Goal: Task Accomplishment & Management: Manage account settings

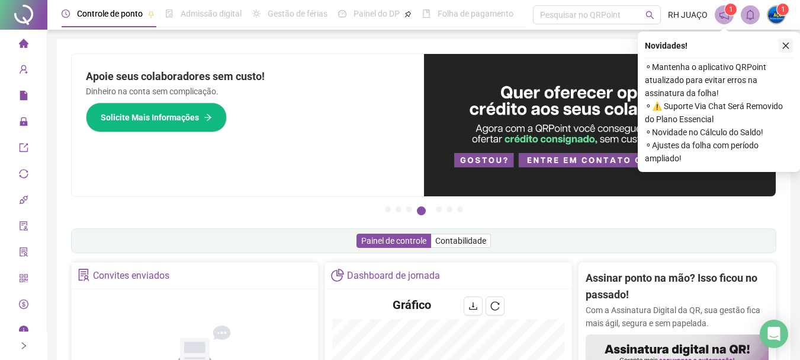
click at [787, 43] on icon "close" at bounding box center [786, 45] width 8 height 8
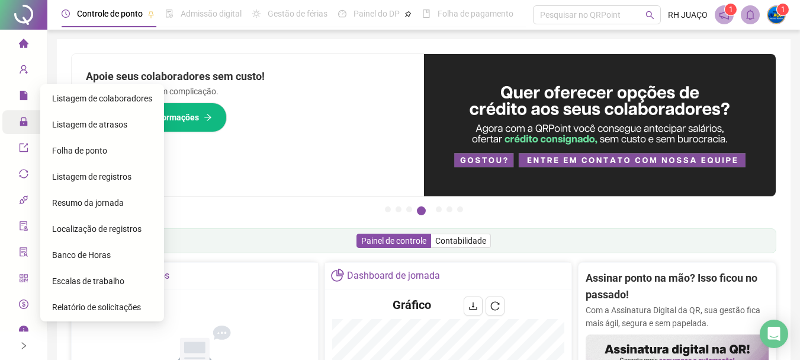
click at [11, 125] on div "Administração" at bounding box center [23, 122] width 42 height 24
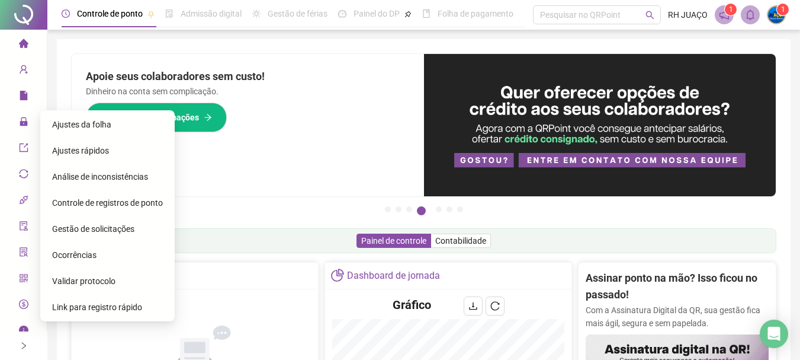
click at [86, 126] on span "Ajustes da folha" at bounding box center [81, 124] width 59 height 9
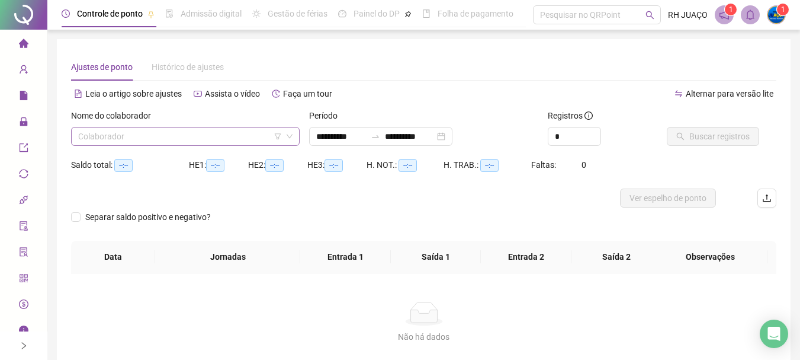
type input "**********"
click at [200, 142] on input "search" at bounding box center [180, 136] width 204 height 18
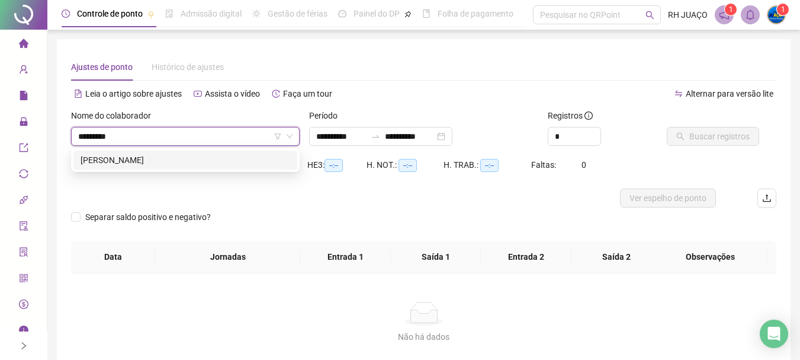
type input "**********"
click at [178, 153] on div "[PERSON_NAME]" at bounding box center [186, 159] width 210 height 13
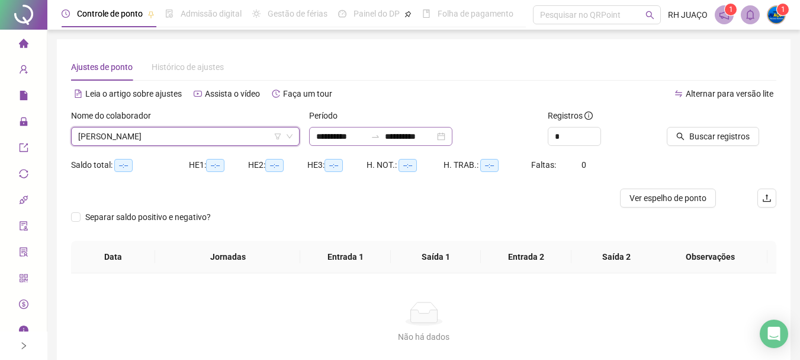
click at [384, 141] on div "**********" at bounding box center [380, 136] width 143 height 19
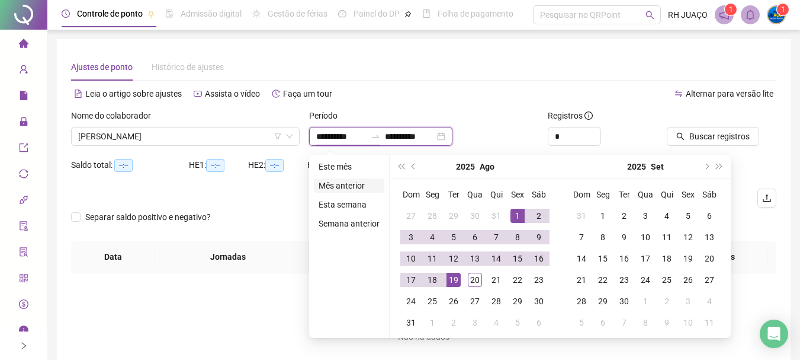
type input "**********"
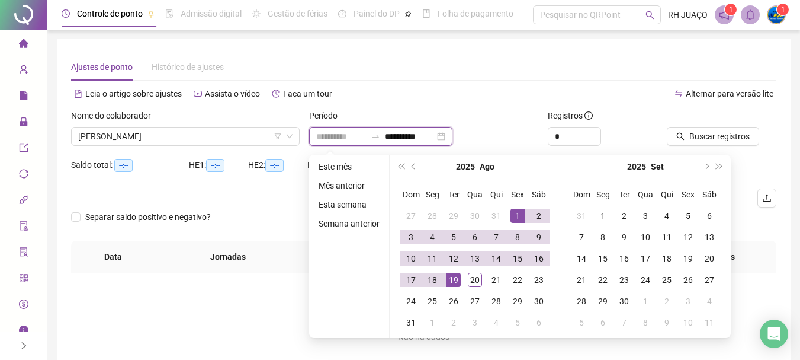
type input "**********"
click at [512, 214] on div "1" at bounding box center [518, 216] width 14 height 14
type input "**********"
click at [473, 282] on div "20" at bounding box center [475, 279] width 14 height 14
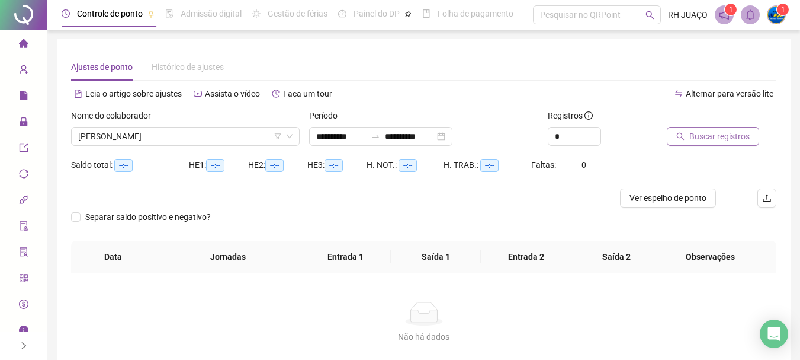
click at [698, 137] on span "Buscar registros" at bounding box center [719, 136] width 60 height 13
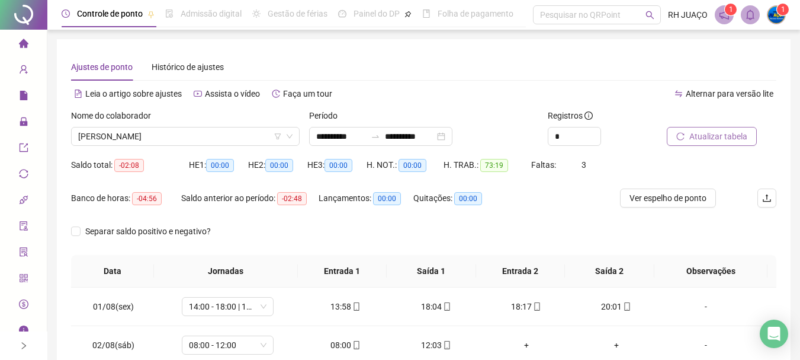
click at [585, 156] on div "Faltas: 3" at bounding box center [560, 164] width 59 height 19
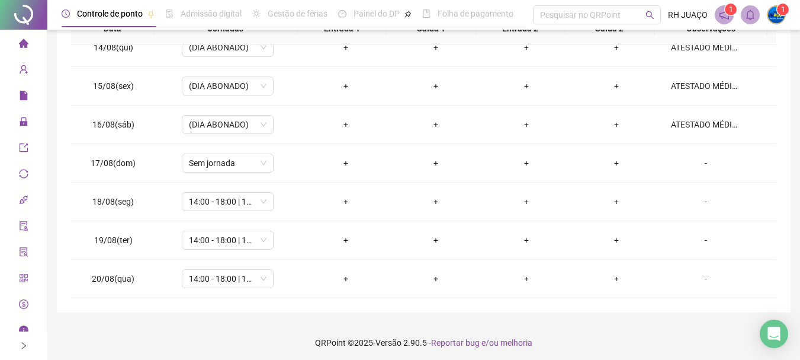
scroll to position [246, 0]
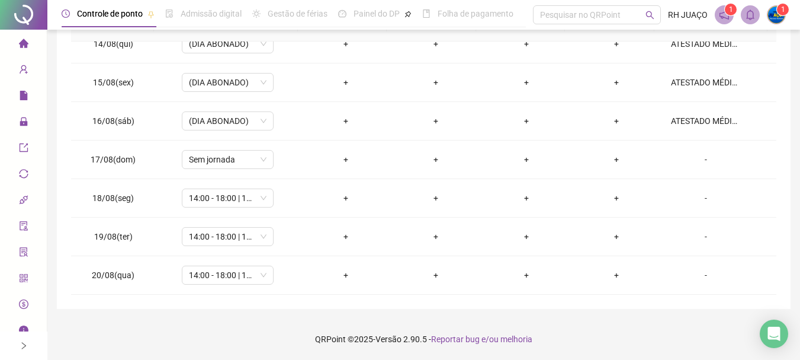
click at [785, 167] on div "**********" at bounding box center [424, 50] width 734 height 515
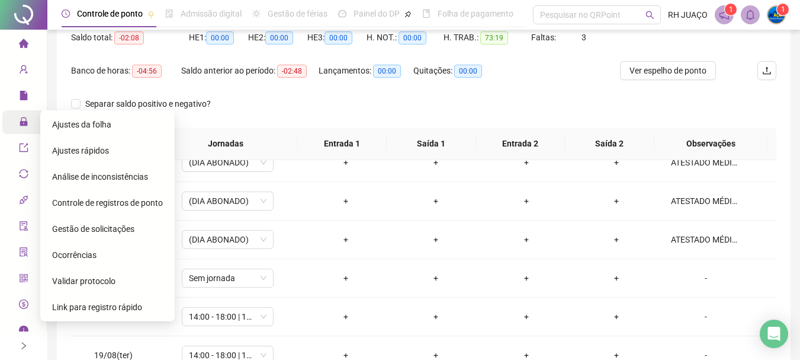
click at [12, 119] on div "Administração" at bounding box center [23, 122] width 42 height 24
click at [88, 121] on span "Ajustes da folha" at bounding box center [81, 124] width 59 height 9
click at [29, 122] on icon at bounding box center [32, 122] width 6 height 0
click at [114, 122] on div "Ajustes da folha" at bounding box center [107, 125] width 111 height 24
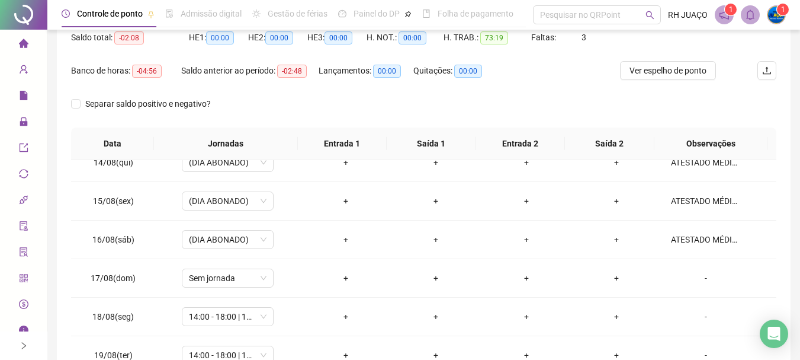
click at [19, 123] on icon "lock" at bounding box center [23, 121] width 9 height 9
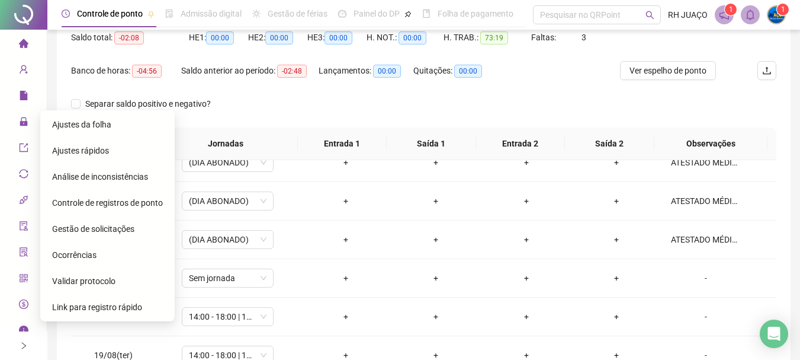
click at [90, 148] on span "Ajustes rápidos" at bounding box center [80, 150] width 57 height 9
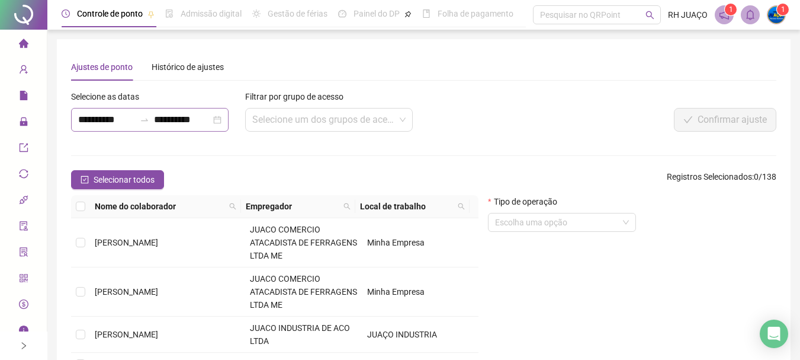
click at [147, 125] on div "**********" at bounding box center [150, 120] width 158 height 24
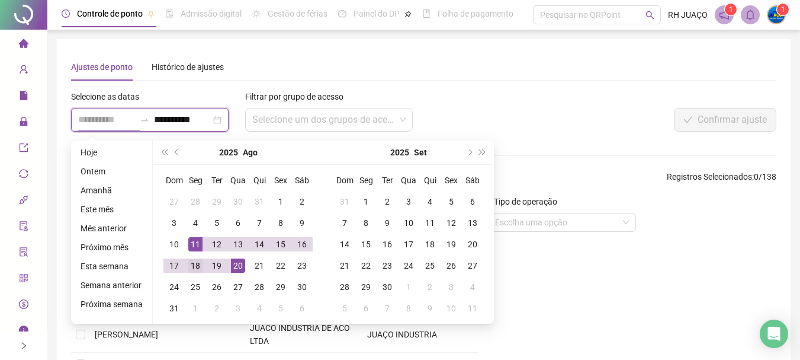
type input "**********"
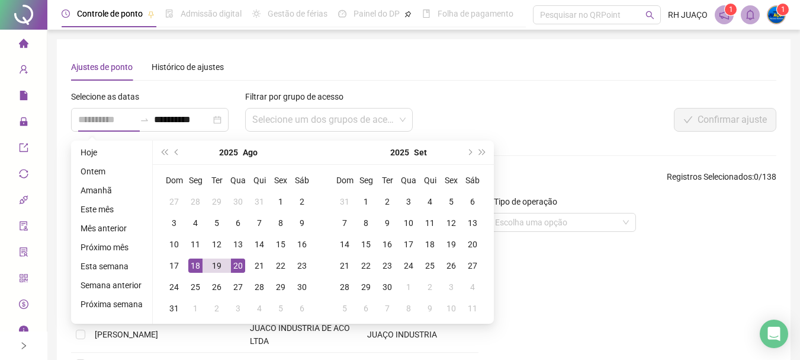
click at [193, 264] on div "18" at bounding box center [195, 265] width 14 height 14
type input "**********"
click at [274, 264] on div "22" at bounding box center [281, 265] width 14 height 14
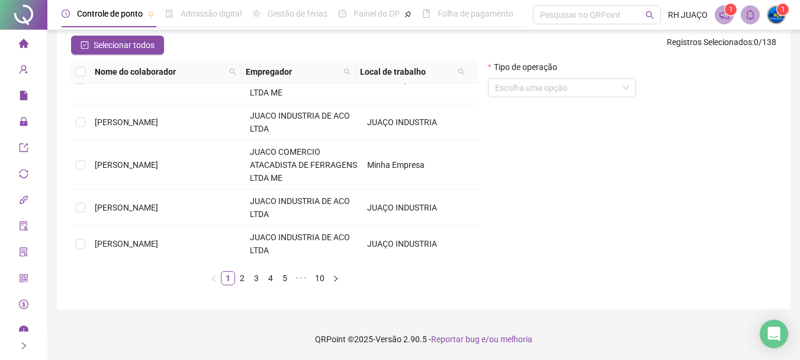
scroll to position [442, 0]
click at [238, 274] on link "2" at bounding box center [242, 277] width 13 height 13
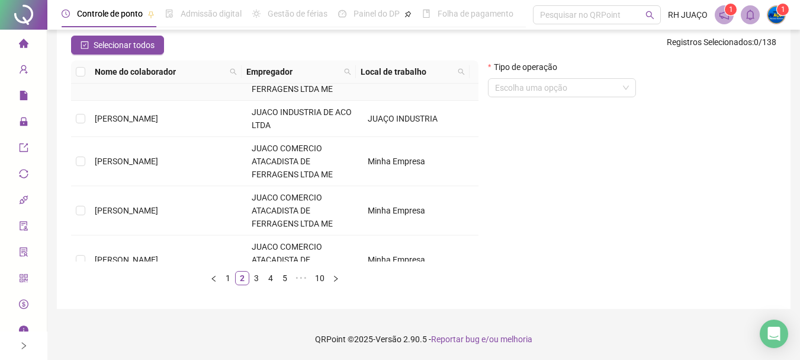
scroll to position [237, 0]
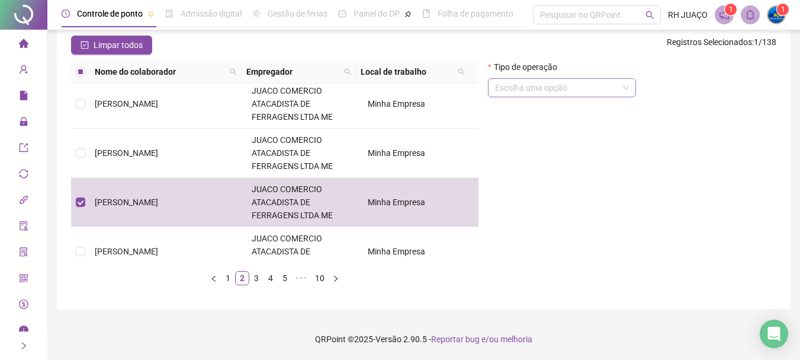
click at [594, 94] on input "search" at bounding box center [556, 88] width 123 height 18
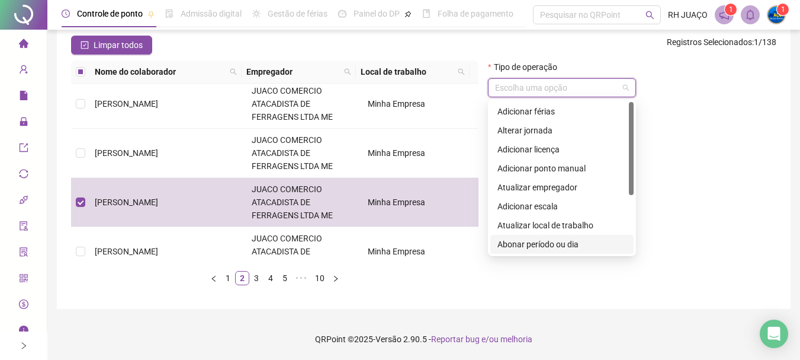
click at [550, 245] on div "Abonar período ou dia" at bounding box center [562, 244] width 129 height 13
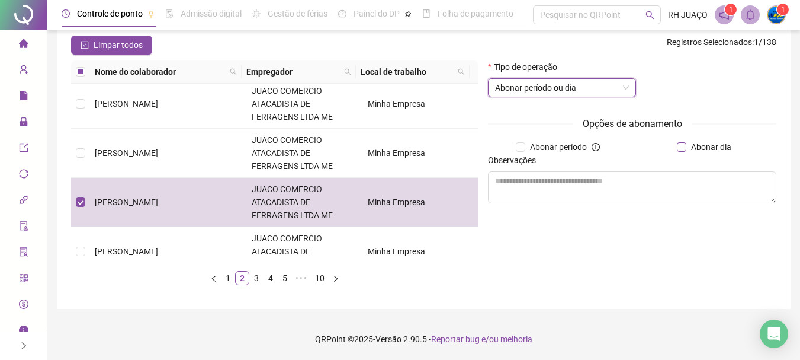
click at [689, 147] on span "Abonar dia" at bounding box center [712, 146] width 50 height 13
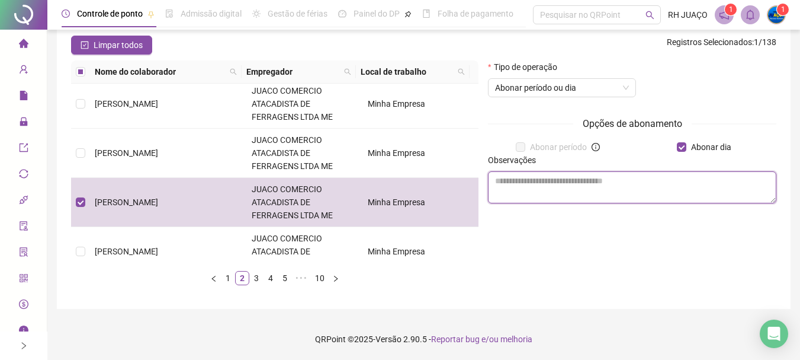
click at [612, 179] on textarea at bounding box center [632, 187] width 288 height 32
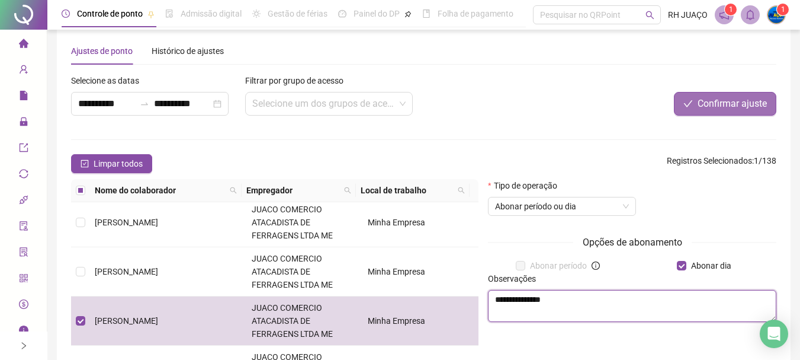
type textarea "**********"
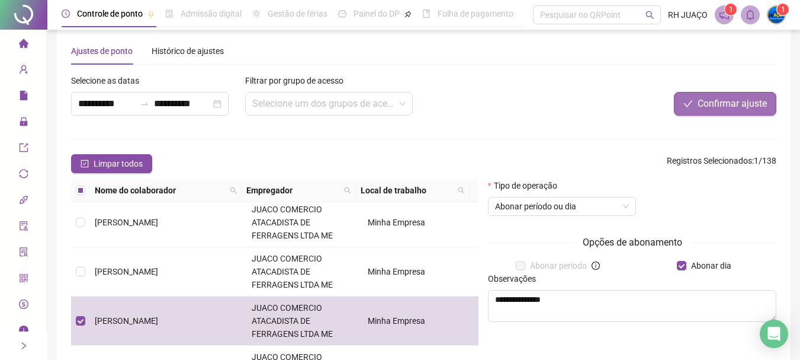
click at [722, 105] on span "Confirmar ajuste" at bounding box center [732, 104] width 69 height 14
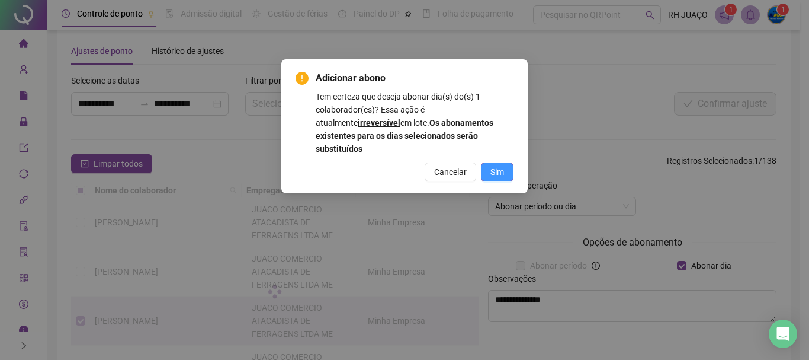
click at [487, 162] on button "Sim" at bounding box center [497, 171] width 33 height 19
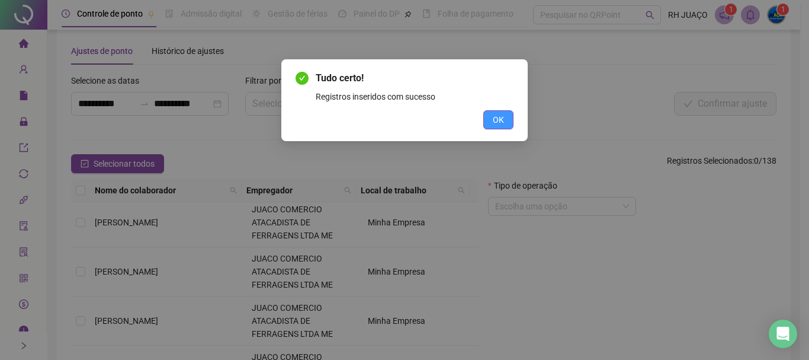
click at [503, 117] on span "OK" at bounding box center [498, 119] width 11 height 13
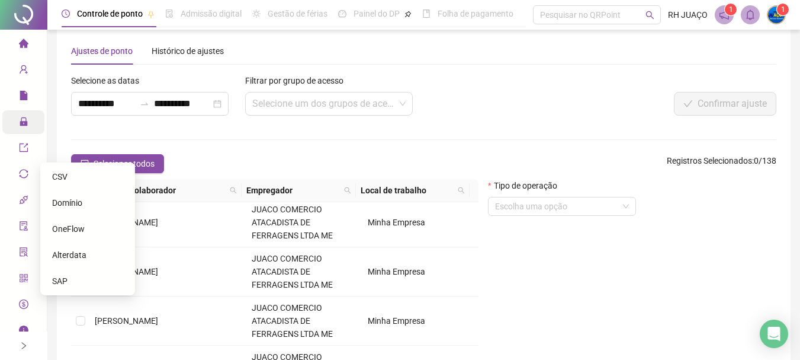
click at [21, 124] on icon "lock" at bounding box center [24, 121] width 8 height 8
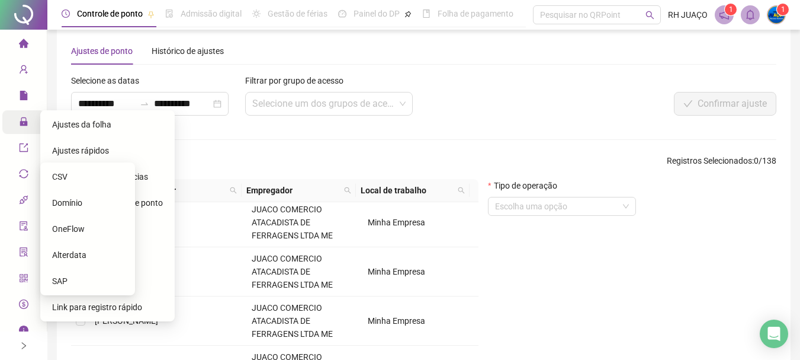
click at [95, 123] on span "Ajustes da folha" at bounding box center [81, 124] width 59 height 9
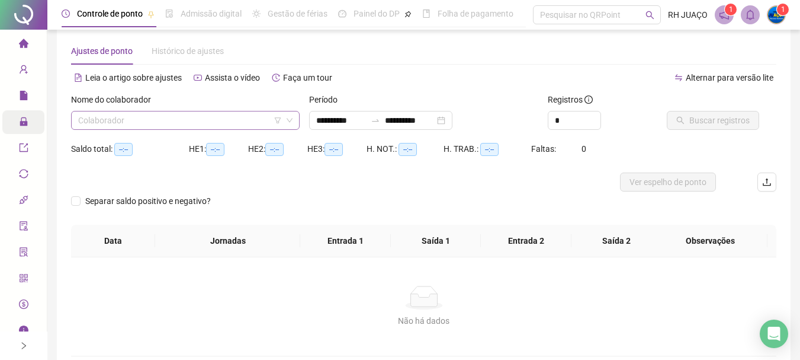
type input "**********"
click at [223, 123] on input "search" at bounding box center [180, 120] width 204 height 18
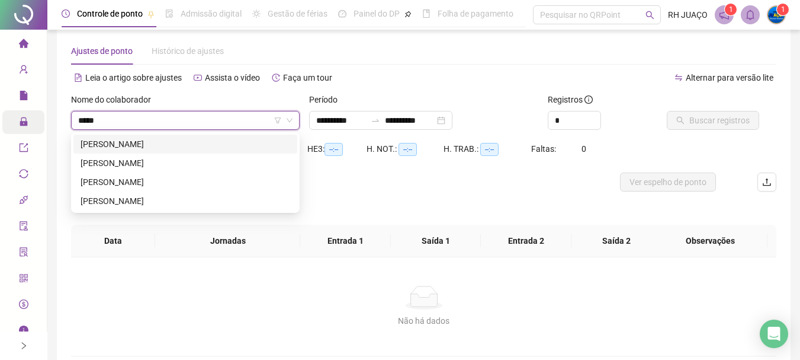
type input "******"
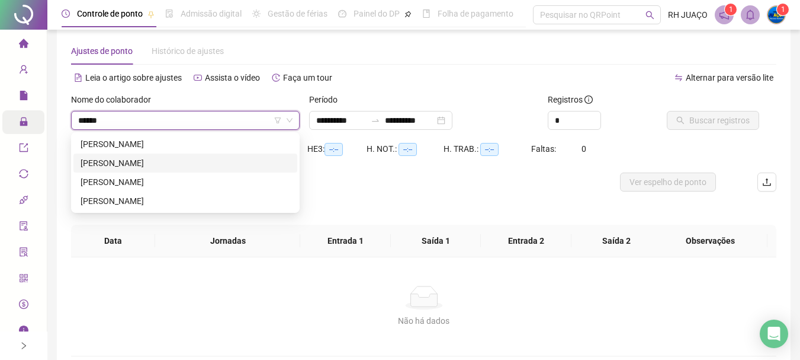
click at [239, 159] on div "[PERSON_NAME]" at bounding box center [186, 162] width 210 height 13
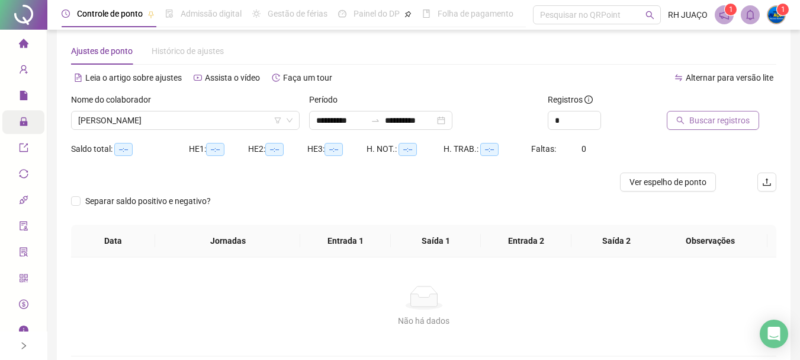
click at [721, 120] on span "Buscar registros" at bounding box center [719, 120] width 60 height 13
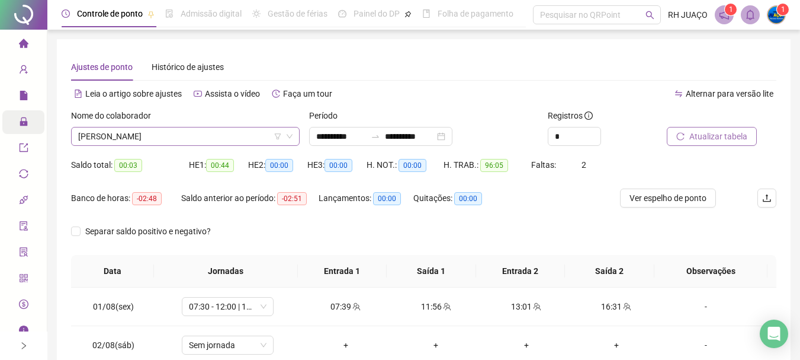
click at [226, 136] on span "[PERSON_NAME]" at bounding box center [185, 136] width 214 height 18
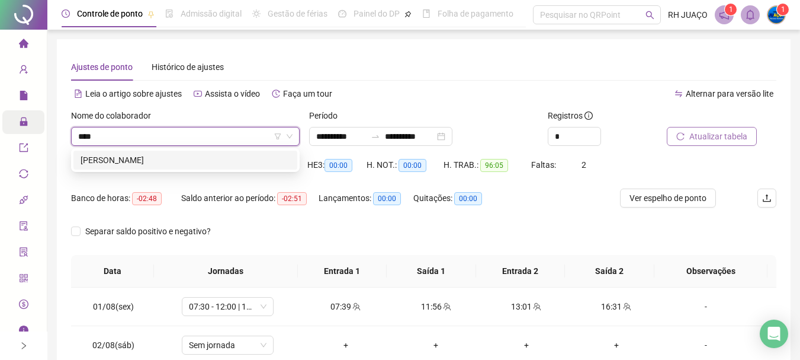
type input "*****"
click at [173, 163] on div "[PERSON_NAME]" at bounding box center [186, 159] width 210 height 13
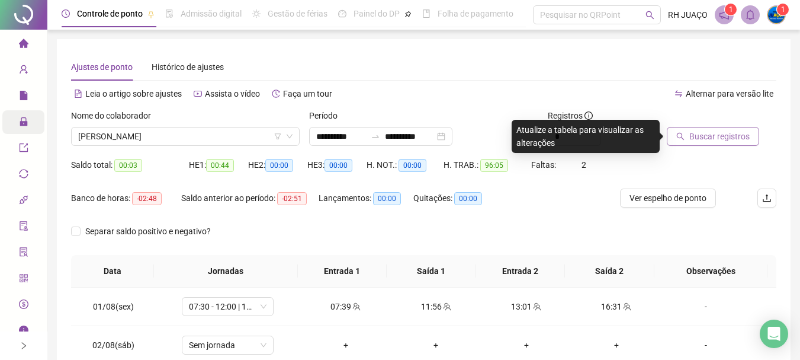
click at [719, 136] on span "Buscar registros" at bounding box center [719, 136] width 60 height 13
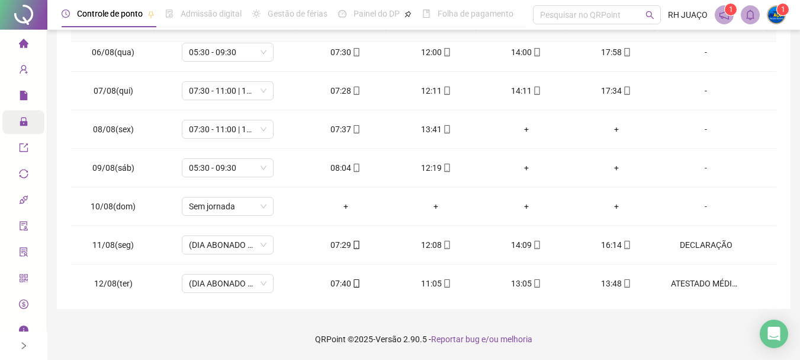
scroll to position [178, 0]
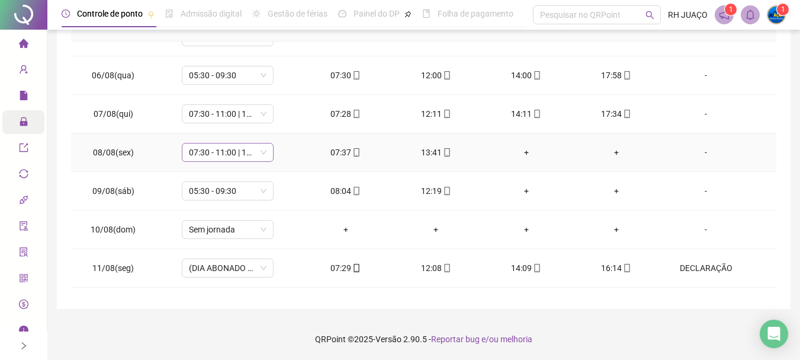
click at [258, 155] on span "07:30 - 11:00 | 13:00 - 17:30" at bounding box center [228, 152] width 78 height 18
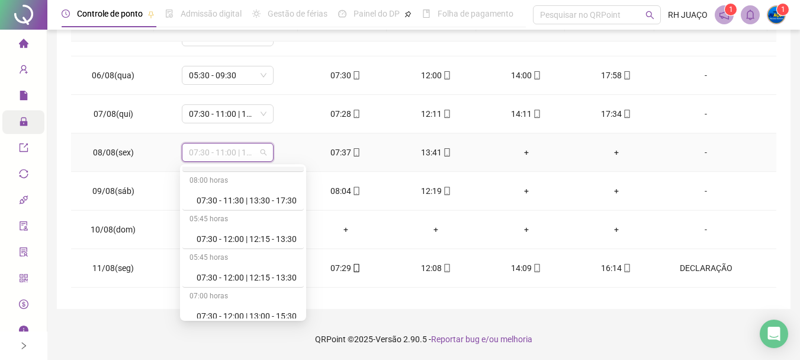
scroll to position [889, 0]
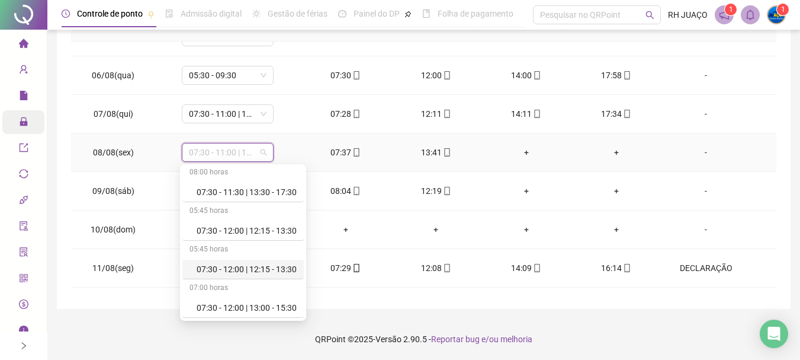
click at [278, 267] on div "07:30 - 12:00 | 12:15 - 13:30" at bounding box center [247, 268] width 100 height 13
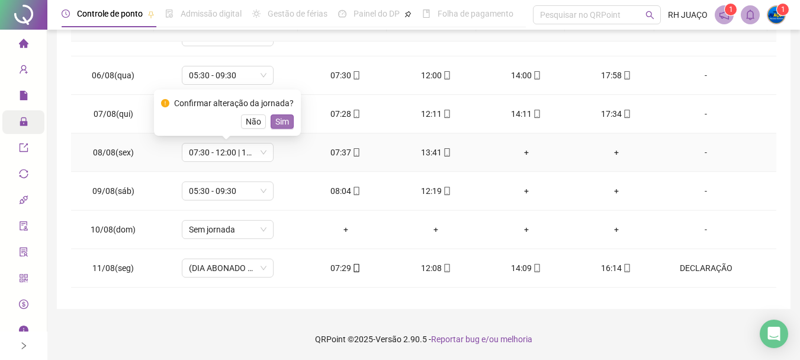
click at [286, 118] on span "Sim" at bounding box center [282, 121] width 14 height 13
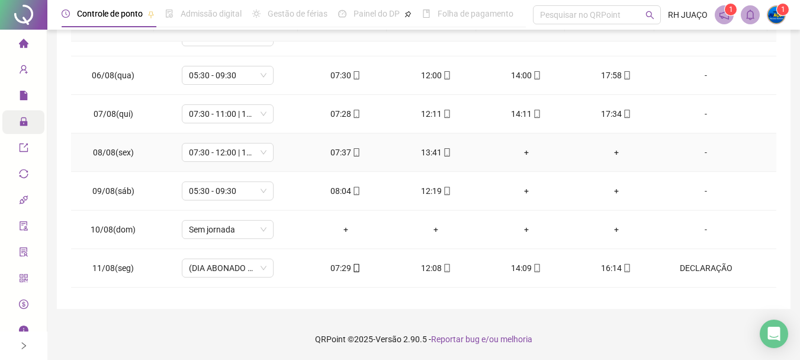
click at [520, 151] on div "+" at bounding box center [525, 152] width 71 height 13
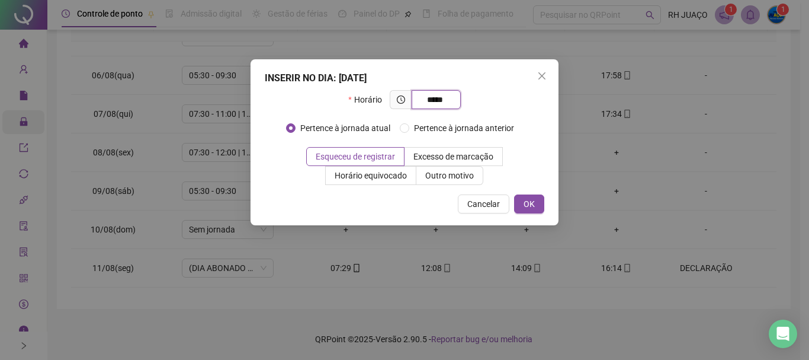
type input "*****"
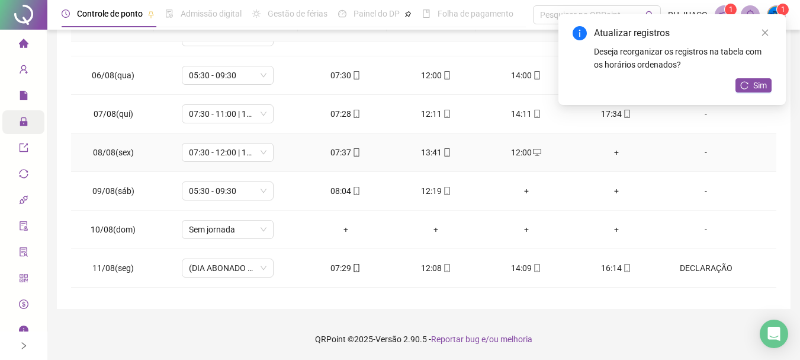
click at [609, 153] on div "+" at bounding box center [616, 152] width 71 height 13
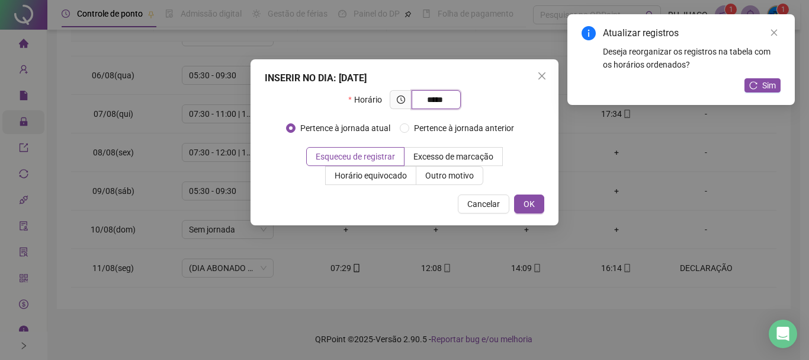
type input "*****"
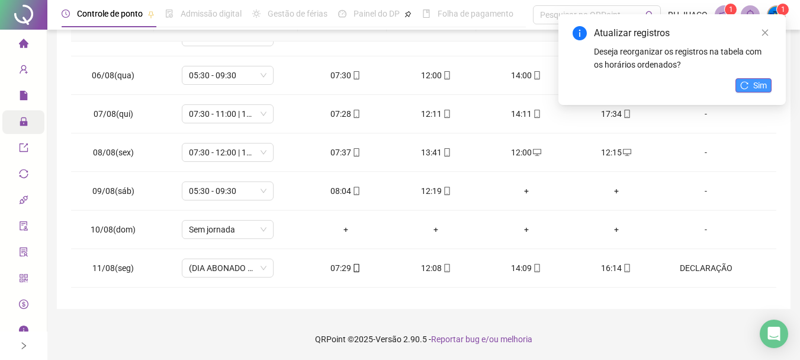
click at [740, 83] on button "Sim" at bounding box center [754, 85] width 36 height 14
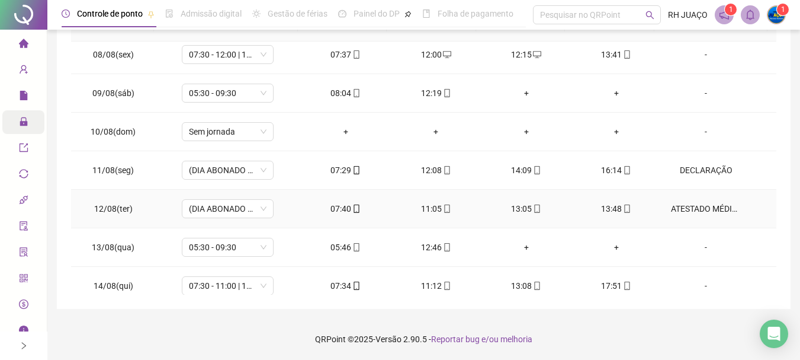
scroll to position [296, 0]
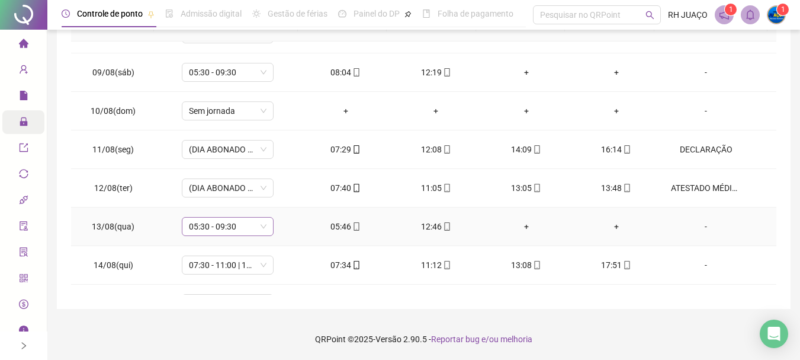
click at [251, 226] on span "05:30 - 09:30" at bounding box center [228, 226] width 78 height 18
click at [787, 108] on div "**********" at bounding box center [424, 50] width 734 height 515
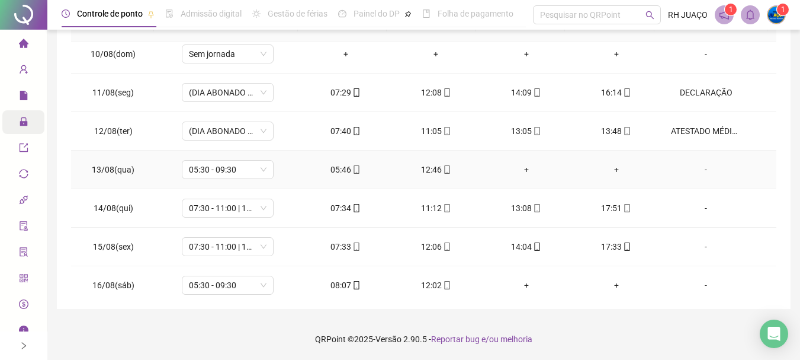
scroll to position [415, 0]
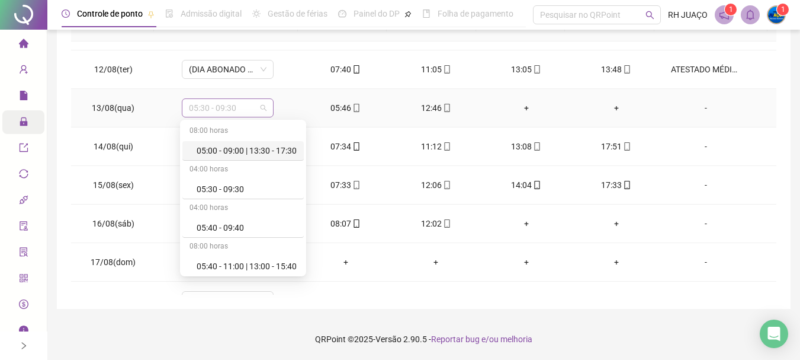
click at [252, 105] on span "05:30 - 09:30" at bounding box center [228, 108] width 78 height 18
click at [293, 233] on div "07:30 - 12:00 | 12:15 - 13:30" at bounding box center [242, 225] width 121 height 20
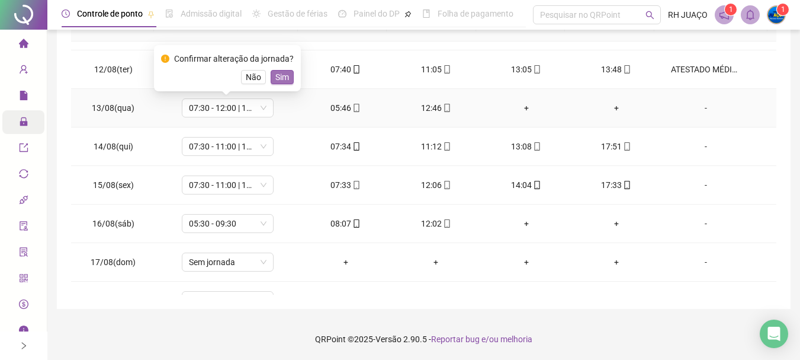
click at [275, 76] on span "Sim" at bounding box center [282, 76] width 14 height 13
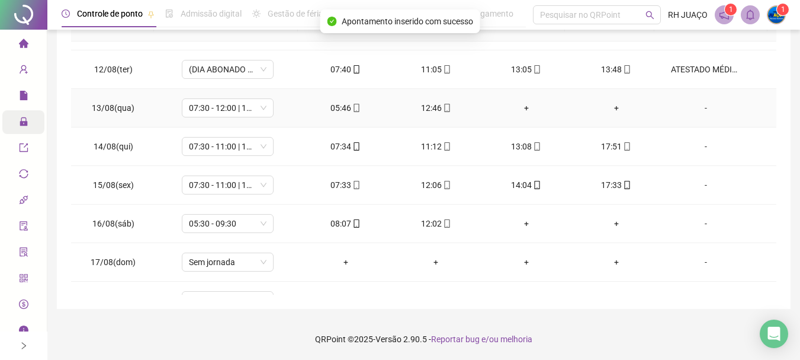
click at [518, 111] on div "+" at bounding box center [525, 107] width 71 height 13
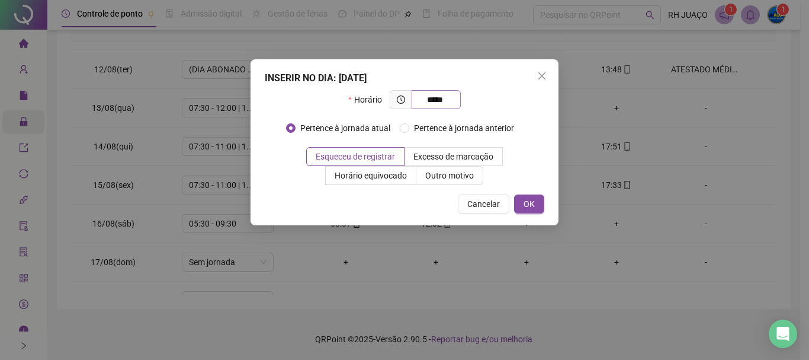
type input "*****"
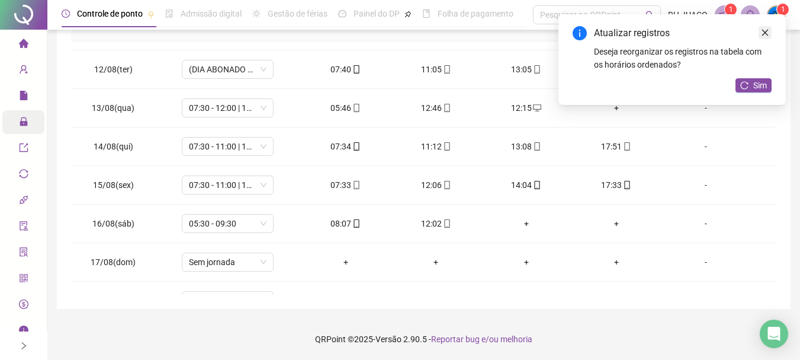
click at [765, 30] on icon "close" at bounding box center [765, 32] width 8 height 8
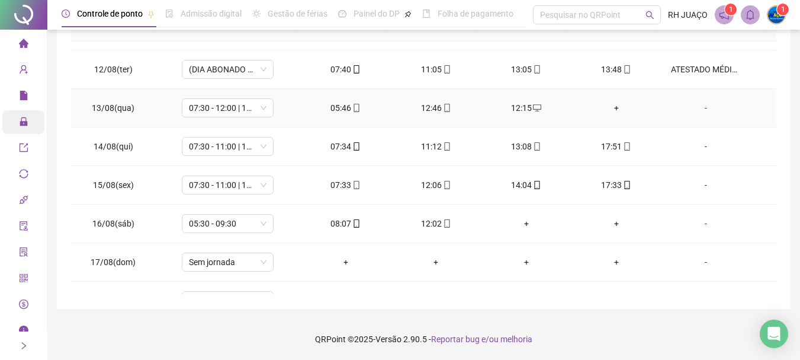
click at [617, 107] on div "+" at bounding box center [616, 107] width 71 height 13
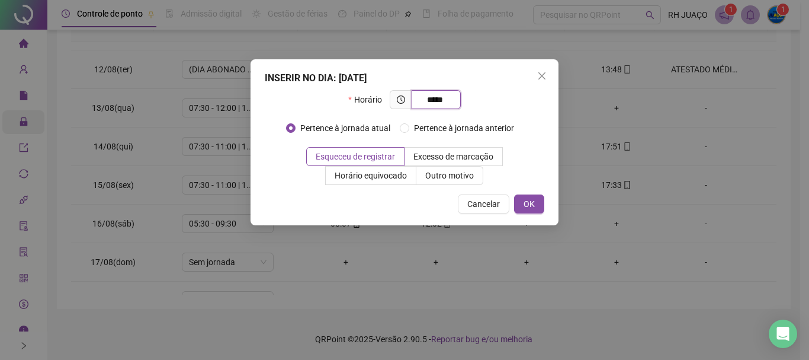
type input "*****"
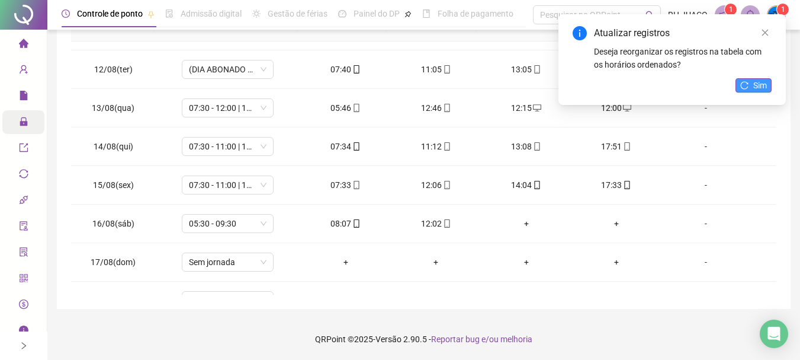
click at [759, 84] on span "Sim" at bounding box center [760, 85] width 14 height 13
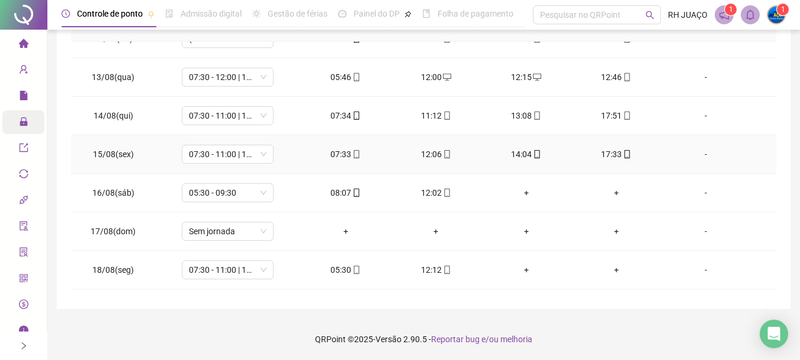
scroll to position [479, 0]
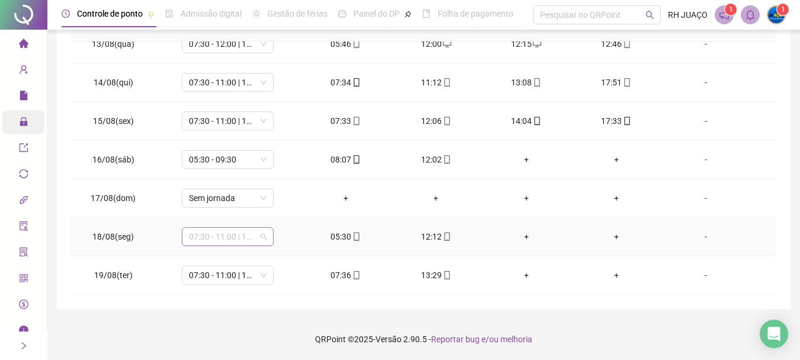
click at [260, 238] on span "07:30 - 11:00 | 13:00 - 17:30" at bounding box center [228, 236] width 78 height 18
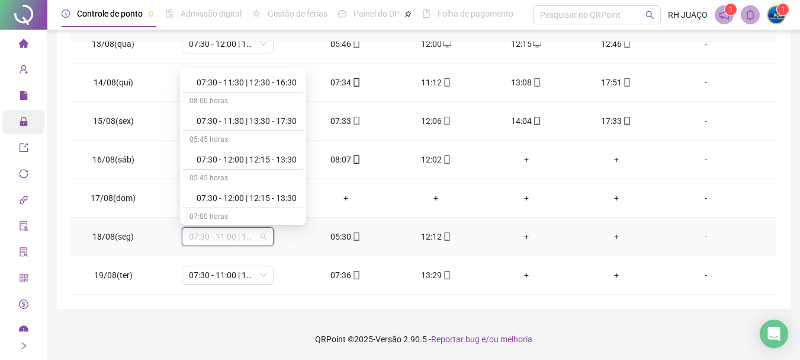
scroll to position [889, 0]
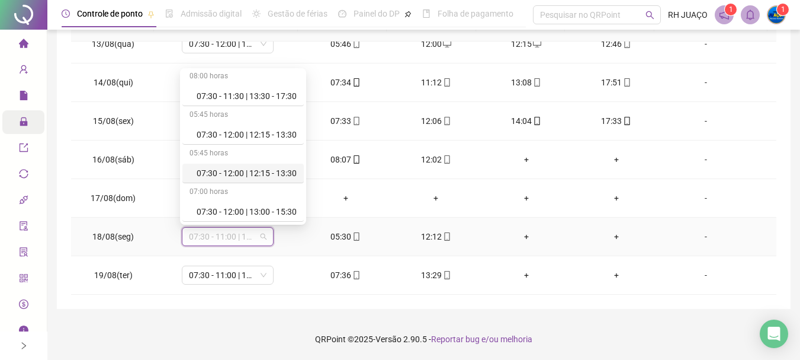
click at [261, 172] on div "07:30 - 12:00 | 12:15 - 13:30" at bounding box center [247, 172] width 100 height 13
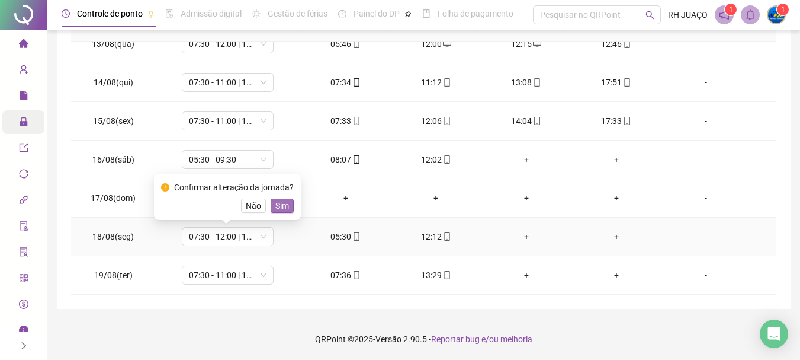
click at [278, 201] on span "Sim" at bounding box center [282, 205] width 14 height 13
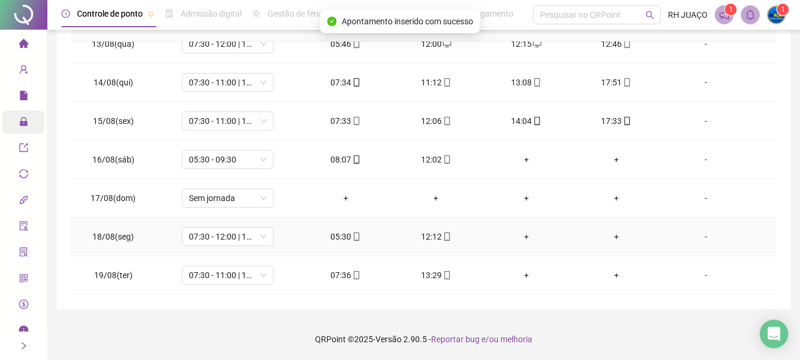
click at [521, 242] on div "+" at bounding box center [525, 236] width 71 height 13
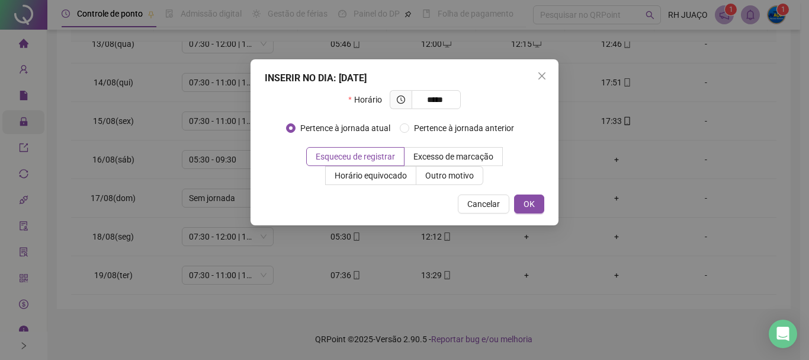
type input "*****"
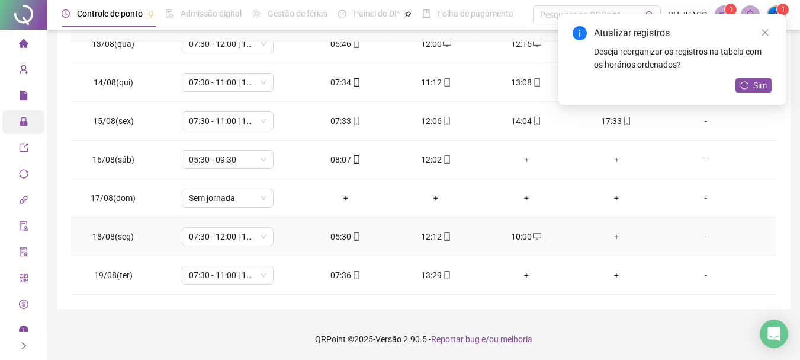
click at [604, 239] on div "+" at bounding box center [616, 236] width 71 height 13
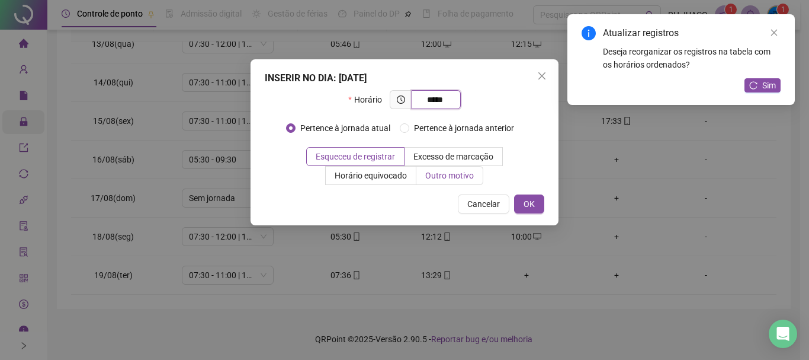
type input "*****"
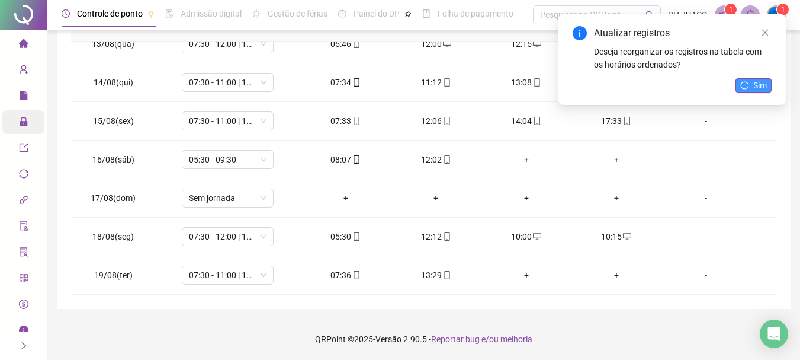
click at [758, 83] on span "Sim" at bounding box center [760, 85] width 14 height 13
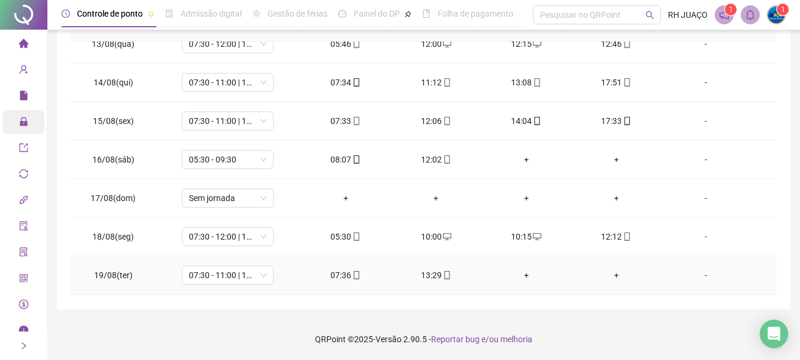
click at [525, 273] on div "+" at bounding box center [525, 274] width 71 height 13
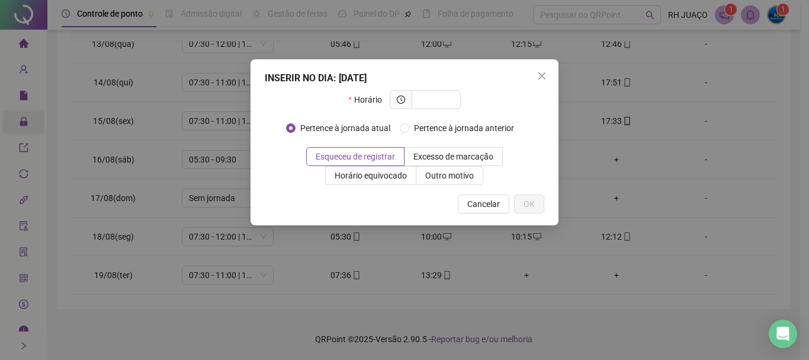
click at [553, 74] on div "INSERIR NO DIA : [DATE] Horário Pertence à jornada atual Pertence à jornada ant…" at bounding box center [405, 142] width 308 height 166
click at [549, 75] on span "Close" at bounding box center [542, 75] width 19 height 9
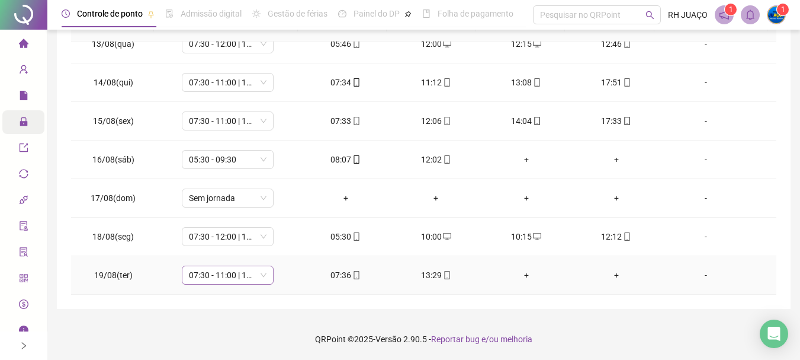
click at [255, 272] on span "07:30 - 11:00 | 13:00 - 17:30" at bounding box center [228, 275] width 78 height 18
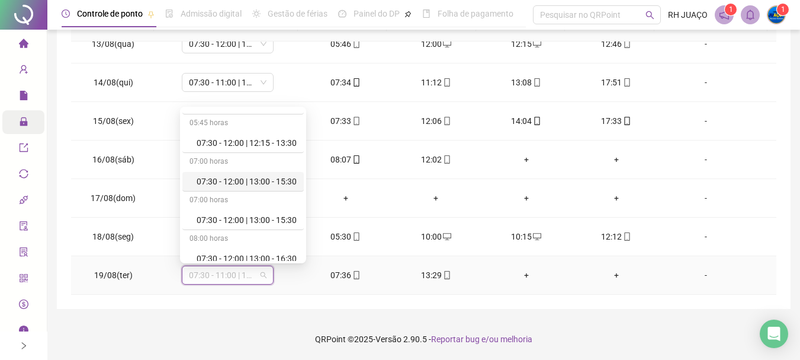
scroll to position [948, 0]
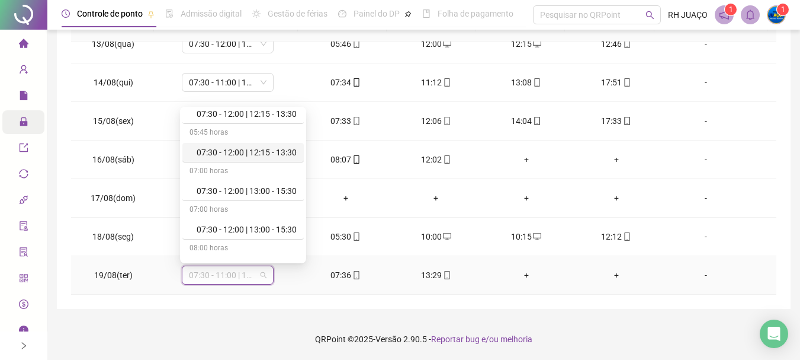
click at [280, 145] on div "07:30 - 12:00 | 12:15 - 13:30" at bounding box center [242, 153] width 121 height 20
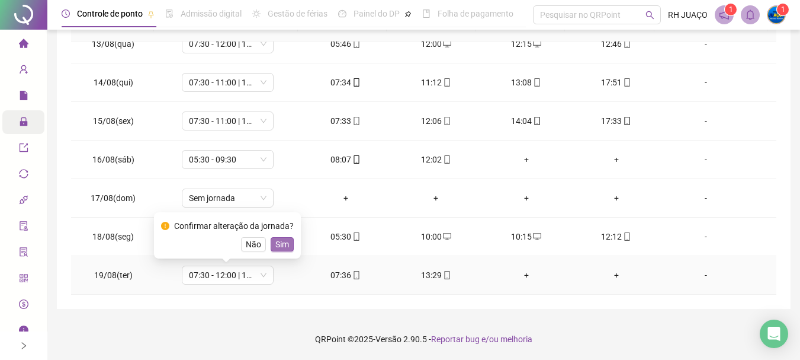
click at [277, 242] on span "Sim" at bounding box center [282, 244] width 14 height 13
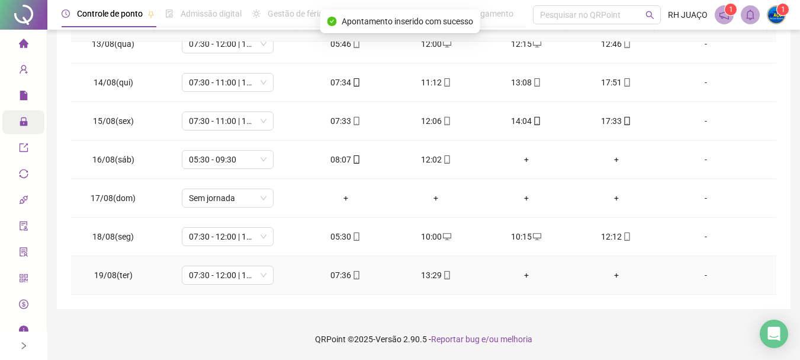
click at [518, 274] on div "+" at bounding box center [525, 274] width 71 height 13
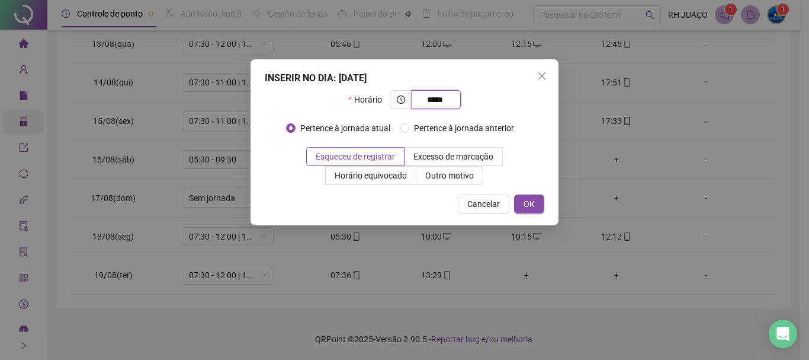
type input "*****"
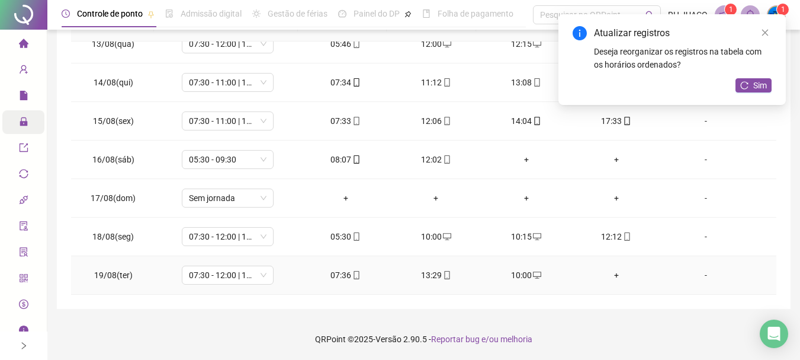
click at [614, 279] on div "+" at bounding box center [616, 274] width 71 height 13
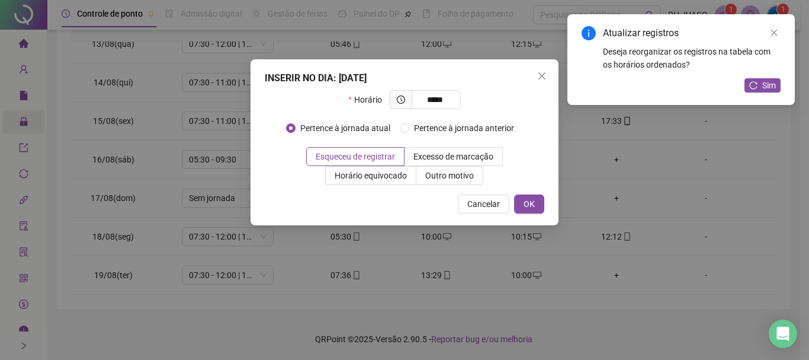
type input "*****"
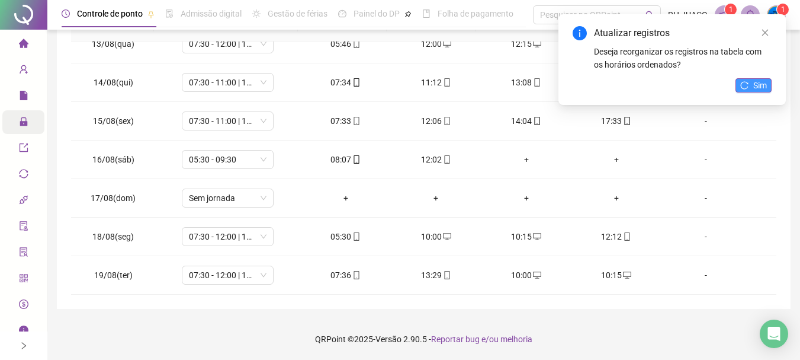
click at [768, 85] on button "Sim" at bounding box center [754, 85] width 36 height 14
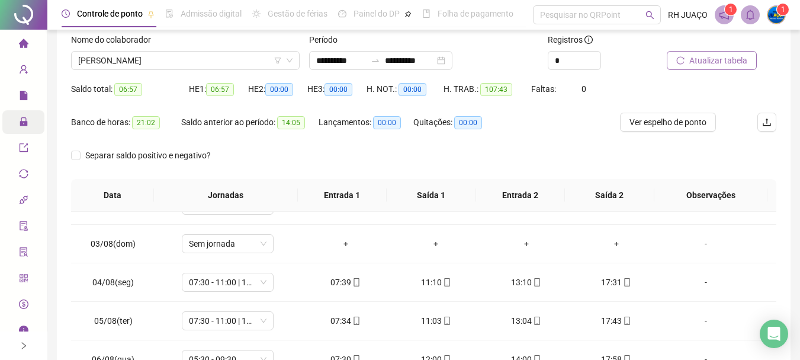
scroll to position [68, 0]
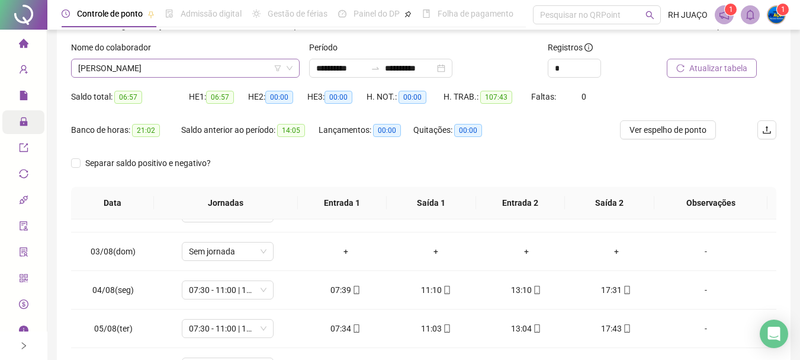
click at [232, 68] on span "[PERSON_NAME]" at bounding box center [185, 68] width 214 height 18
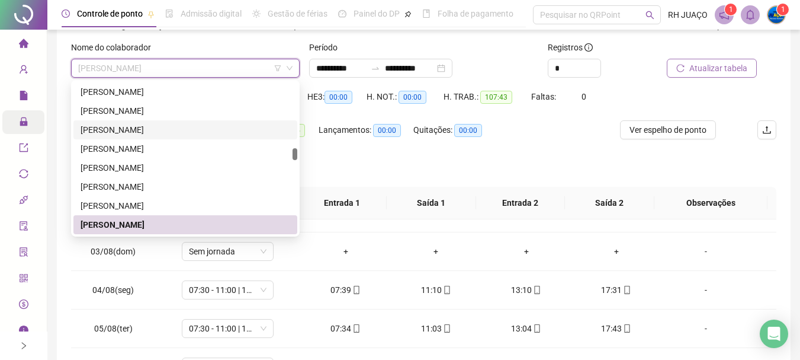
click at [251, 123] on div "[PERSON_NAME]" at bounding box center [186, 129] width 210 height 13
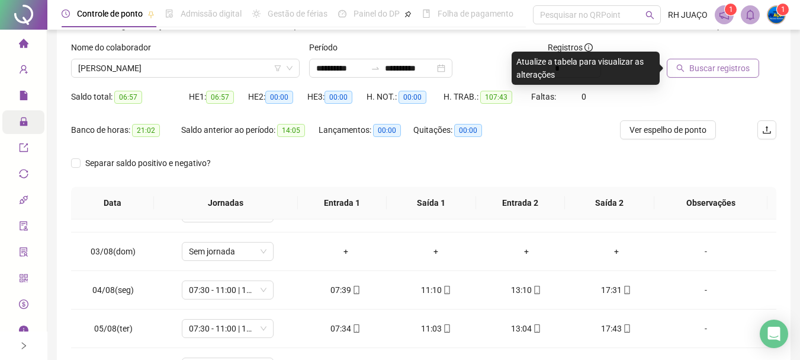
click at [724, 62] on span "Buscar registros" at bounding box center [719, 68] width 60 height 13
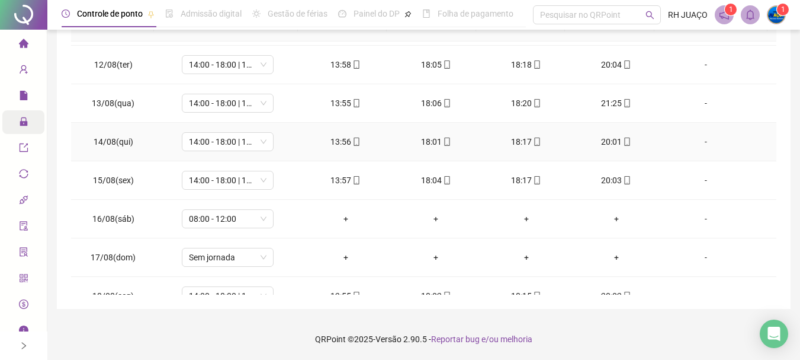
scroll to position [479, 0]
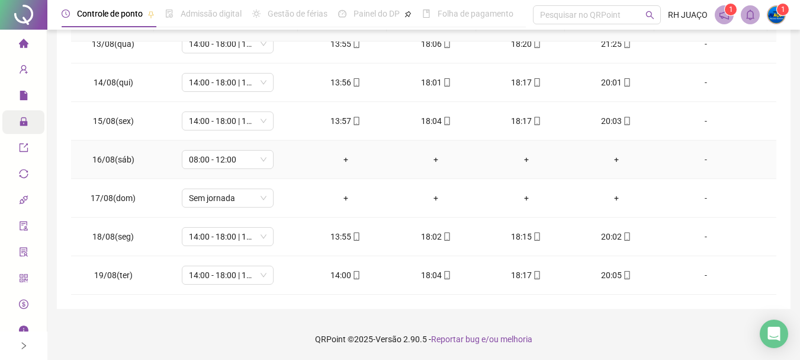
click at [703, 157] on div "-" at bounding box center [706, 159] width 70 height 13
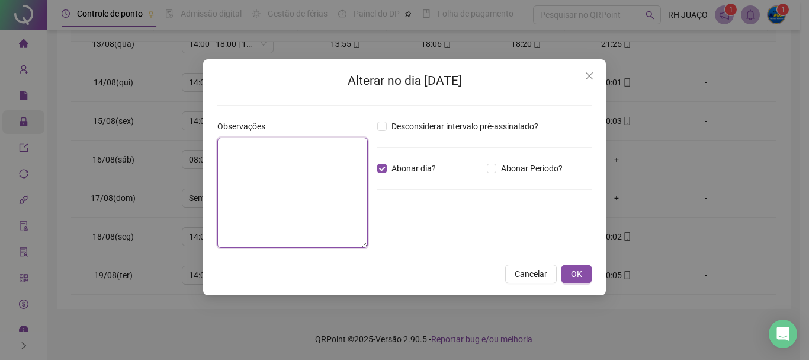
click at [319, 177] on textarea at bounding box center [292, 192] width 150 height 110
type textarea "*********"
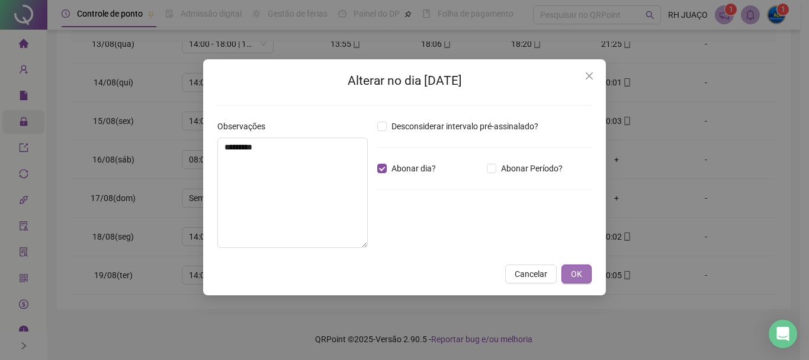
click at [588, 275] on button "OK" at bounding box center [577, 273] width 30 height 19
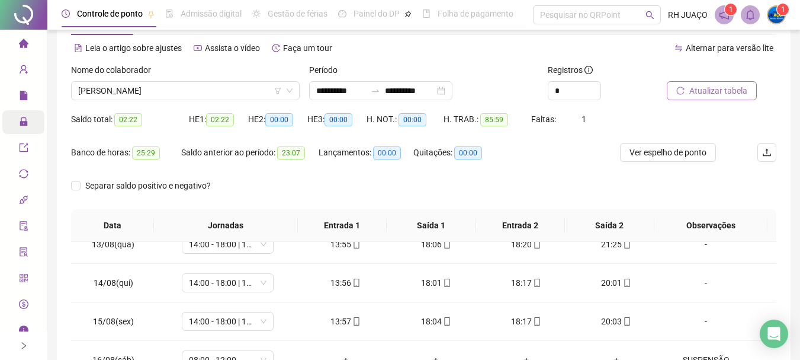
scroll to position [9, 0]
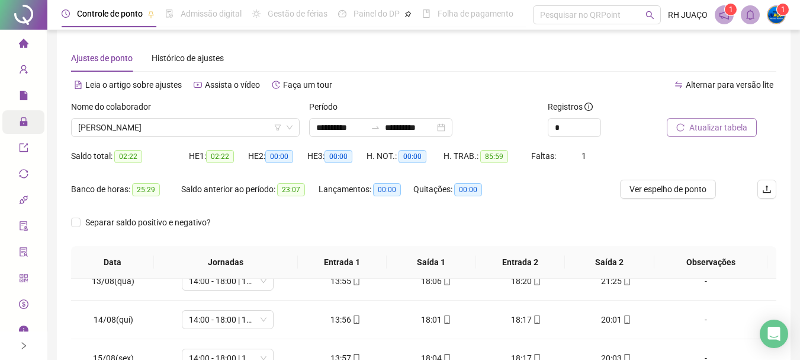
click at [708, 129] on span "Atualizar tabela" at bounding box center [718, 127] width 58 height 13
click at [187, 130] on span "[PERSON_NAME]" at bounding box center [185, 127] width 214 height 18
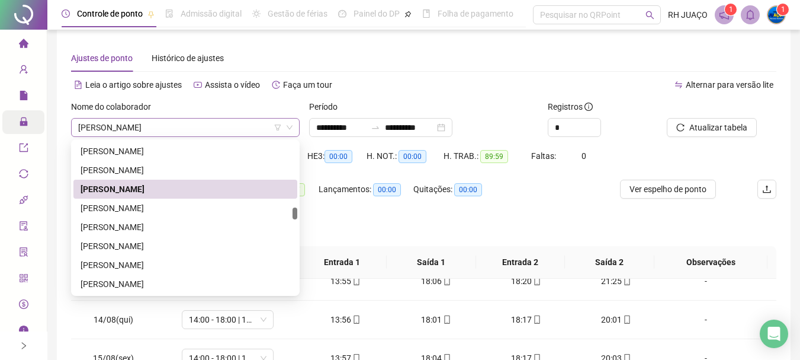
click at [187, 130] on span "[PERSON_NAME]" at bounding box center [185, 127] width 214 height 18
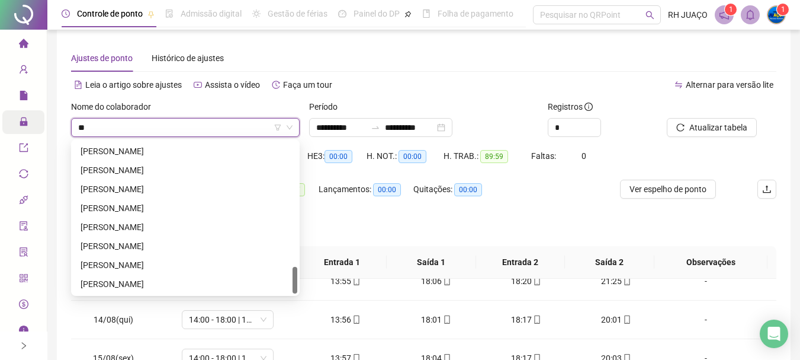
scroll to position [246, 0]
type input "***"
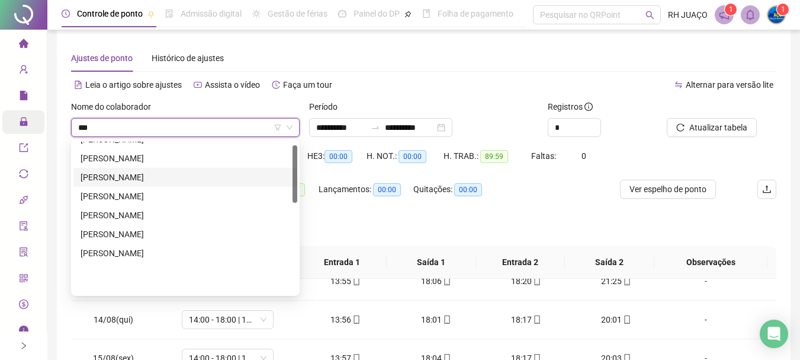
scroll to position [9, 0]
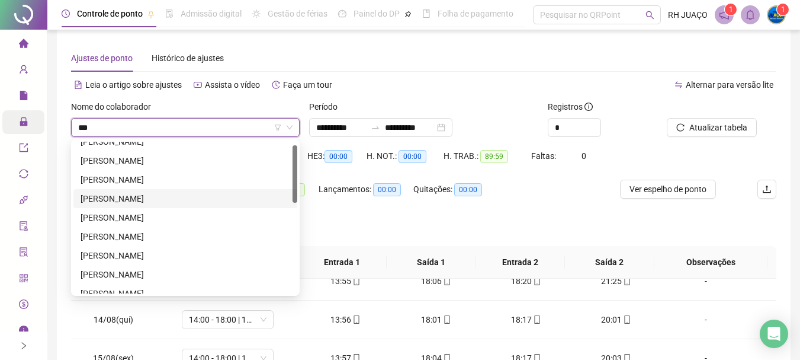
click at [166, 200] on div "[PERSON_NAME]" at bounding box center [186, 198] width 210 height 13
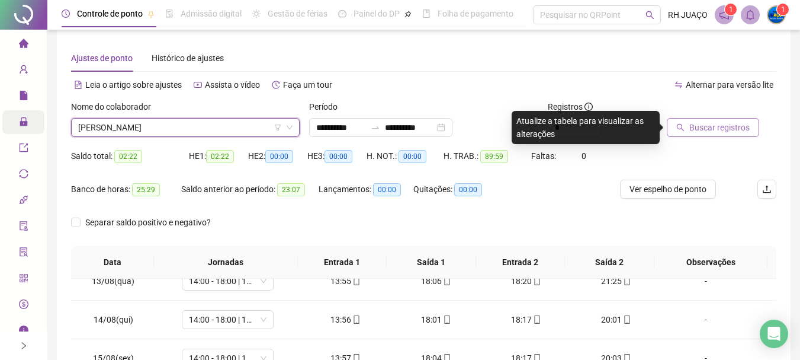
click at [728, 120] on button "Buscar registros" at bounding box center [713, 127] width 92 height 19
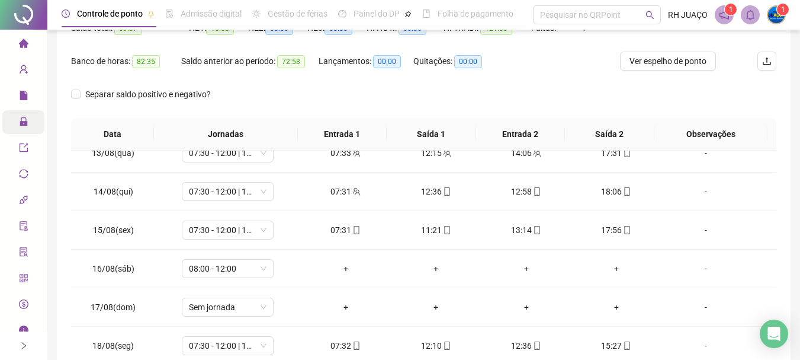
scroll to position [127, 0]
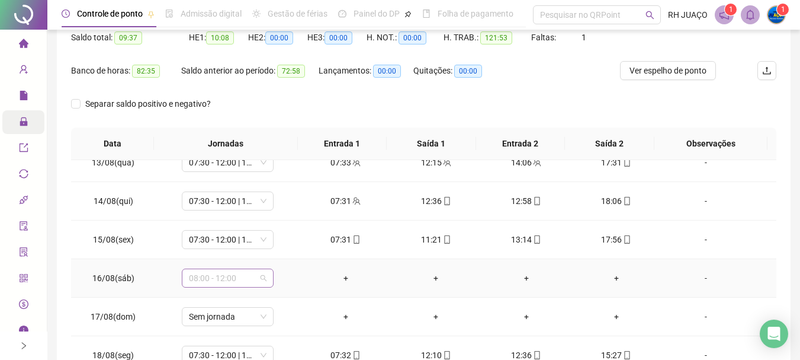
click at [257, 277] on span "08:00 - 12:00" at bounding box center [228, 278] width 78 height 18
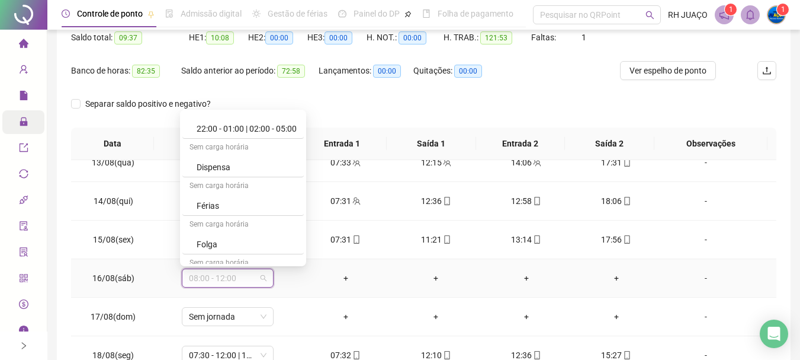
scroll to position [2274, 0]
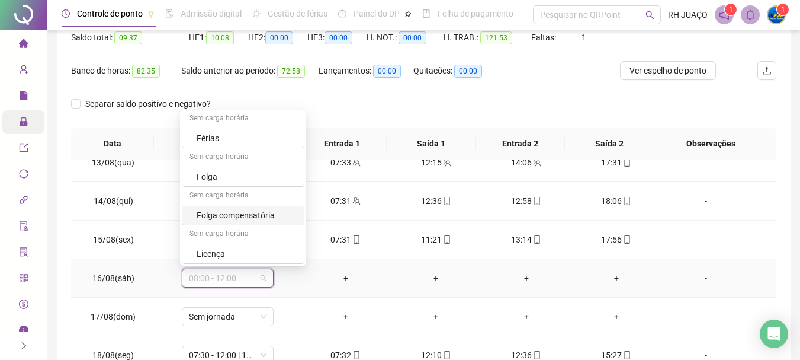
click at [247, 214] on div "Folga compensatória" at bounding box center [247, 215] width 100 height 13
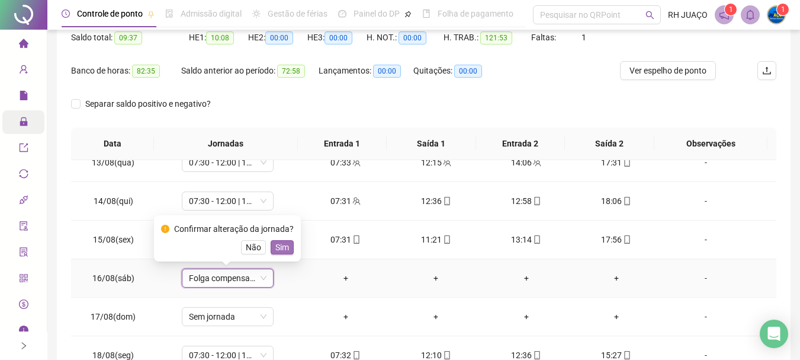
click at [283, 242] on span "Sim" at bounding box center [282, 246] width 14 height 13
click at [283, 242] on td "07:30 - 12:00 | 14:00 - 17:30" at bounding box center [227, 239] width 145 height 39
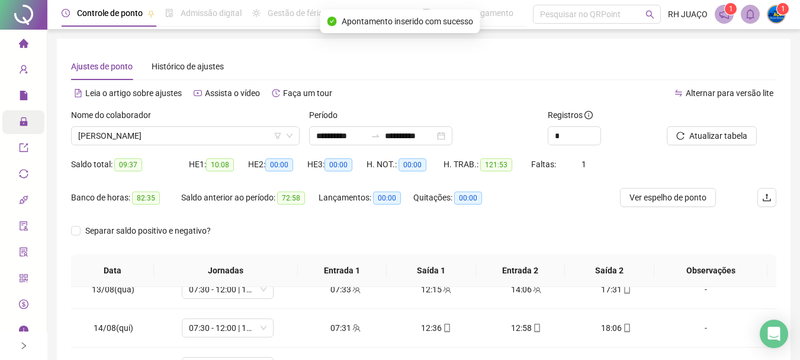
scroll to position [0, 0]
click at [712, 139] on span "Atualizar tabela" at bounding box center [718, 136] width 58 height 13
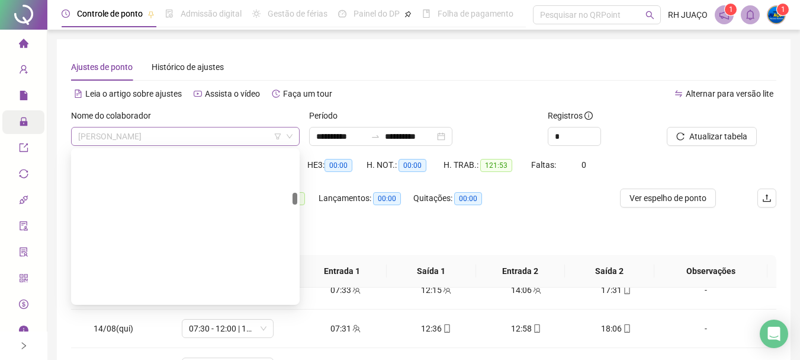
scroll to position [739, 0]
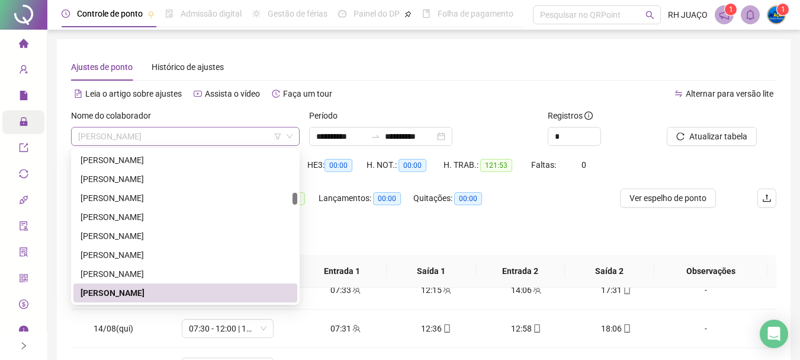
click at [246, 143] on span "[PERSON_NAME]" at bounding box center [185, 136] width 214 height 18
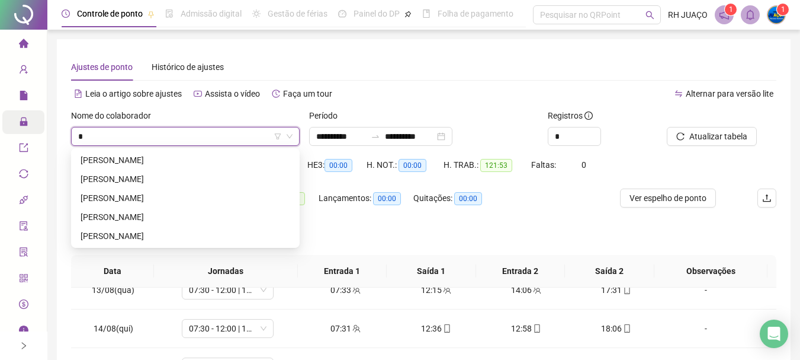
type input "**"
click at [236, 213] on div "[PERSON_NAME]" at bounding box center [186, 216] width 210 height 13
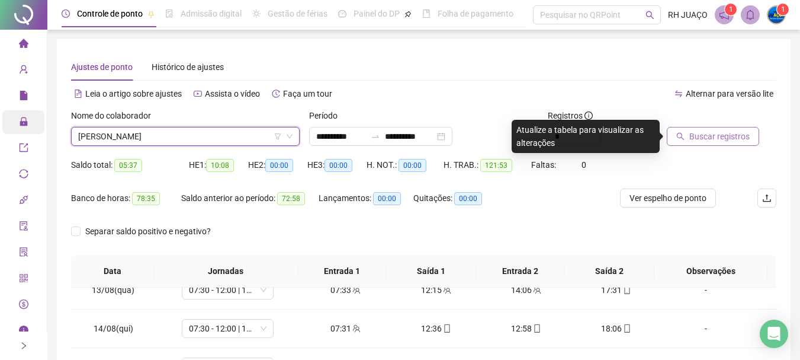
click at [709, 133] on span "Buscar registros" at bounding box center [719, 136] width 60 height 13
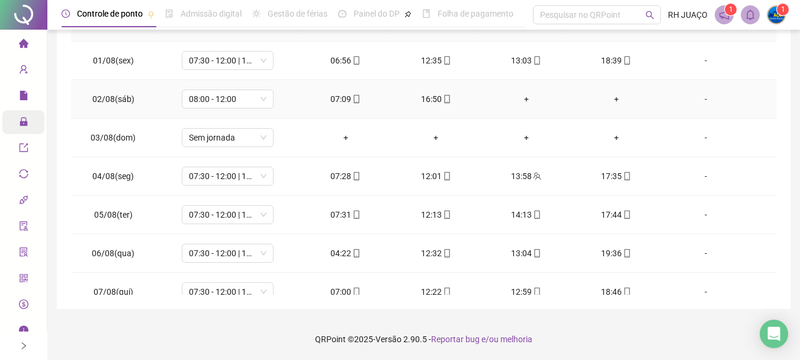
click at [525, 101] on div "+" at bounding box center [525, 98] width 71 height 13
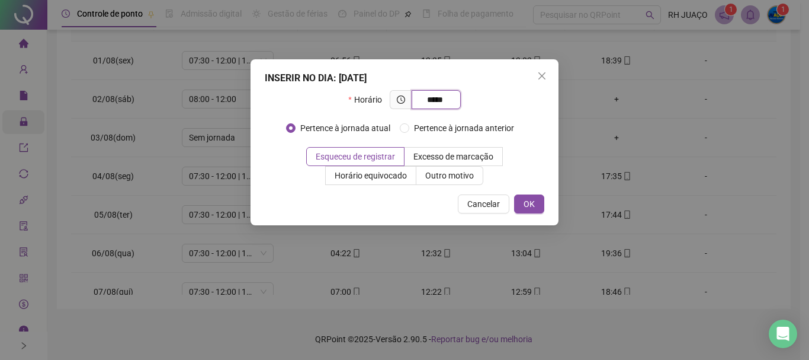
type input "*****"
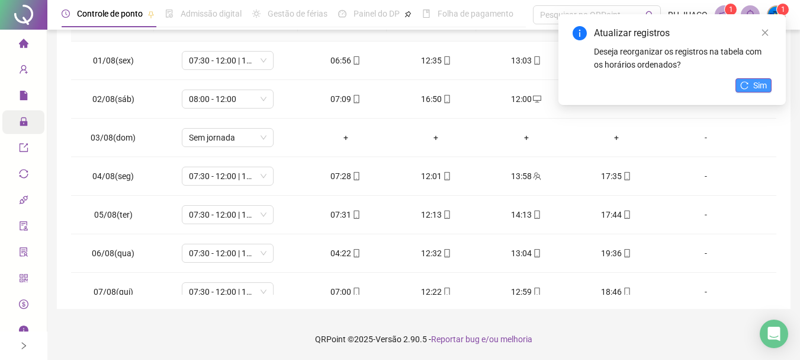
click at [748, 85] on icon "reload" at bounding box center [744, 85] width 8 height 8
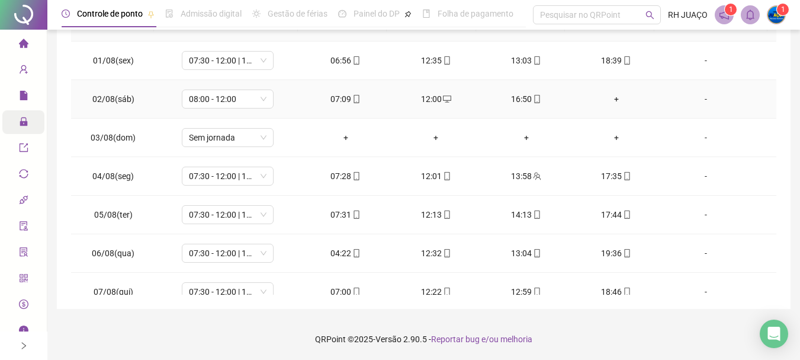
click at [612, 98] on div "+" at bounding box center [616, 98] width 71 height 13
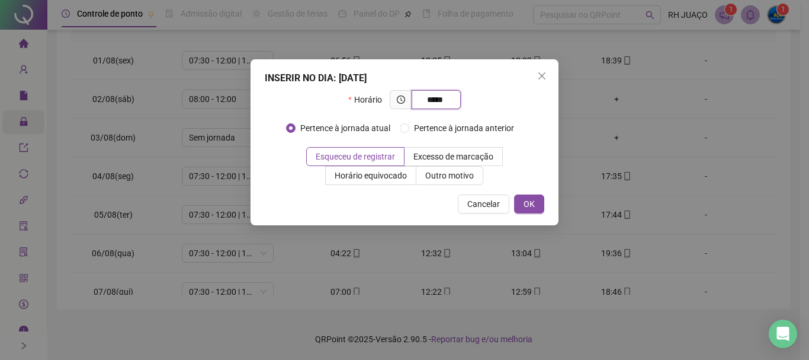
type input "*****"
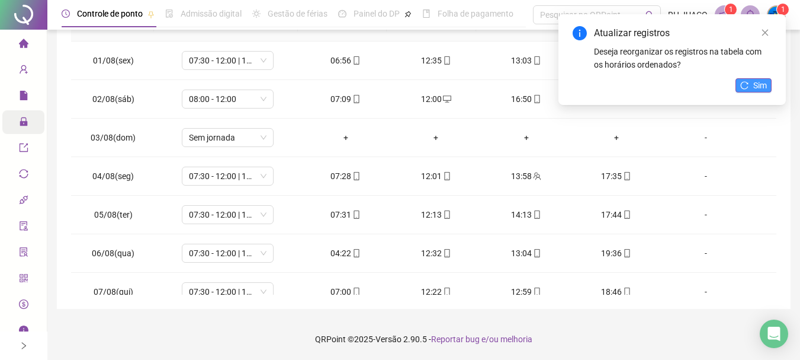
click at [761, 84] on span "Sim" at bounding box center [760, 85] width 14 height 13
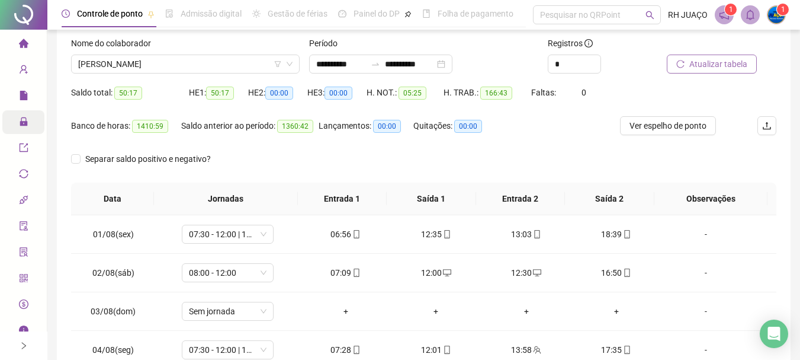
scroll to position [9, 0]
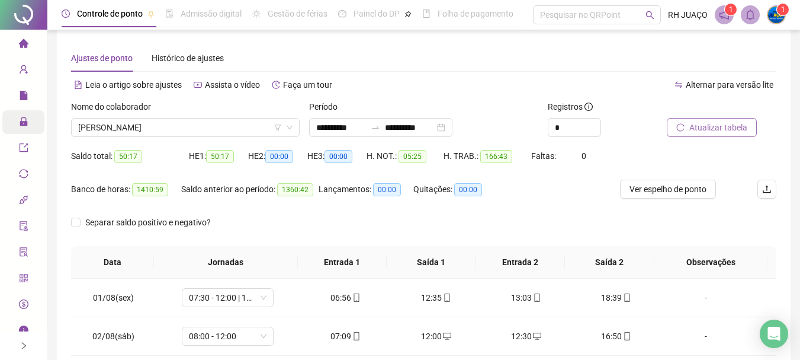
click at [713, 120] on button "Atualizar tabela" at bounding box center [712, 127] width 90 height 19
click at [261, 127] on span "[PERSON_NAME]" at bounding box center [185, 127] width 214 height 18
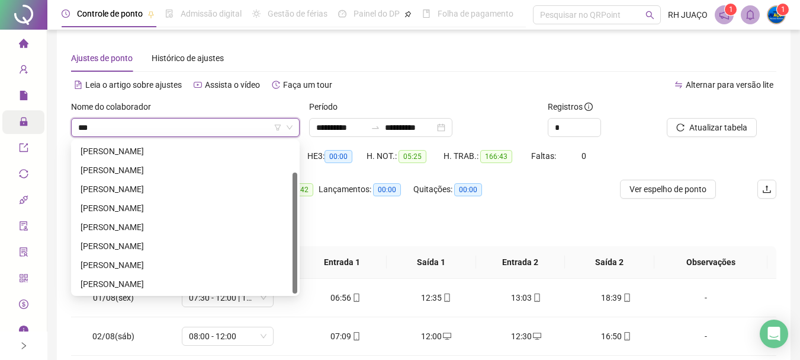
scroll to position [0, 0]
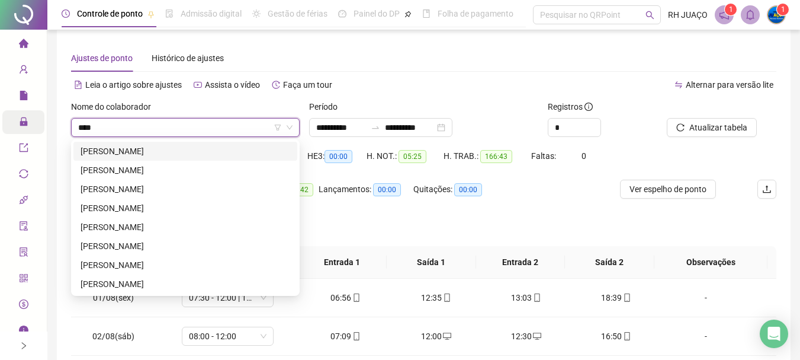
type input "*****"
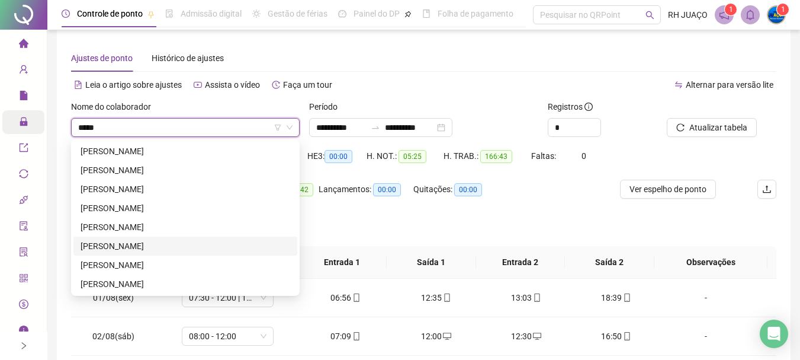
click at [220, 252] on div "[PERSON_NAME]" at bounding box center [186, 245] width 210 height 13
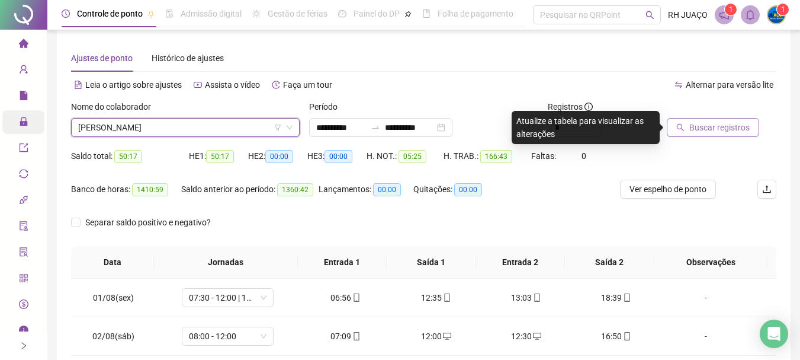
click at [717, 124] on span "Buscar registros" at bounding box center [719, 127] width 60 height 13
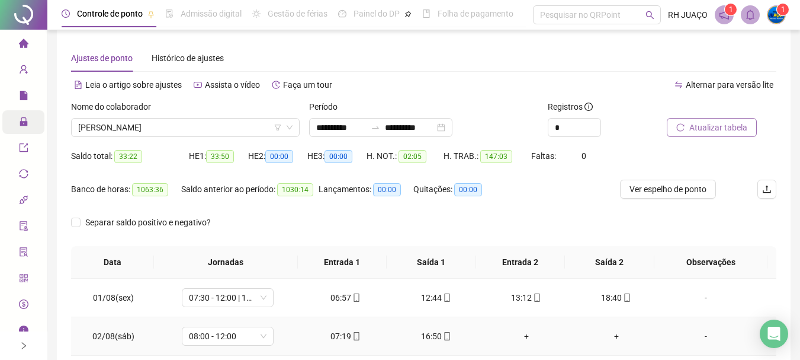
click at [524, 334] on div "+" at bounding box center [525, 335] width 71 height 13
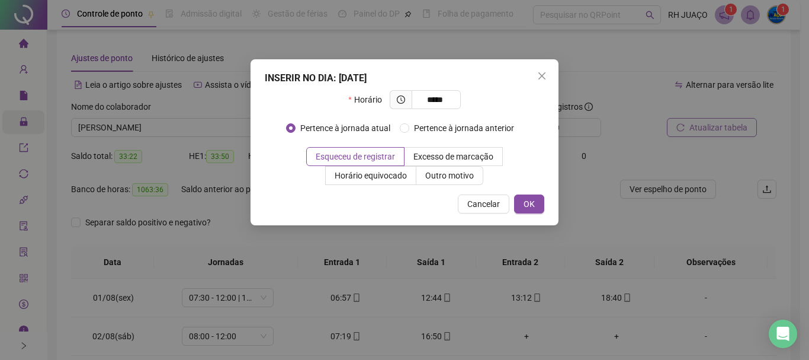
type input "*****"
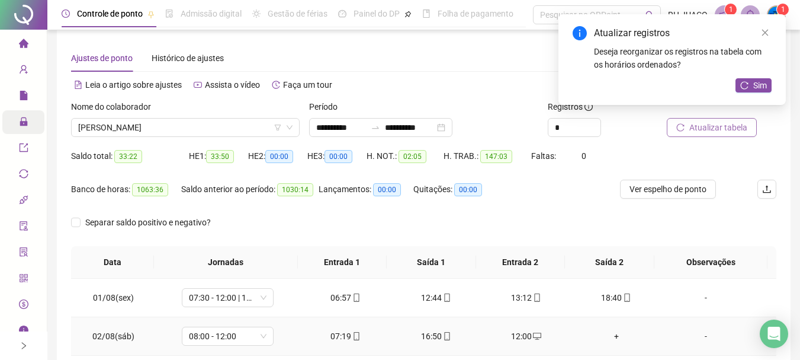
click at [604, 338] on div "+" at bounding box center [616, 335] width 71 height 13
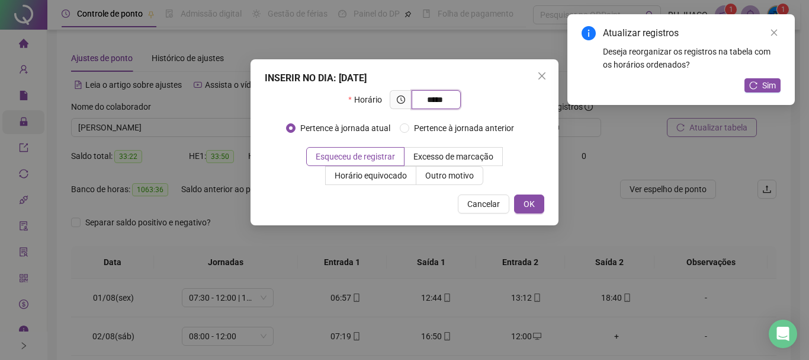
type input "*****"
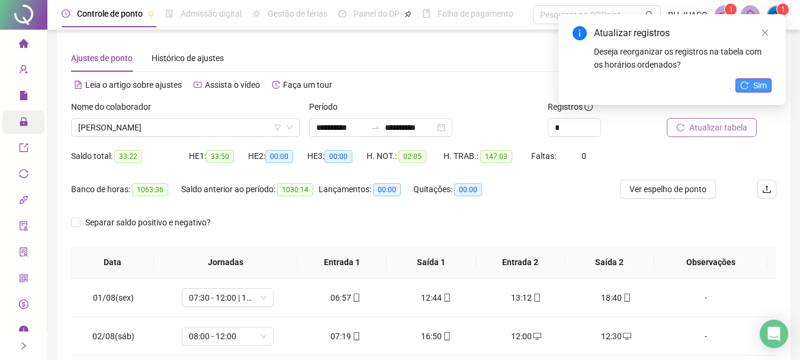
click at [759, 91] on span "Sim" at bounding box center [760, 85] width 14 height 13
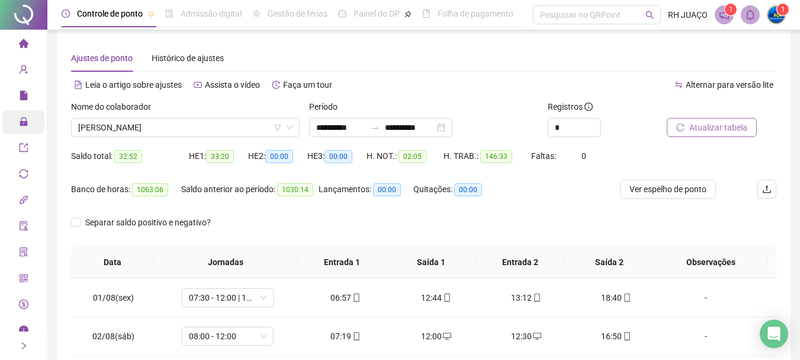
click at [710, 129] on span "Atualizar tabela" at bounding box center [718, 127] width 58 height 13
click at [243, 130] on span "[PERSON_NAME]" at bounding box center [185, 127] width 214 height 18
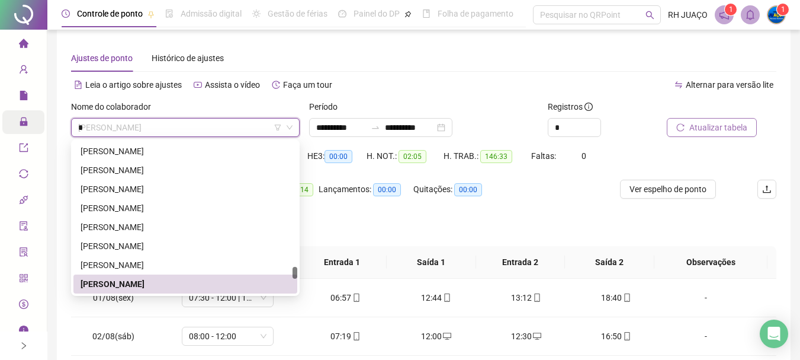
scroll to position [246, 0]
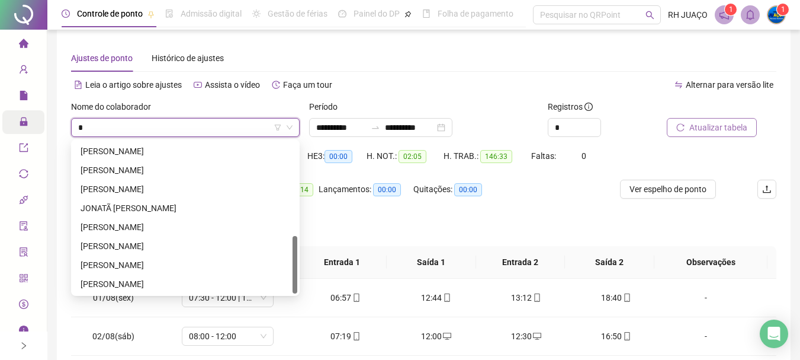
type input "**"
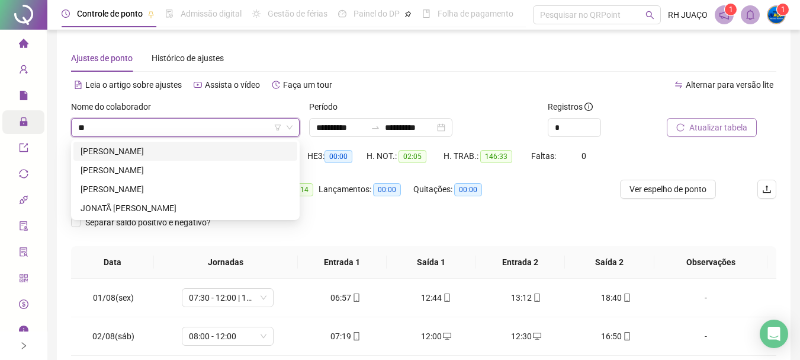
click at [239, 160] on div "[PERSON_NAME]" at bounding box center [185, 151] width 224 height 19
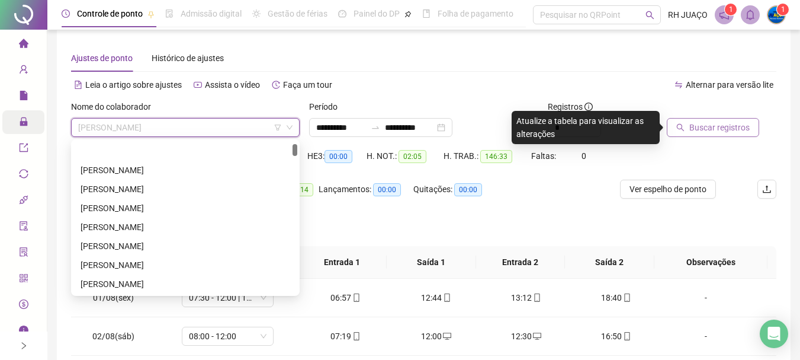
click at [233, 128] on span "[PERSON_NAME]" at bounding box center [185, 127] width 214 height 18
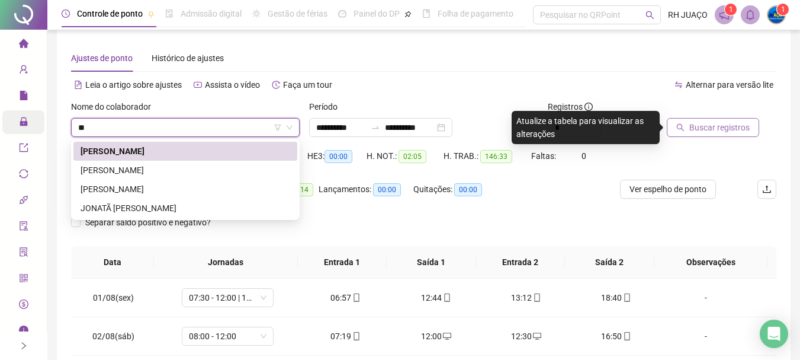
type input "***"
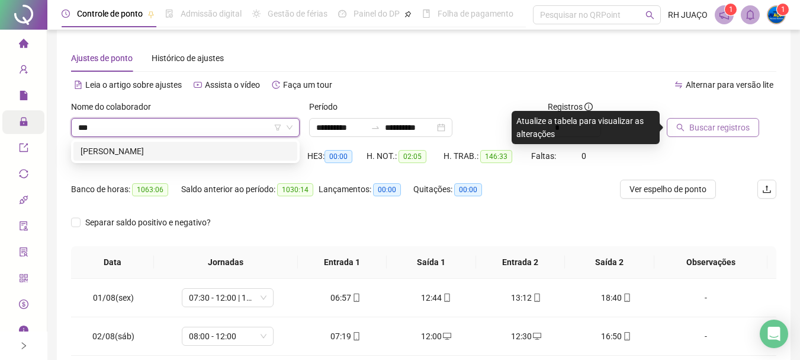
click at [258, 156] on div "[PERSON_NAME]" at bounding box center [186, 151] width 210 height 13
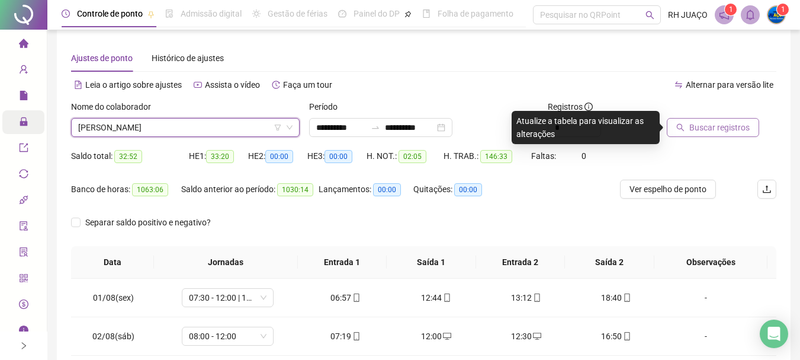
click at [687, 123] on button "Buscar registros" at bounding box center [713, 127] width 92 height 19
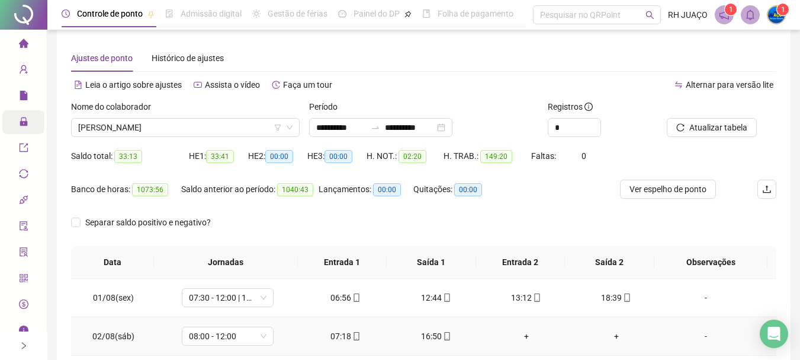
click at [521, 335] on div "+" at bounding box center [525, 335] width 71 height 13
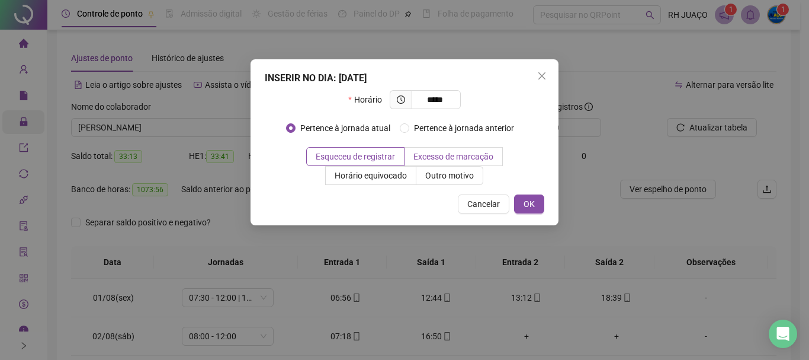
type input "*****"
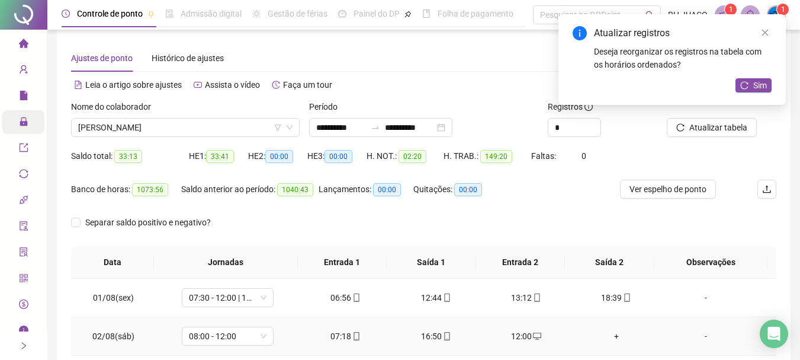
click at [605, 334] on div "+" at bounding box center [616, 335] width 71 height 13
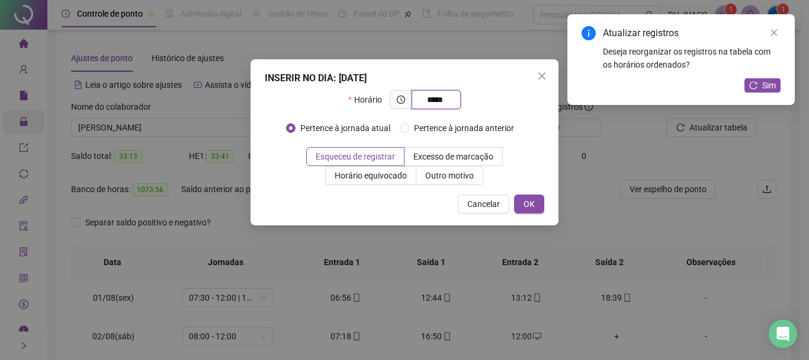
type input "*****"
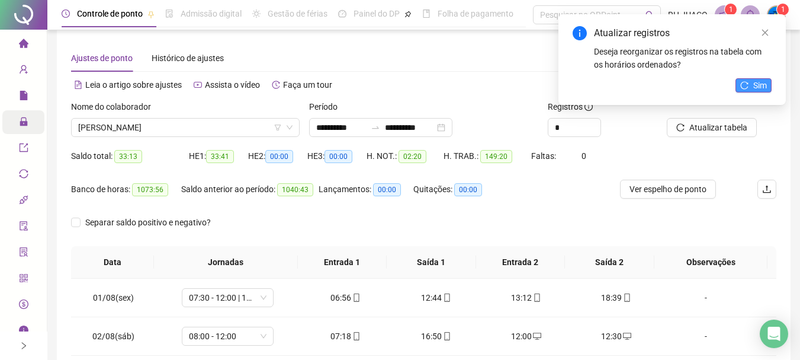
click at [746, 88] on icon "reload" at bounding box center [744, 85] width 8 height 8
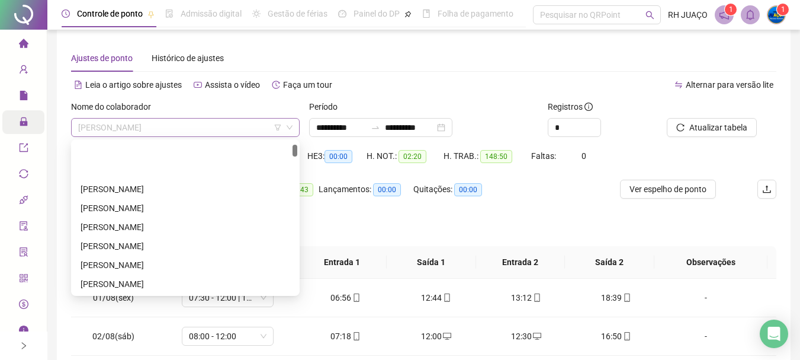
scroll to position [57, 0]
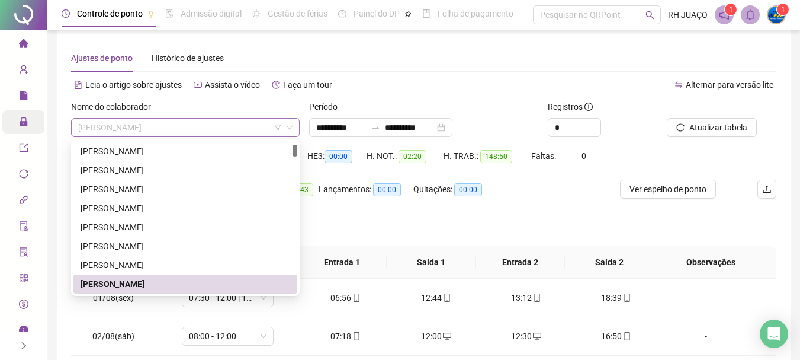
click at [178, 126] on span "[PERSON_NAME]" at bounding box center [185, 127] width 214 height 18
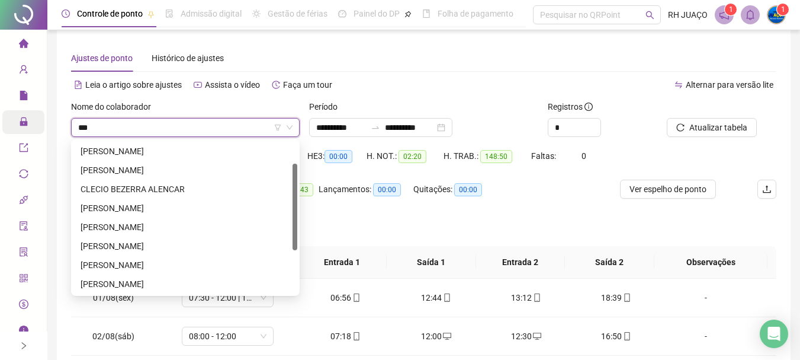
scroll to position [0, 0]
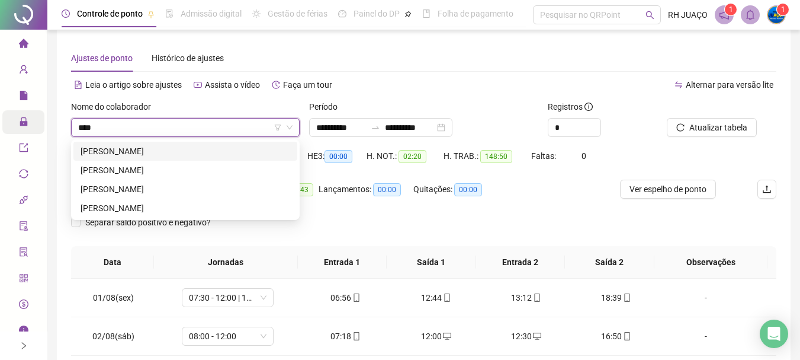
type input "*****"
click at [167, 152] on div "[PERSON_NAME]" at bounding box center [186, 151] width 210 height 13
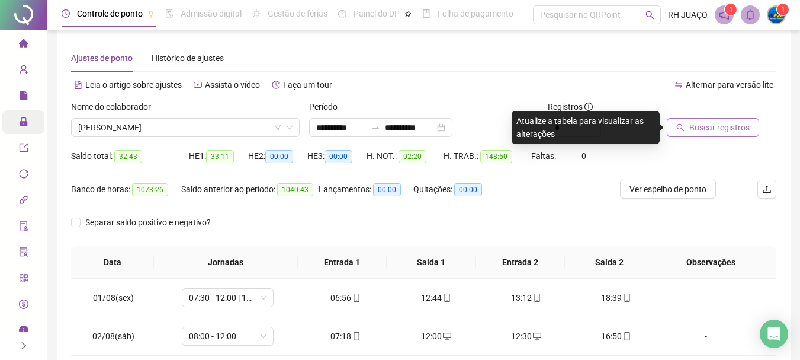
click at [703, 123] on span "Buscar registros" at bounding box center [719, 127] width 60 height 13
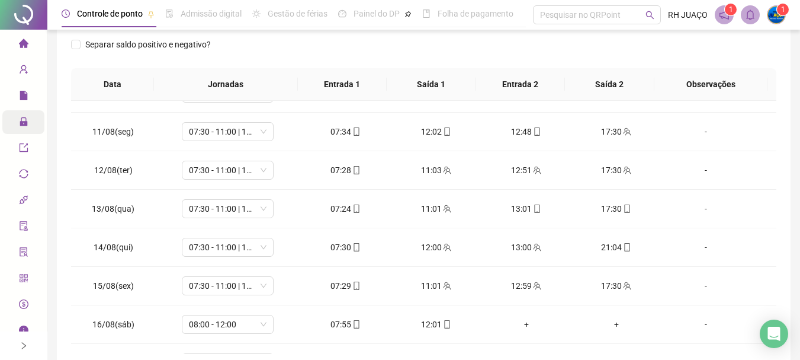
scroll to position [479, 0]
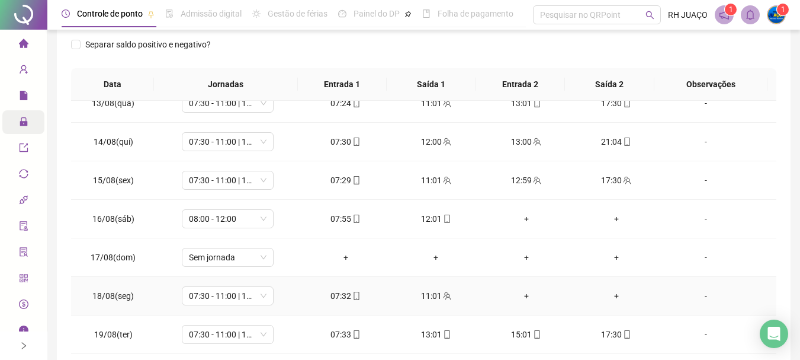
click at [694, 290] on div "-" at bounding box center [706, 295] width 70 height 13
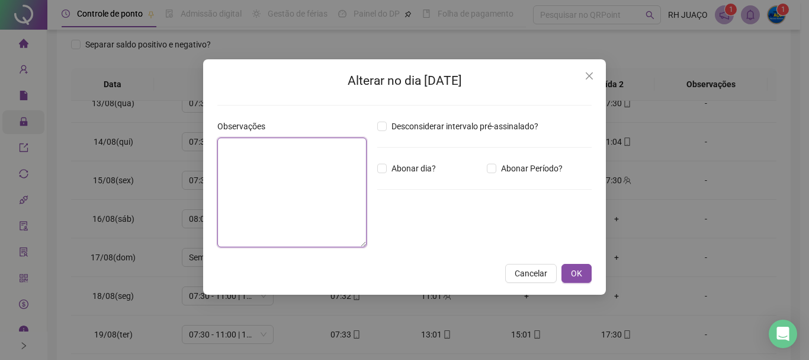
click at [264, 159] on textarea at bounding box center [291, 192] width 149 height 110
type textarea "**********"
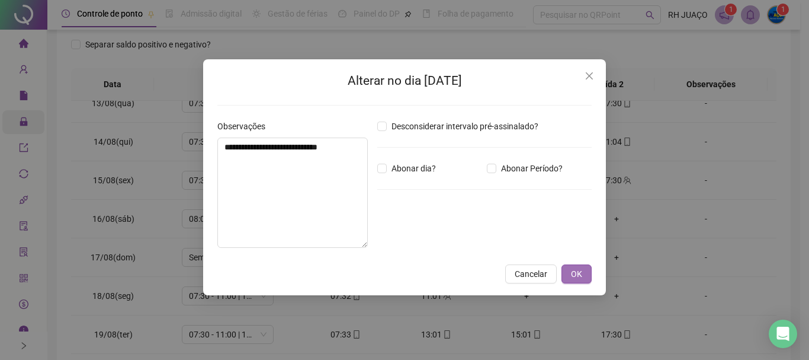
click at [573, 268] on span "OK" at bounding box center [576, 273] width 11 height 13
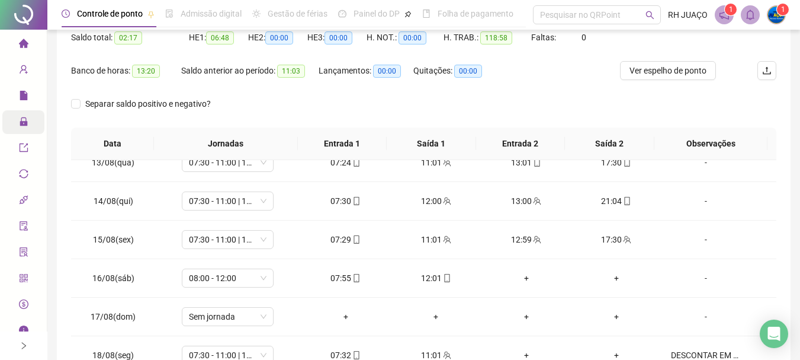
scroll to position [9, 0]
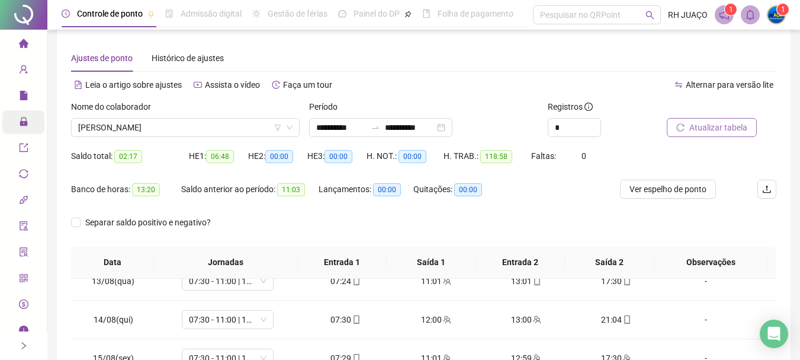
click at [707, 123] on span "Atualizar tabela" at bounding box center [718, 127] width 58 height 13
click at [240, 130] on span "[PERSON_NAME]" at bounding box center [185, 127] width 214 height 18
drag, startPoint x: 397, startPoint y: 216, endPoint x: 352, endPoint y: 206, distance: 46.6
click at [396, 216] on div "Separar saldo positivo e negativo?" at bounding box center [423, 229] width 705 height 33
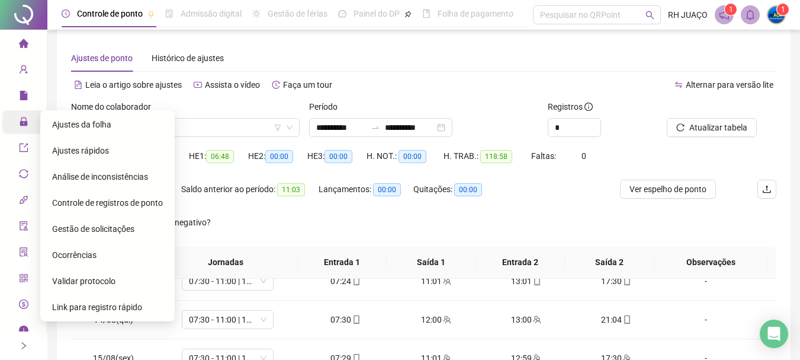
click at [92, 153] on span "Ajustes rápidos" at bounding box center [80, 150] width 57 height 9
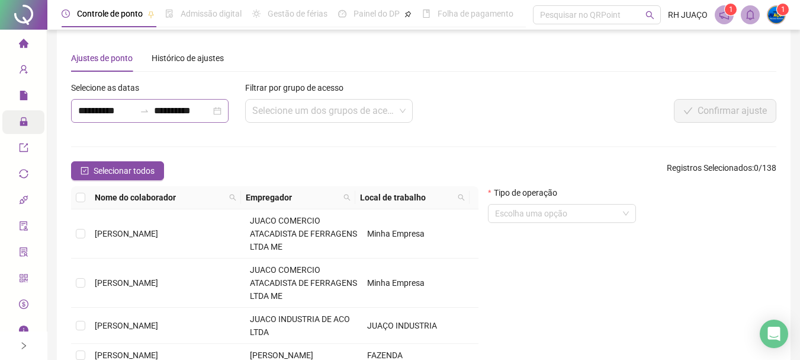
click at [141, 112] on div at bounding box center [144, 110] width 19 height 9
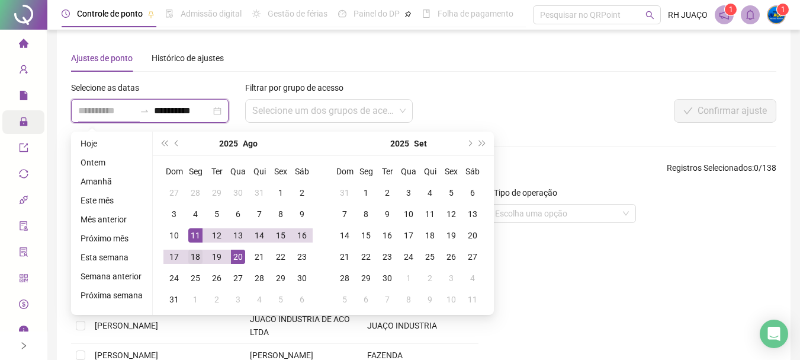
type input "**********"
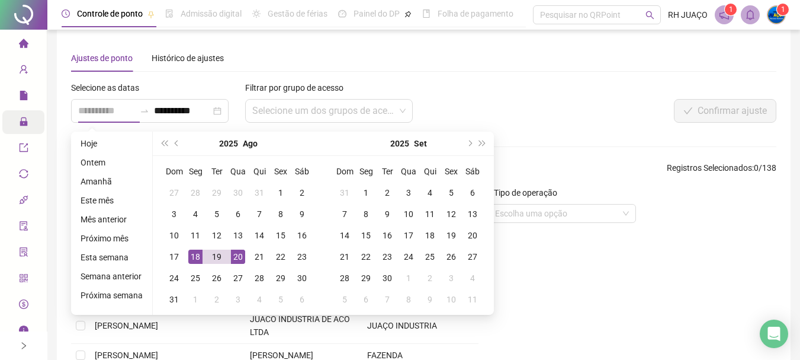
click at [195, 252] on div "18" at bounding box center [195, 256] width 14 height 14
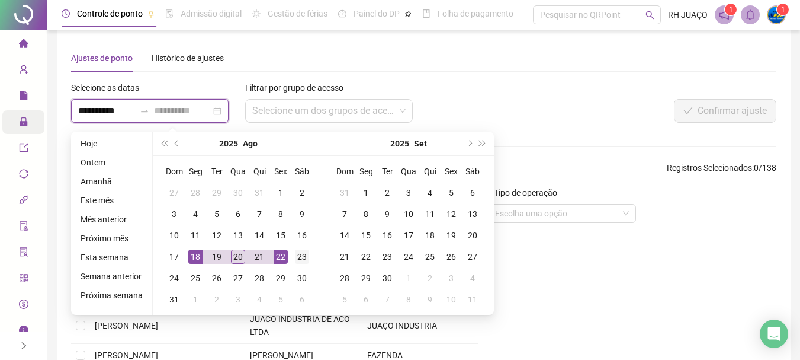
type input "**********"
click at [303, 254] on div "23" at bounding box center [302, 256] width 14 height 14
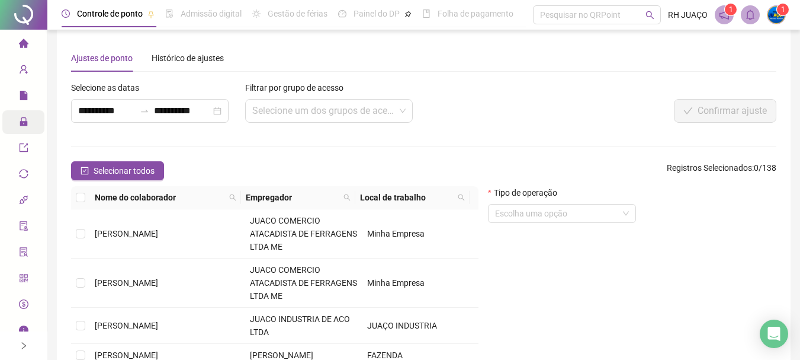
drag, startPoint x: 532, startPoint y: 149, endPoint x: 520, endPoint y: 162, distance: 17.6
click at [532, 149] on form "**********" at bounding box center [423, 250] width 705 height 339
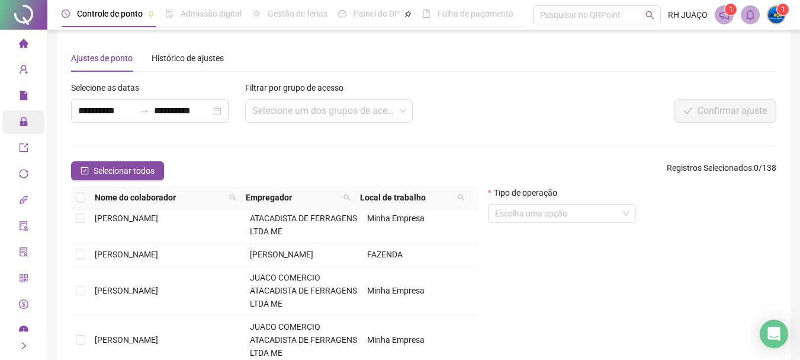
scroll to position [178, 0]
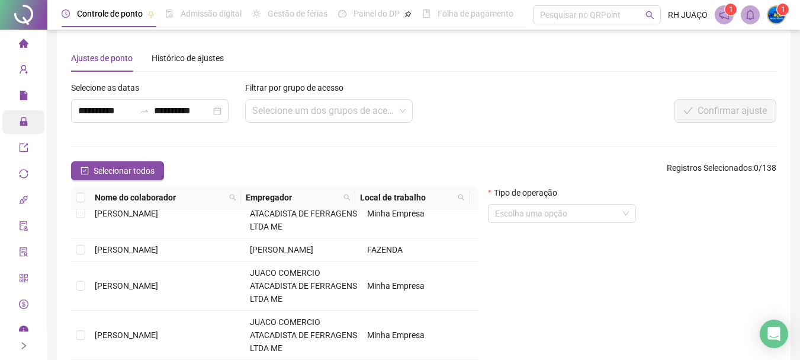
click at [633, 307] on div "Tipo de operação Escolha uma opção" at bounding box center [632, 303] width 298 height 234
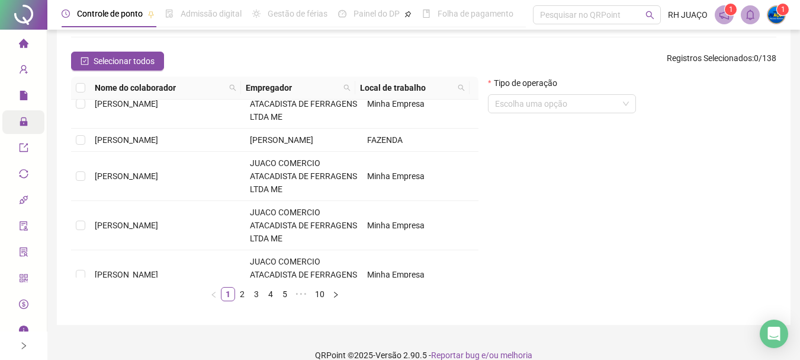
scroll to position [134, 0]
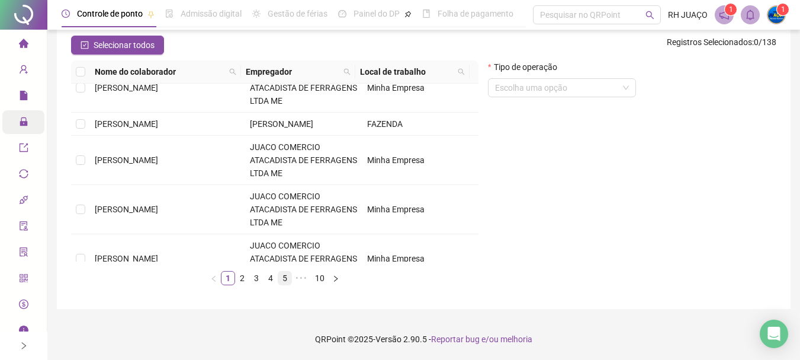
click at [282, 276] on link "5" at bounding box center [284, 277] width 13 height 13
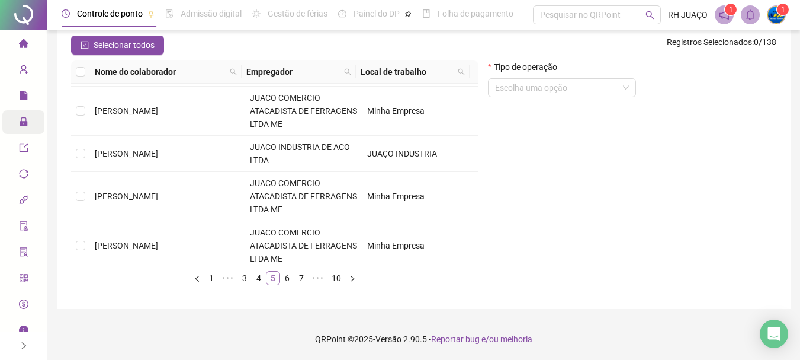
scroll to position [0, 0]
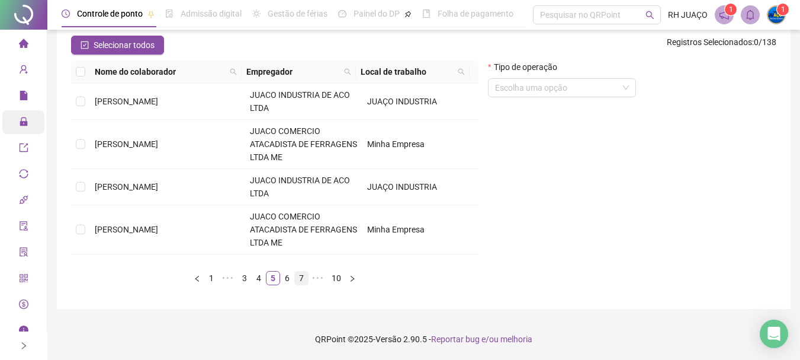
click at [303, 280] on link "7" at bounding box center [301, 277] width 13 height 13
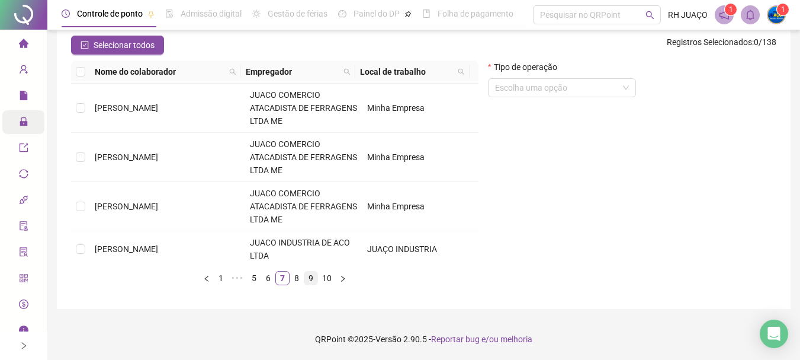
click at [312, 279] on link "9" at bounding box center [310, 277] width 13 height 13
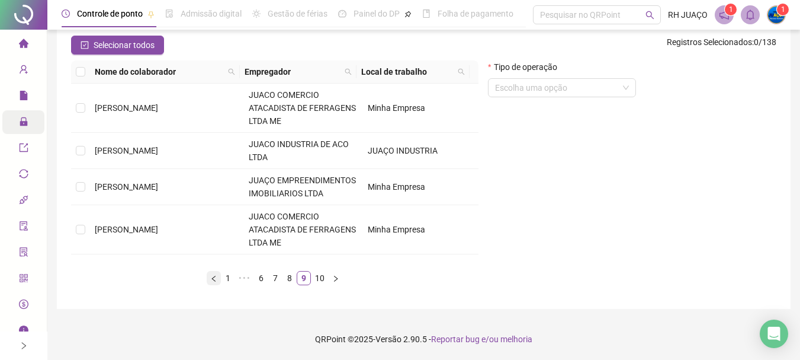
click at [209, 278] on button "button" at bounding box center [214, 278] width 14 height 14
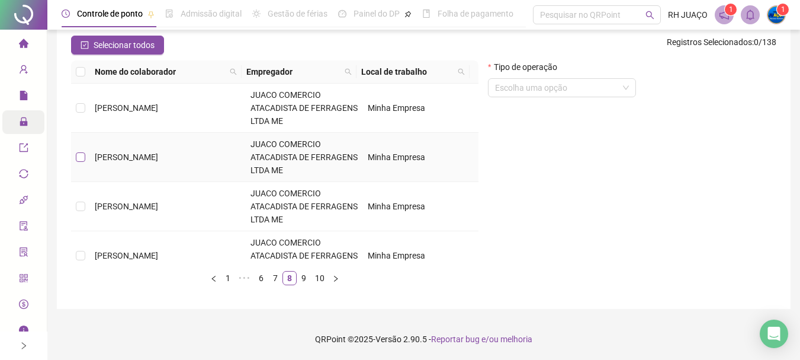
click at [82, 162] on label at bounding box center [80, 156] width 9 height 13
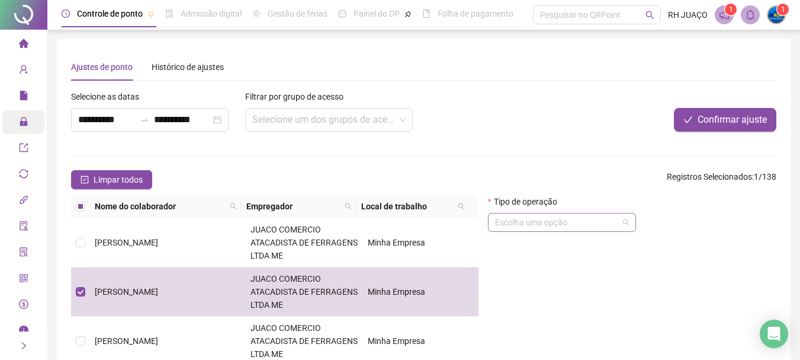
click at [567, 220] on input "search" at bounding box center [556, 222] width 123 height 18
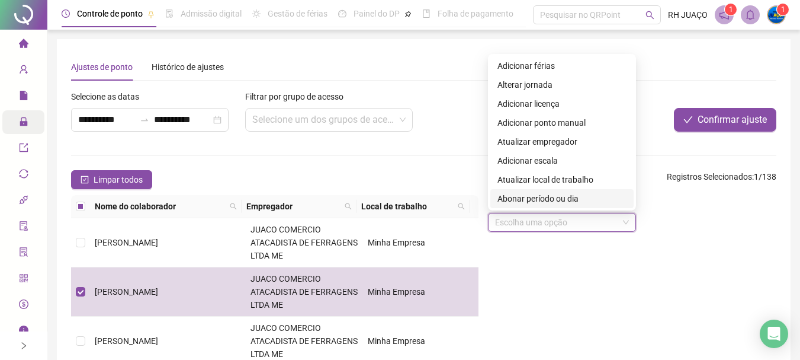
click at [599, 259] on div "Tipo de operação Escolha uma opção" at bounding box center [632, 312] width 298 height 234
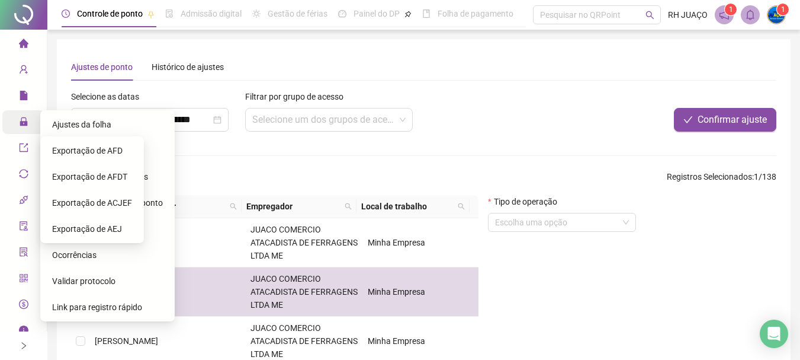
click at [20, 125] on icon "lock" at bounding box center [24, 121] width 8 height 8
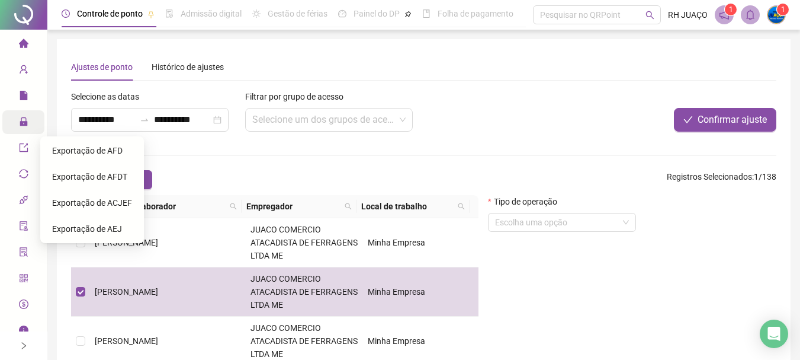
click at [686, 291] on div "Tipo de operação Escolha uma opção" at bounding box center [632, 312] width 298 height 234
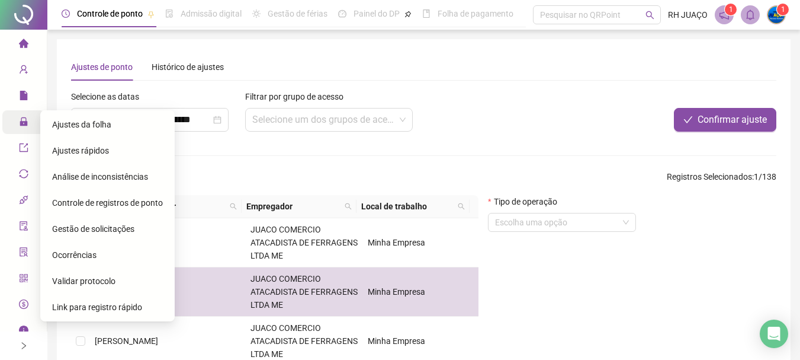
click at [102, 129] on span "Ajustes da folha" at bounding box center [81, 124] width 59 height 9
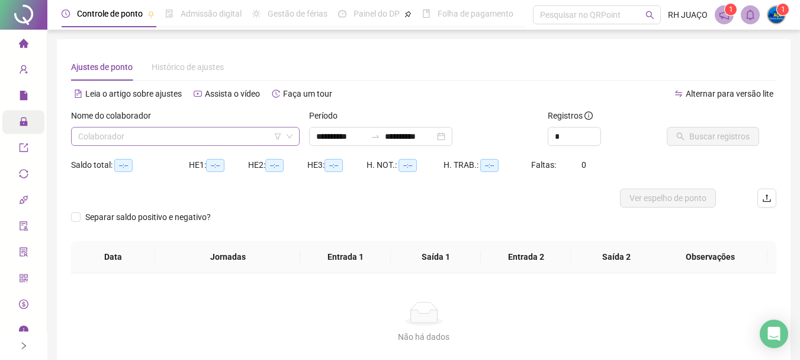
type input "**********"
click at [227, 132] on input "search" at bounding box center [180, 136] width 204 height 18
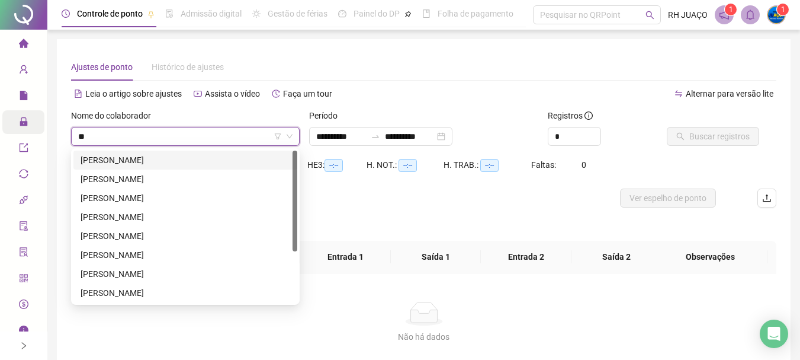
type input "***"
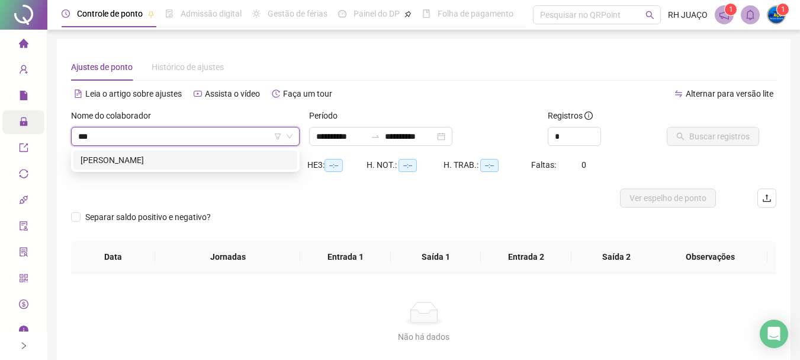
click at [204, 163] on div "[PERSON_NAME]" at bounding box center [186, 159] width 210 height 13
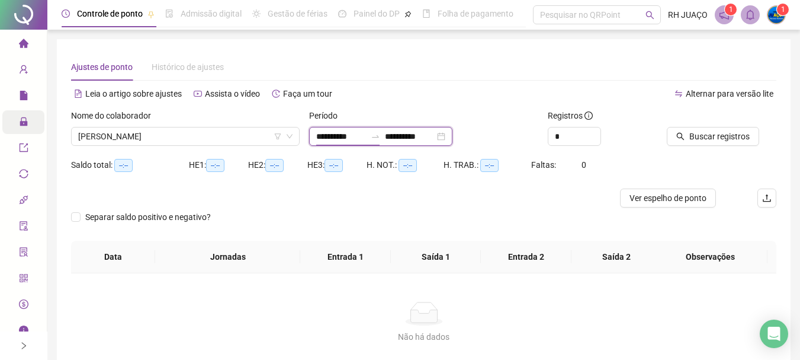
click at [366, 139] on input "**********" at bounding box center [341, 136] width 50 height 13
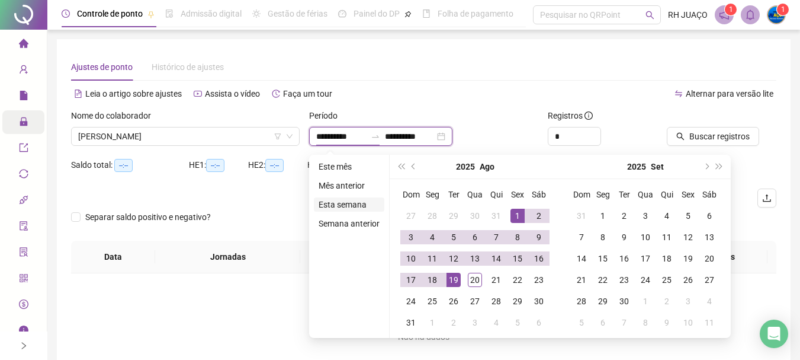
type input "**********"
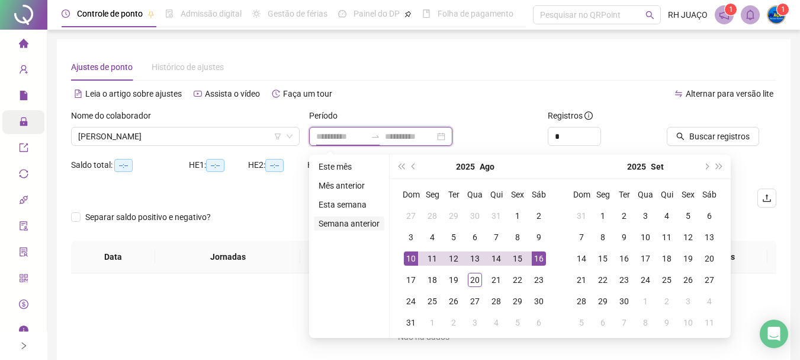
type input "**********"
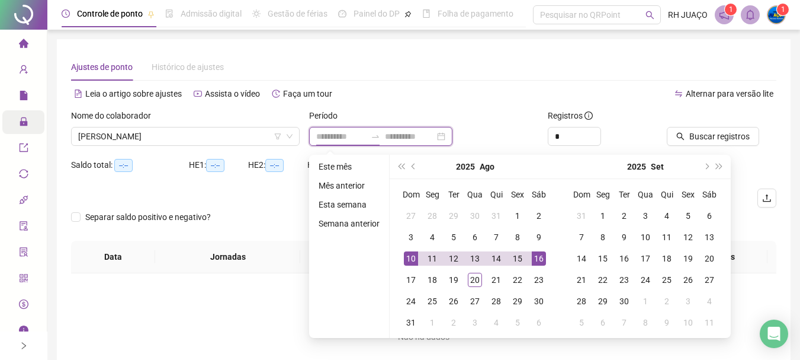
type input "**********"
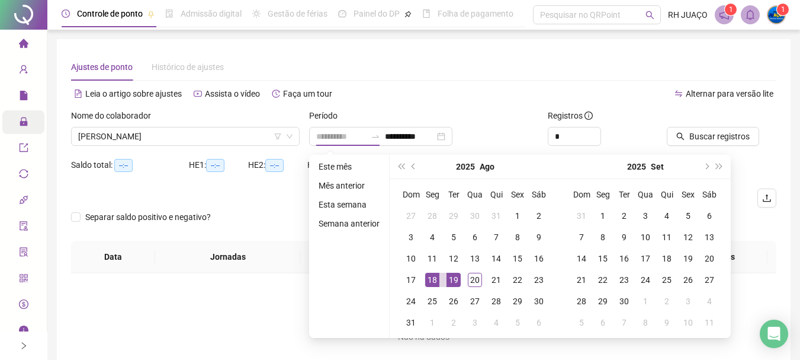
click at [426, 271] on td "18" at bounding box center [432, 279] width 21 height 21
type input "**********"
click at [478, 280] on div "20" at bounding box center [475, 279] width 14 height 14
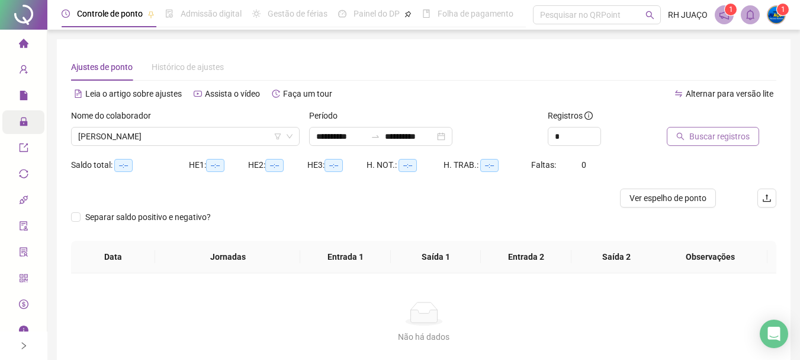
click at [719, 140] on span "Buscar registros" at bounding box center [719, 136] width 60 height 13
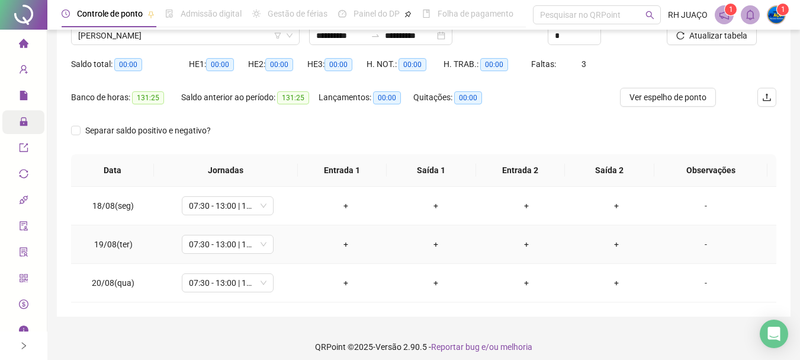
scroll to position [108, 0]
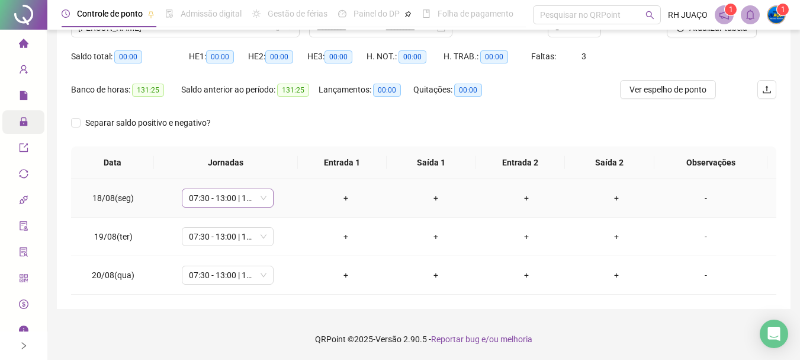
click at [240, 201] on span "07:30 - 13:00 | 15:00 - 17:30" at bounding box center [228, 198] width 78 height 18
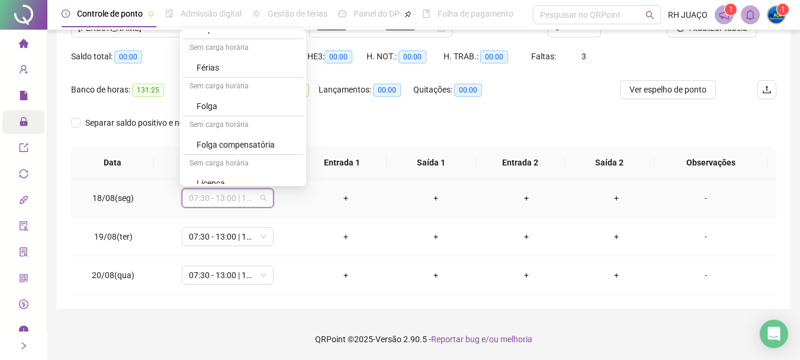
scroll to position [2274, 0]
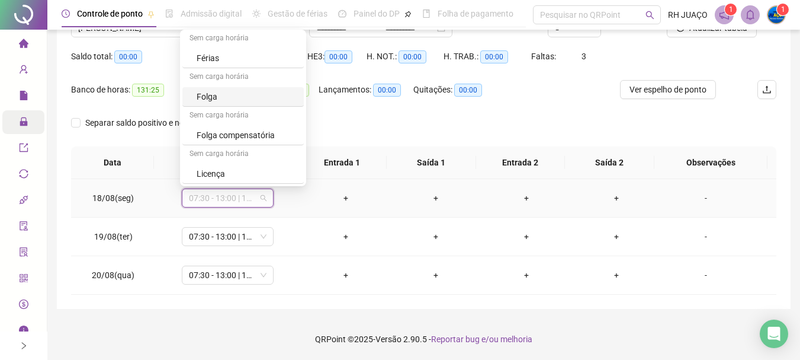
click at [226, 89] on div "Folga" at bounding box center [242, 97] width 121 height 20
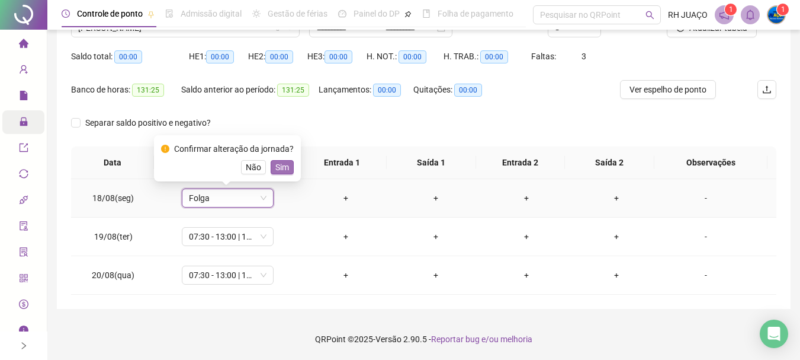
click at [283, 163] on span "Sim" at bounding box center [282, 167] width 14 height 13
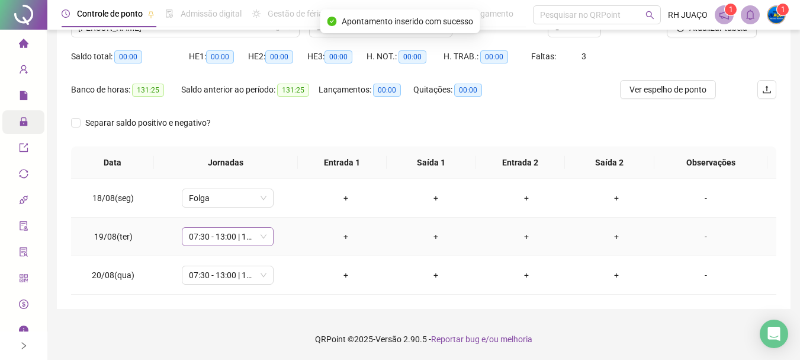
click at [233, 238] on span "07:30 - 13:00 | 15:00 - 17:30" at bounding box center [228, 236] width 78 height 18
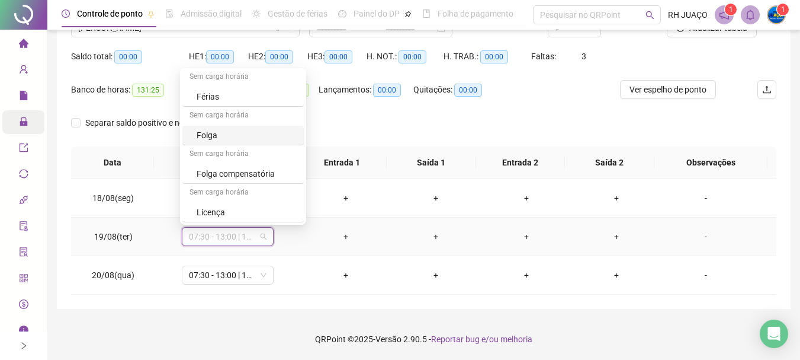
click at [224, 129] on div "Folga" at bounding box center [247, 135] width 100 height 13
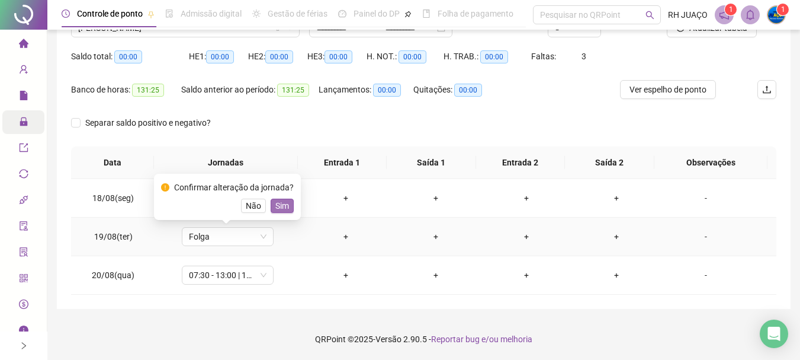
click at [279, 201] on span "Sim" at bounding box center [282, 205] width 14 height 13
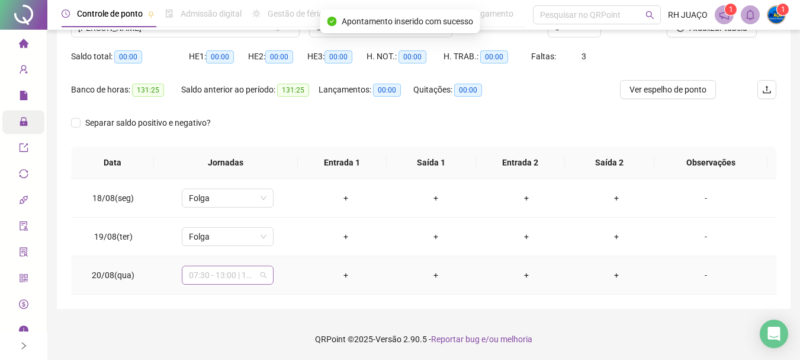
click at [235, 277] on span "07:30 - 13:00 | 15:00 - 17:30" at bounding box center [228, 275] width 78 height 18
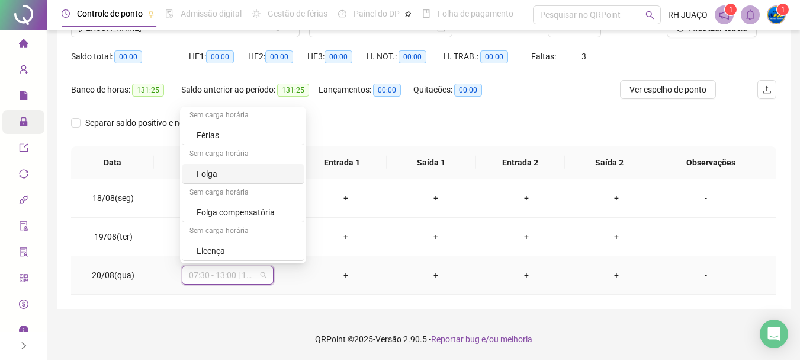
click at [245, 172] on div "Folga" at bounding box center [247, 173] width 100 height 13
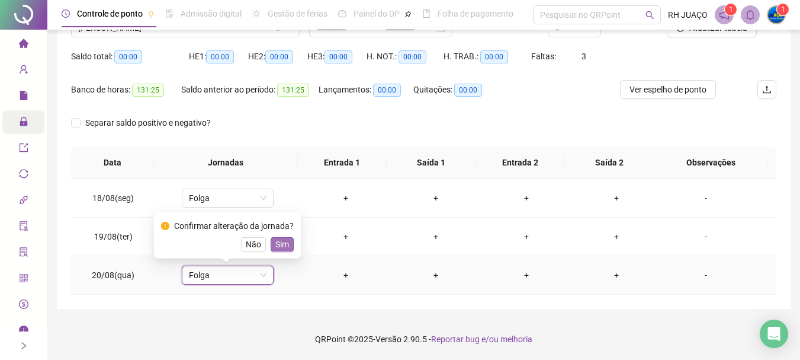
click at [280, 245] on span "Sim" at bounding box center [282, 244] width 14 height 13
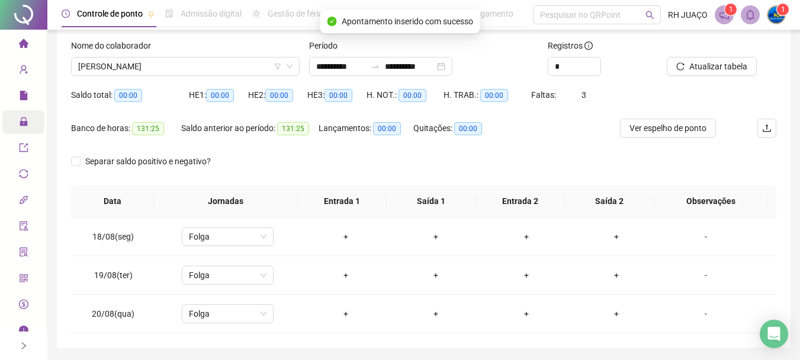
scroll to position [49, 0]
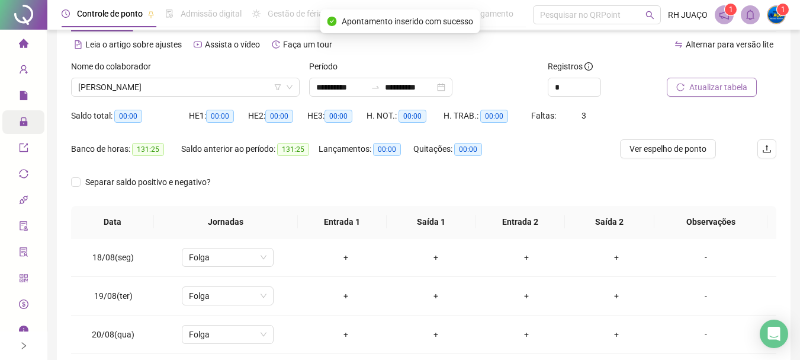
click at [705, 81] on span "Atualizar tabela" at bounding box center [718, 87] width 58 height 13
click at [705, 79] on button "Atualizar tabela" at bounding box center [712, 87] width 90 height 19
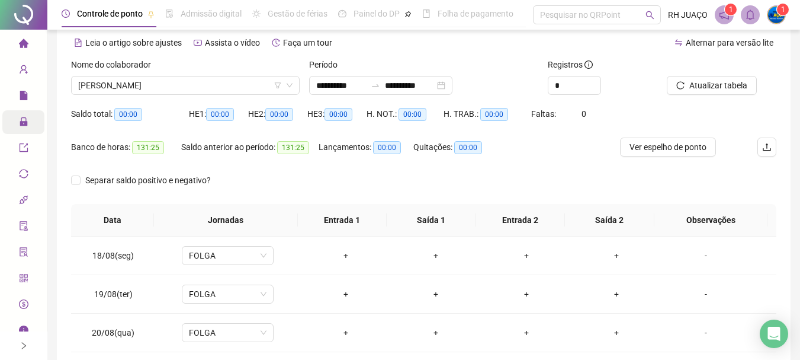
scroll to position [0, 0]
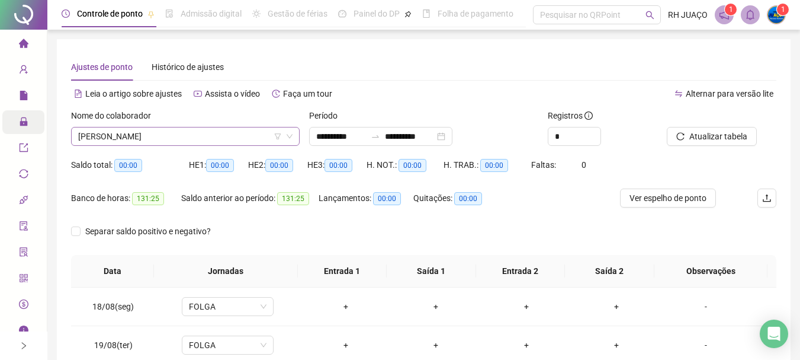
click at [240, 134] on span "[PERSON_NAME]" at bounding box center [185, 136] width 214 height 18
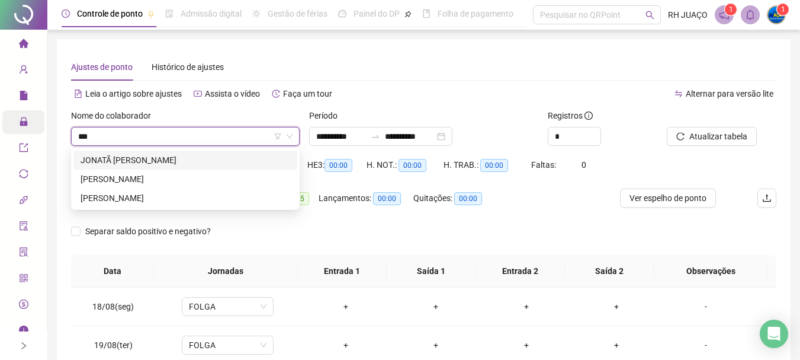
type input "****"
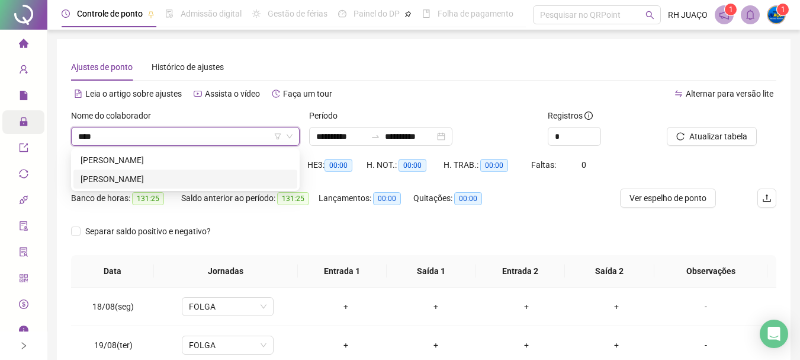
click at [229, 176] on div "[PERSON_NAME]" at bounding box center [186, 178] width 210 height 13
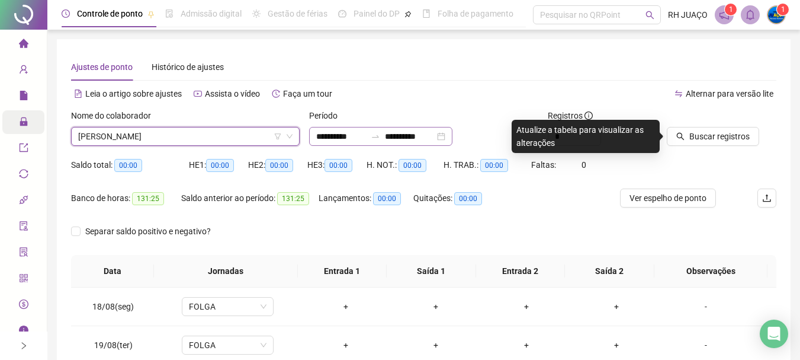
click at [385, 137] on div at bounding box center [375, 136] width 19 height 9
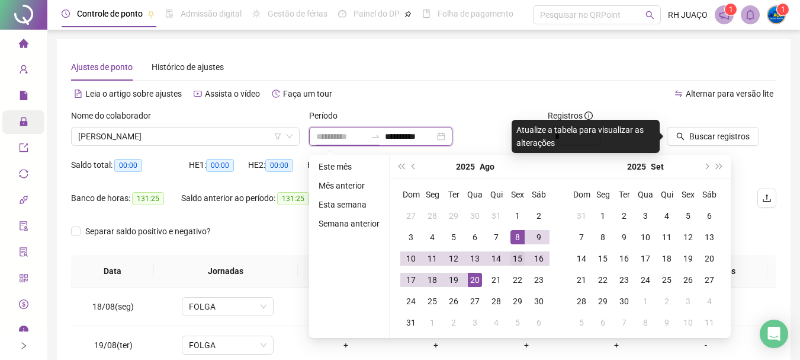
type input "**********"
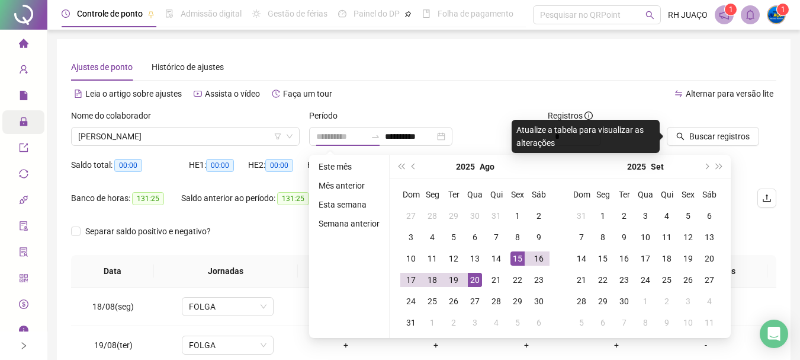
click at [514, 260] on div "15" at bounding box center [518, 258] width 14 height 14
type input "**********"
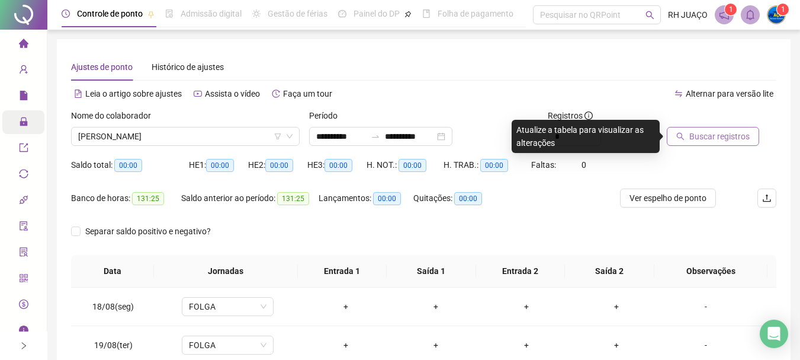
click at [700, 140] on span "Buscar registros" at bounding box center [719, 136] width 60 height 13
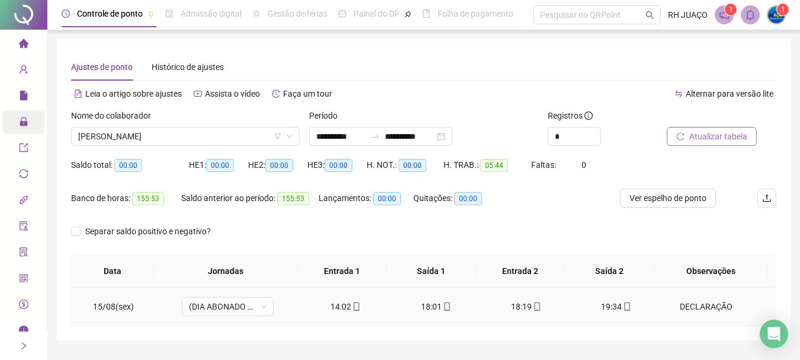
click at [711, 301] on div "DECLARAÇÃO" at bounding box center [706, 306] width 70 height 13
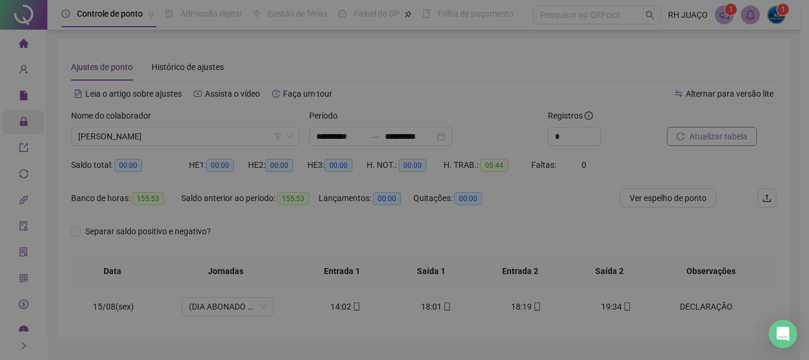
type textarea "**********"
type input "*****"
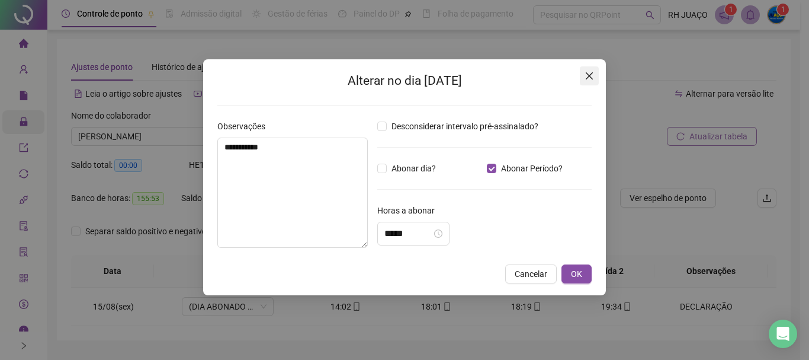
click at [591, 77] on icon "close" at bounding box center [589, 75] width 7 height 7
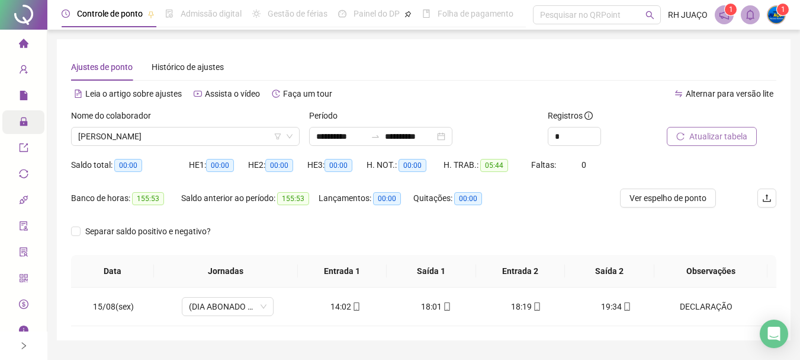
click at [695, 147] on div "Atualizar tabela" at bounding box center [721, 132] width 119 height 46
click at [706, 141] on span "Atualizar tabela" at bounding box center [718, 136] width 58 height 13
click at [251, 136] on span "[PERSON_NAME]" at bounding box center [185, 136] width 214 height 18
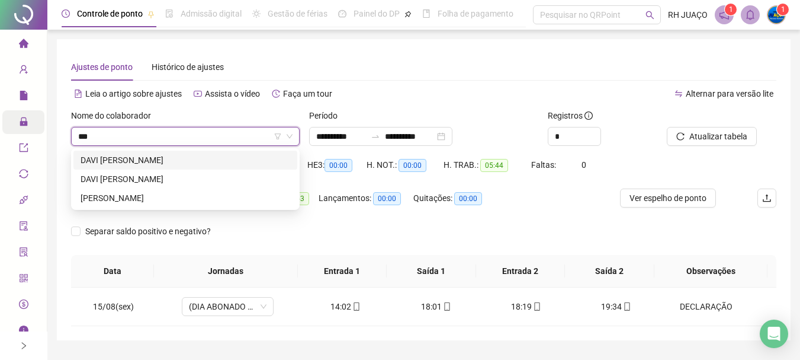
click at [235, 128] on input "***" at bounding box center [180, 136] width 204 height 18
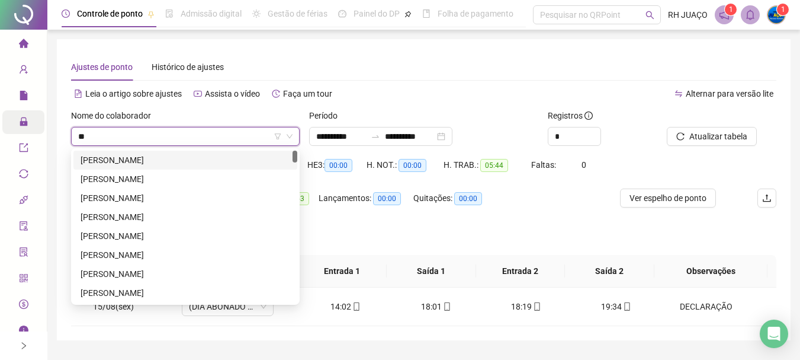
type input "*"
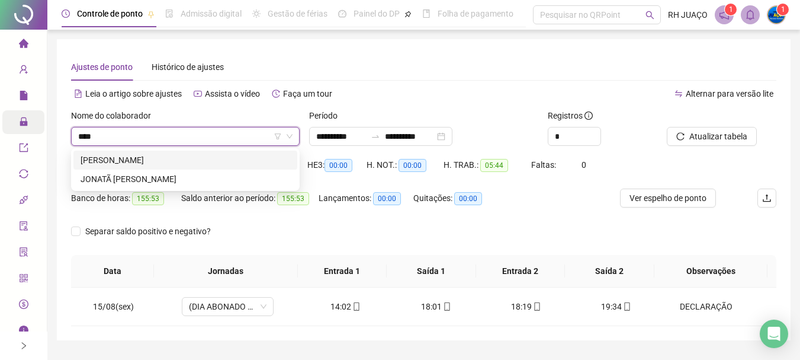
type input "*****"
click at [218, 160] on div "[PERSON_NAME]" at bounding box center [186, 159] width 210 height 13
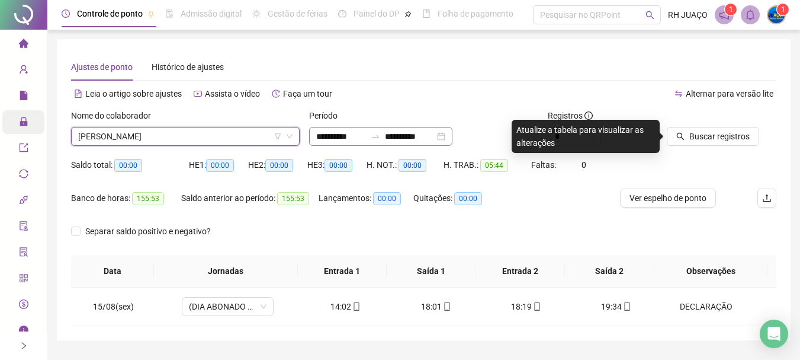
click at [384, 134] on div at bounding box center [375, 136] width 19 height 9
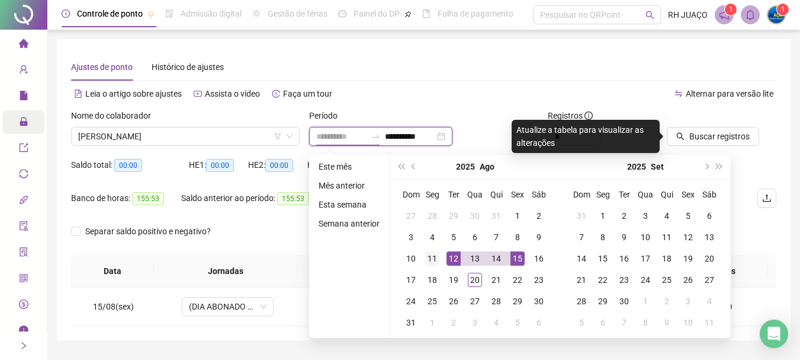
type input "**********"
click at [433, 256] on div "11" at bounding box center [432, 258] width 14 height 14
type input "**********"
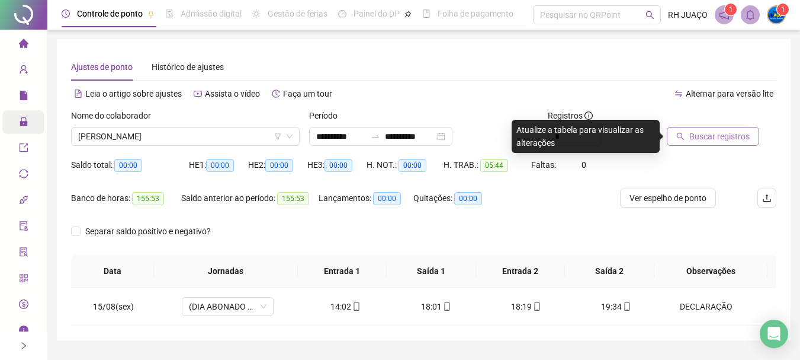
click at [740, 133] on span "Buscar registros" at bounding box center [719, 136] width 60 height 13
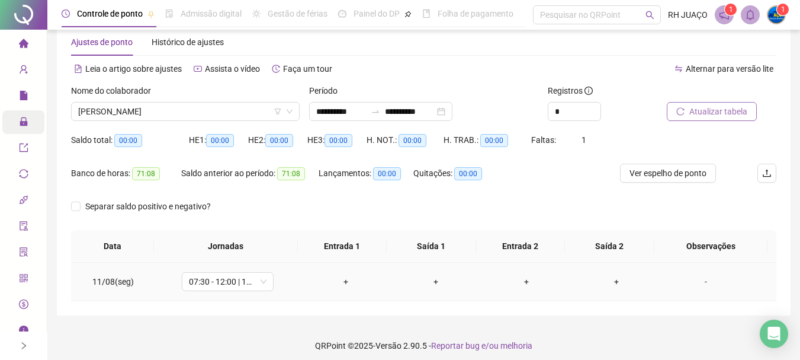
scroll to position [31, 0]
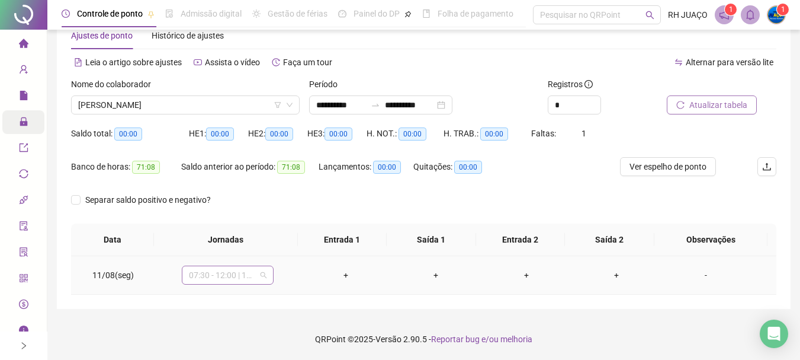
click at [261, 277] on span "07:30 - 12:00 | 13:00 - 17:30" at bounding box center [228, 275] width 78 height 18
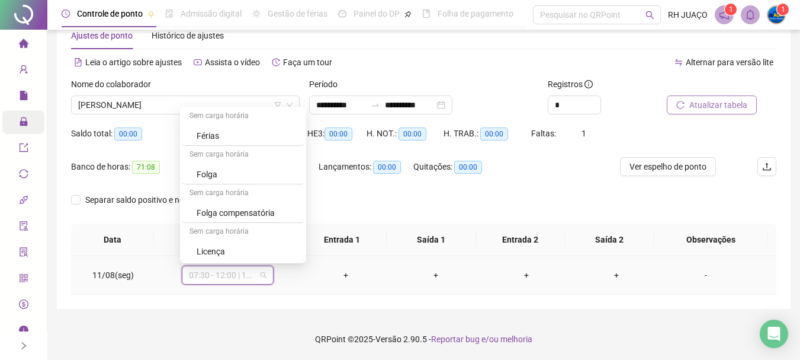
scroll to position [2274, 0]
click at [255, 209] on div "Folga compensatória" at bounding box center [247, 212] width 100 height 13
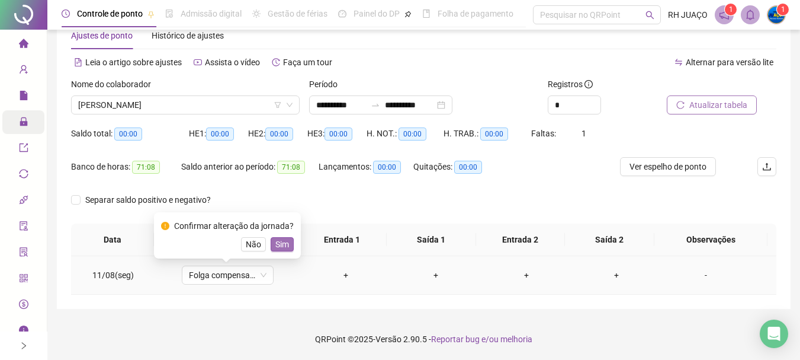
click at [275, 246] on span "Sim" at bounding box center [282, 244] width 14 height 13
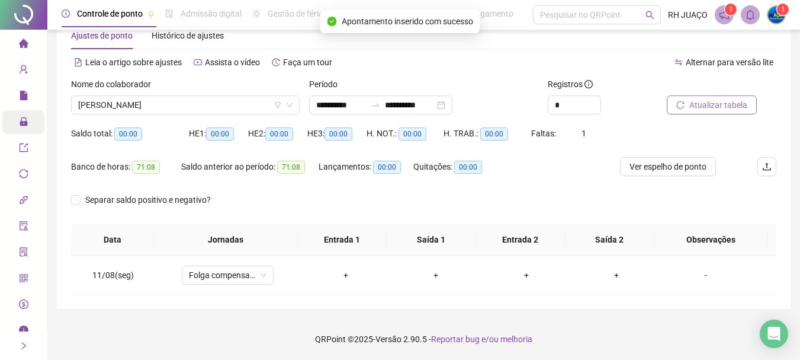
click at [697, 111] on button "Atualizar tabela" at bounding box center [712, 104] width 90 height 19
click at [692, 275] on div "-" at bounding box center [706, 274] width 70 height 13
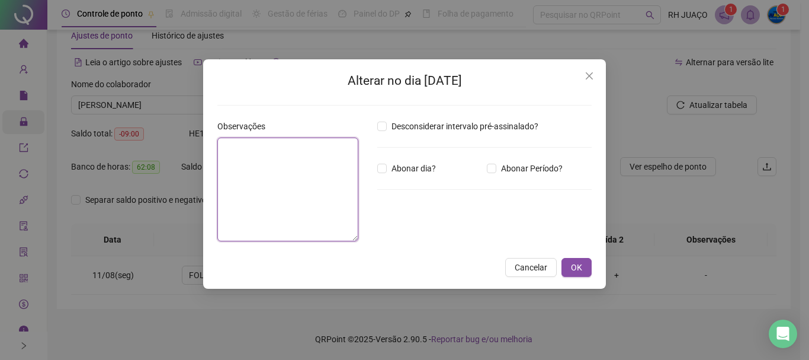
click at [348, 207] on textarea at bounding box center [287, 189] width 141 height 104
click at [261, 165] on textarea at bounding box center [287, 189] width 141 height 104
click at [272, 149] on textarea at bounding box center [287, 189] width 141 height 104
click at [274, 179] on textarea at bounding box center [287, 189] width 141 height 104
click at [245, 153] on textarea at bounding box center [287, 189] width 141 height 104
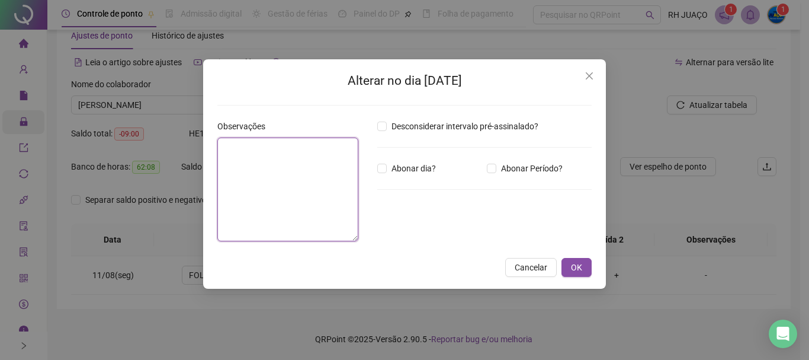
click at [285, 180] on textarea at bounding box center [287, 189] width 141 height 104
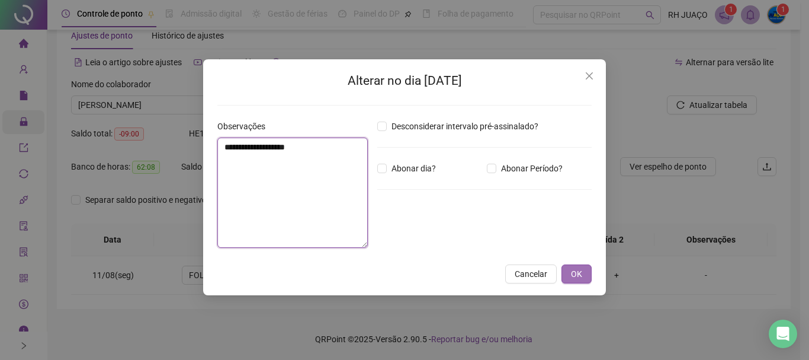
type textarea "**********"
click at [577, 278] on span "OK" at bounding box center [576, 273] width 11 height 13
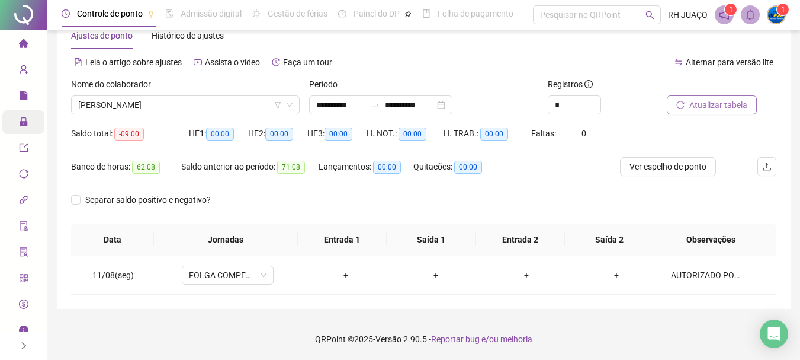
click at [696, 101] on span "Atualizar tabela" at bounding box center [718, 104] width 58 height 13
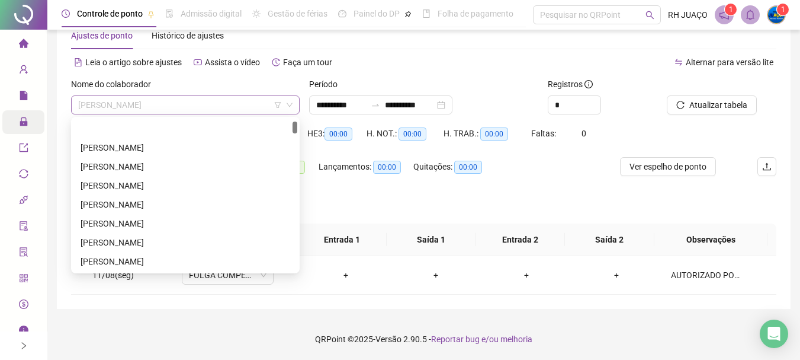
click at [223, 110] on span "[PERSON_NAME]" at bounding box center [185, 105] width 214 height 18
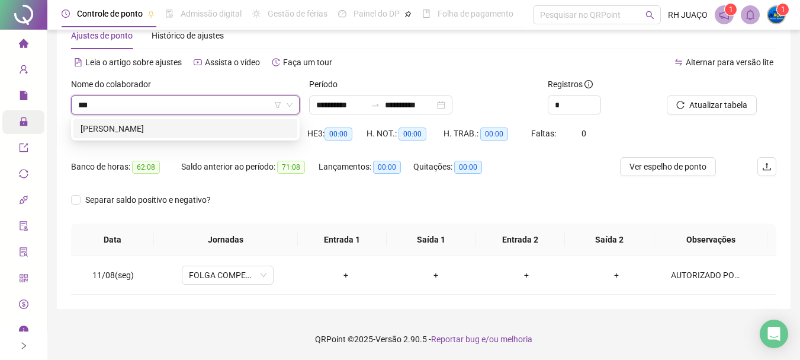
scroll to position [0, 0]
type input "****"
click at [248, 133] on div "[PERSON_NAME]" at bounding box center [186, 128] width 210 height 13
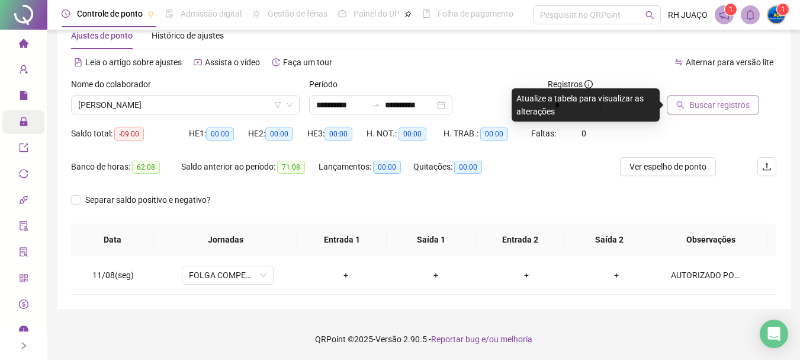
click at [708, 107] on span "Buscar registros" at bounding box center [719, 104] width 60 height 13
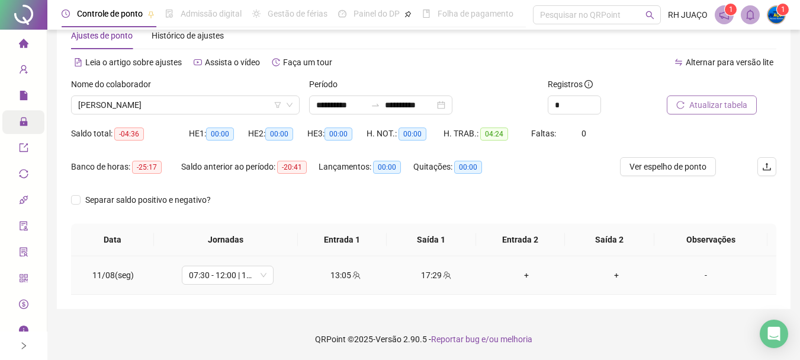
click at [703, 275] on div "-" at bounding box center [706, 274] width 70 height 13
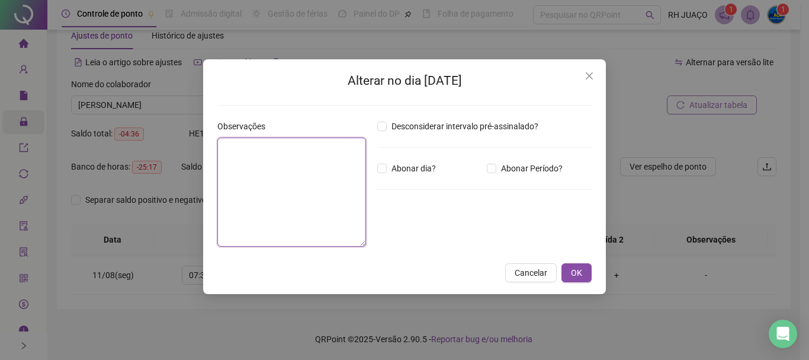
click at [263, 178] on textarea at bounding box center [291, 191] width 149 height 109
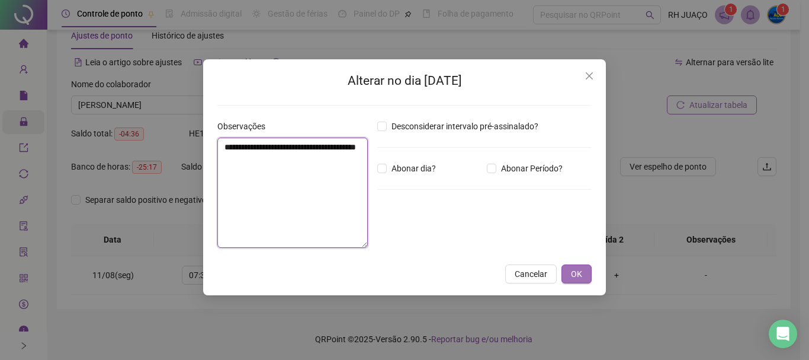
type textarea "**********"
click at [580, 274] on span "OK" at bounding box center [576, 273] width 11 height 13
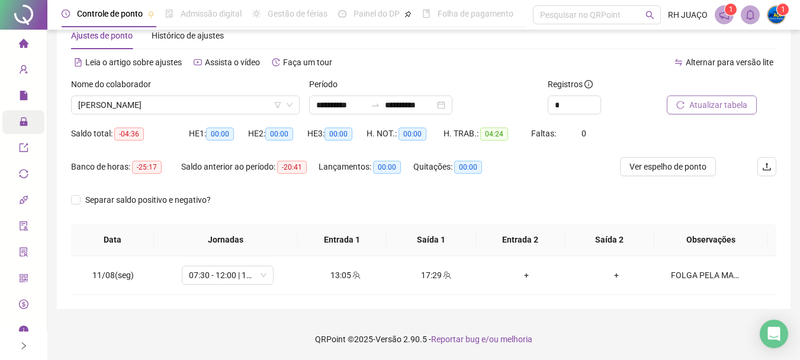
click at [685, 107] on button "Atualizar tabela" at bounding box center [712, 104] width 90 height 19
click at [246, 110] on span "[PERSON_NAME]" at bounding box center [185, 105] width 214 height 18
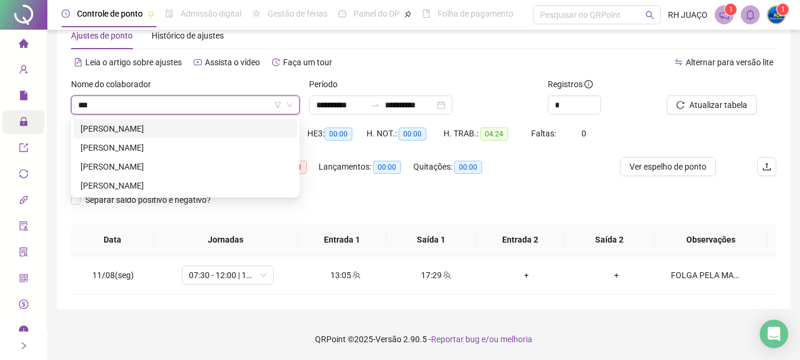
type input "****"
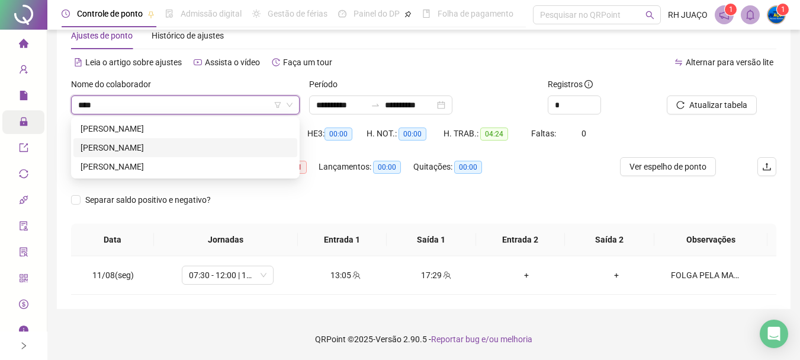
click at [229, 152] on div "[PERSON_NAME]" at bounding box center [186, 147] width 210 height 13
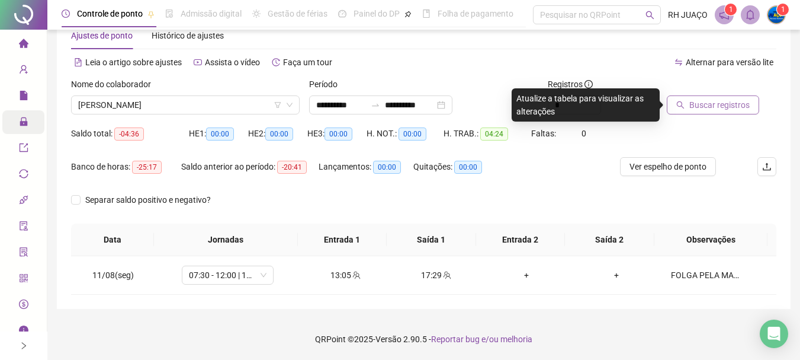
click at [716, 111] on span "Buscar registros" at bounding box center [719, 104] width 60 height 13
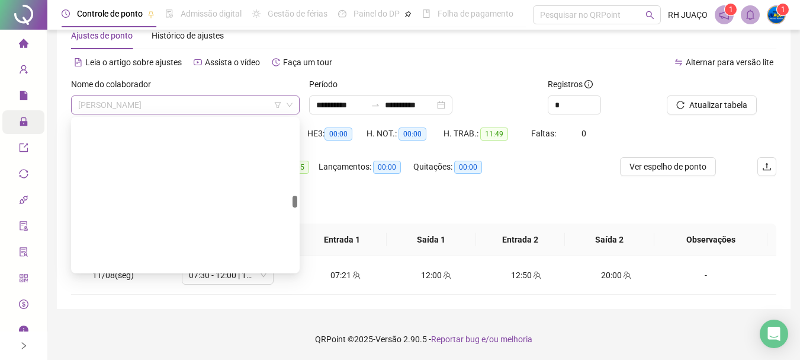
scroll to position [1346, 0]
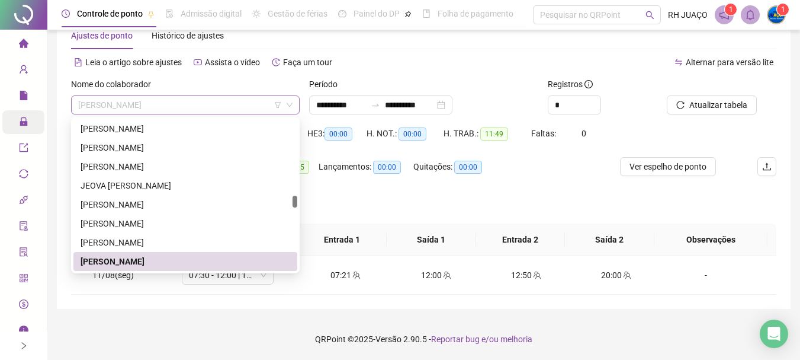
click at [215, 102] on span "[PERSON_NAME]" at bounding box center [185, 105] width 214 height 18
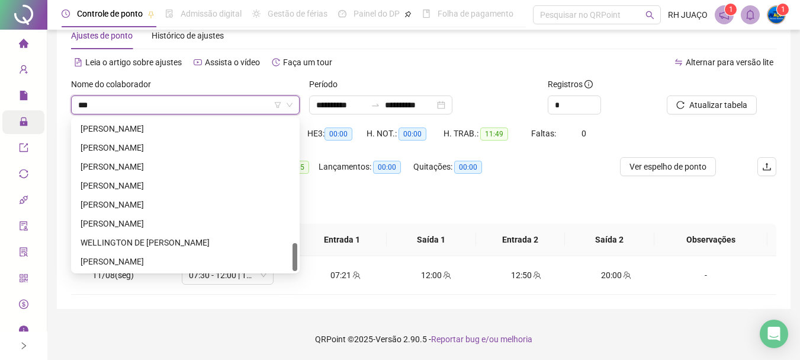
scroll to position [0, 0]
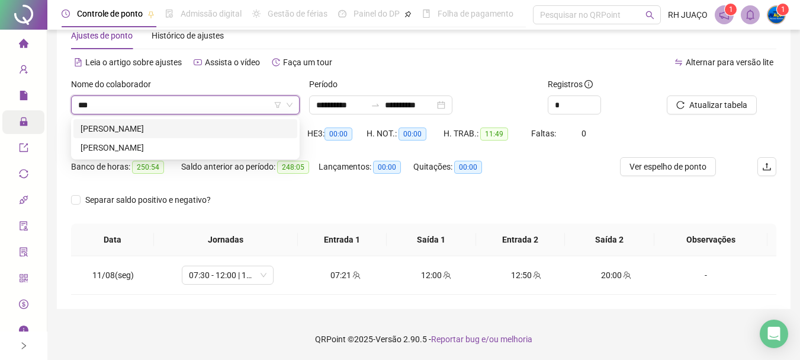
type input "****"
click at [256, 121] on div "[PERSON_NAME]" at bounding box center [185, 128] width 224 height 19
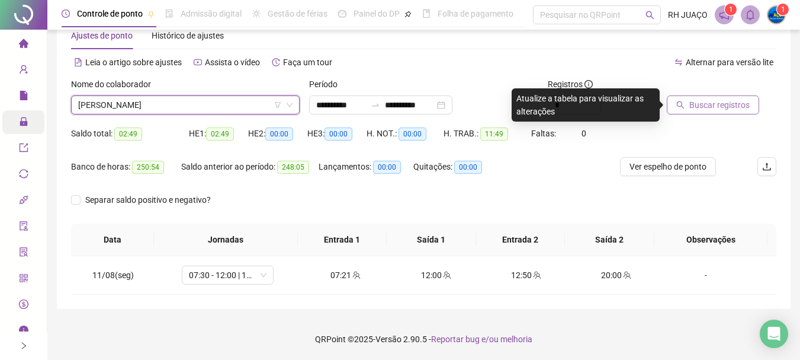
click at [724, 111] on button "Buscar registros" at bounding box center [713, 104] width 92 height 19
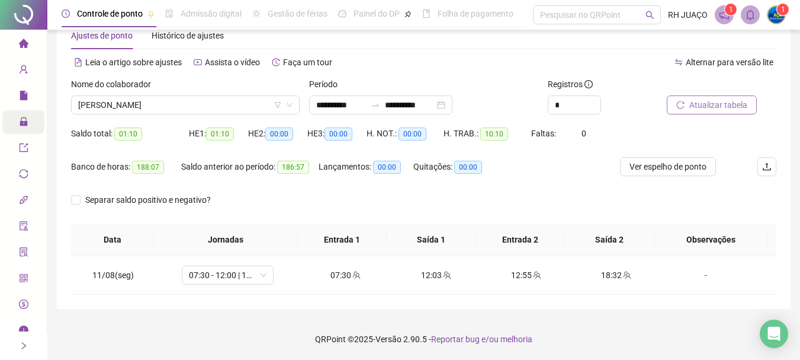
click at [680, 111] on button "Atualizar tabela" at bounding box center [712, 104] width 90 height 19
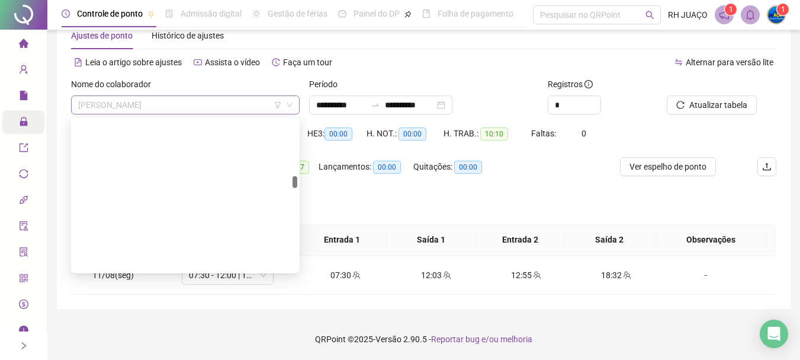
scroll to position [1005, 0]
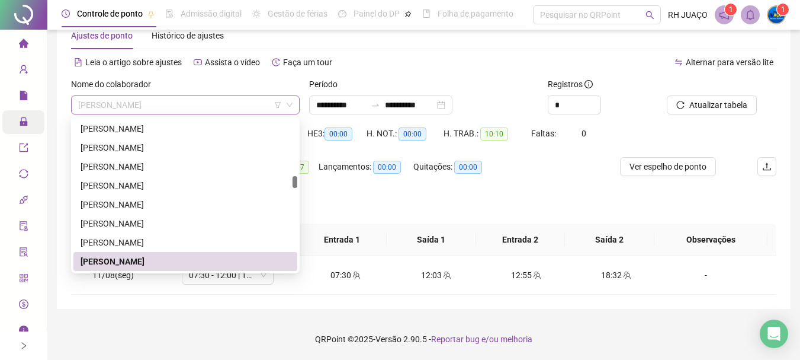
click at [248, 107] on span "[PERSON_NAME]" at bounding box center [185, 105] width 214 height 18
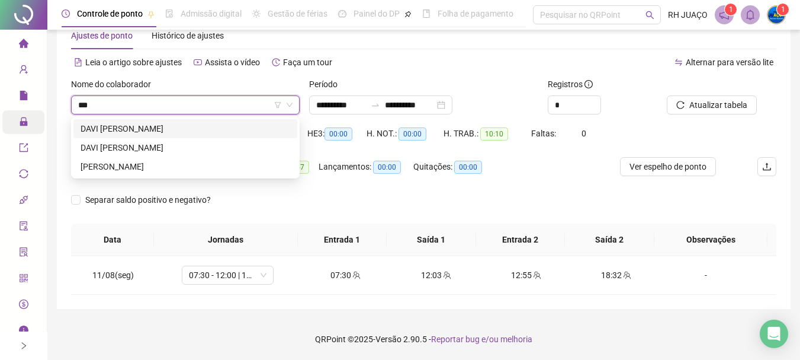
scroll to position [0, 0]
type input "****"
click at [255, 123] on div "DAVI [PERSON_NAME]" at bounding box center [186, 128] width 210 height 13
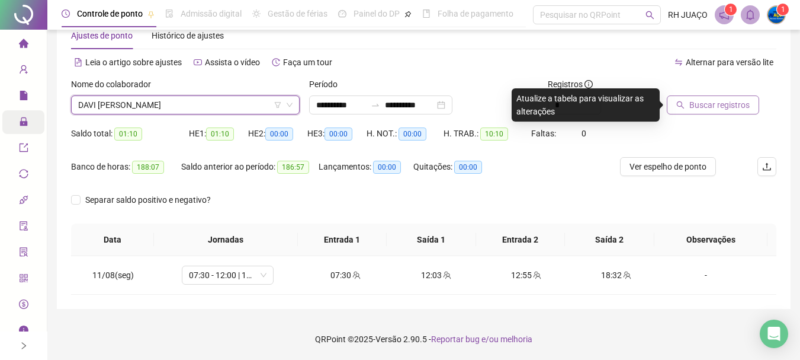
click at [705, 99] on span "Buscar registros" at bounding box center [719, 104] width 60 height 13
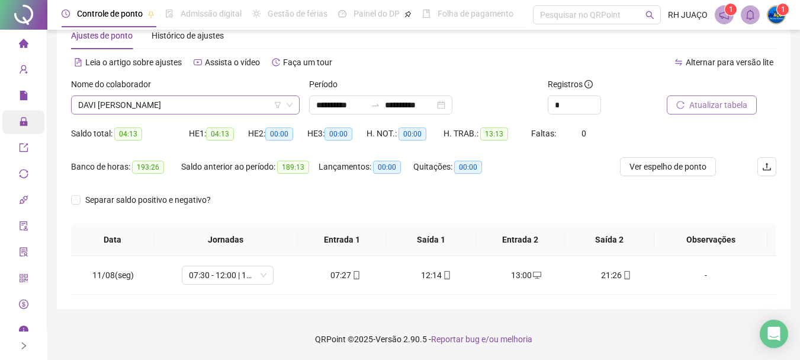
scroll to position [569, 0]
click at [225, 108] on span "DAVI [PERSON_NAME]" at bounding box center [185, 105] width 214 height 18
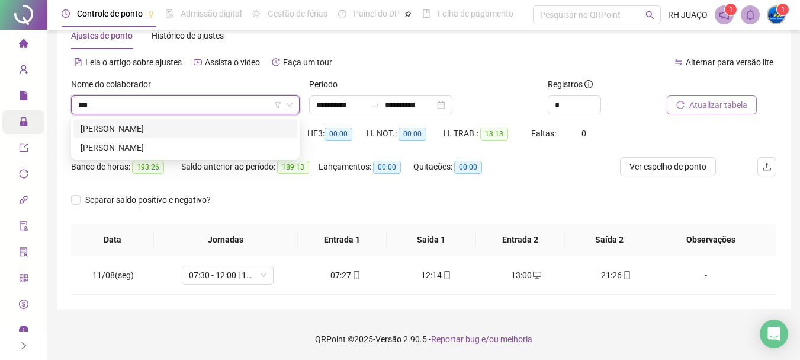
scroll to position [0, 0]
type input "****"
click at [200, 123] on div "[PERSON_NAME]" at bounding box center [186, 128] width 210 height 13
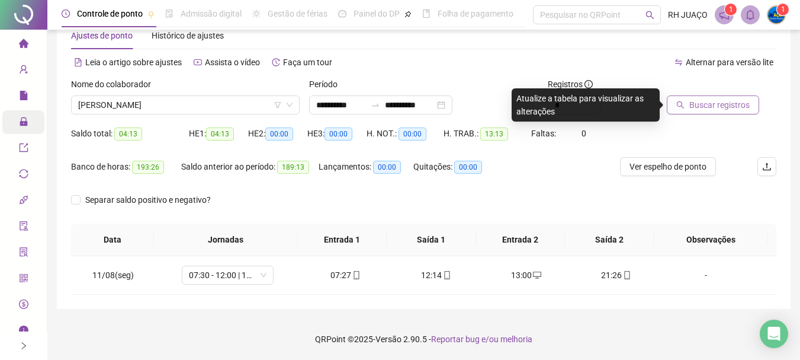
click at [720, 109] on span "Buscar registros" at bounding box center [719, 104] width 60 height 13
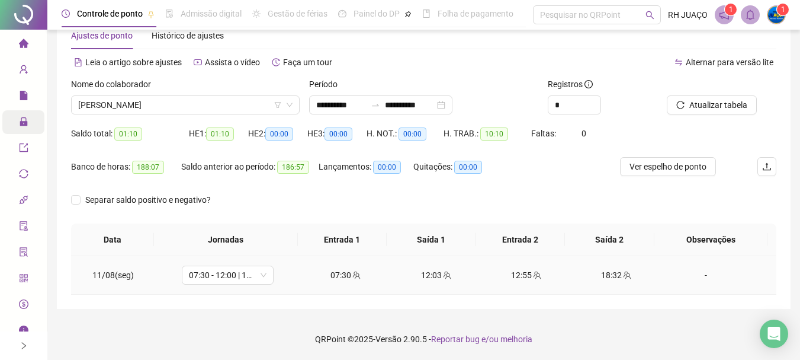
click at [610, 274] on div "18:32" at bounding box center [616, 274] width 71 height 13
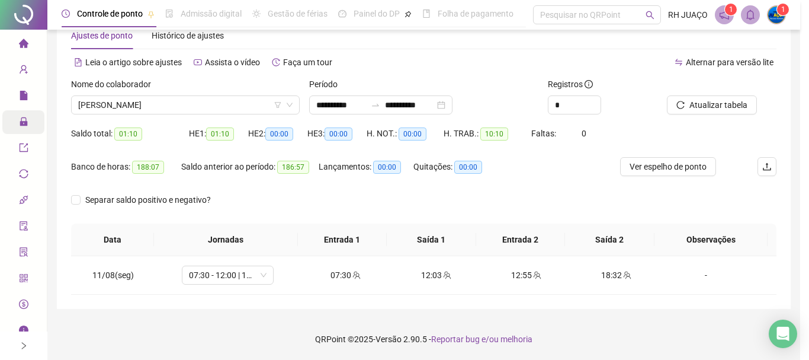
type input "**********"
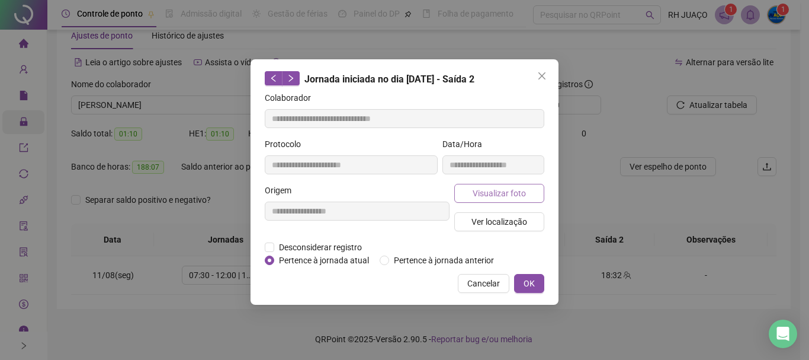
click at [489, 193] on span "Visualizar foto" at bounding box center [499, 193] width 53 height 13
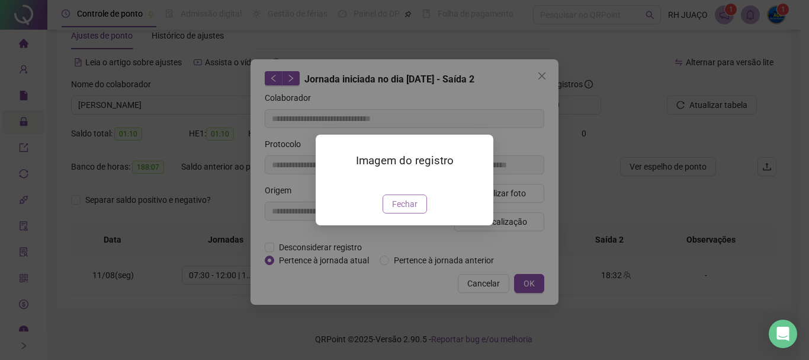
click at [397, 210] on span "Fechar" at bounding box center [404, 203] width 25 height 13
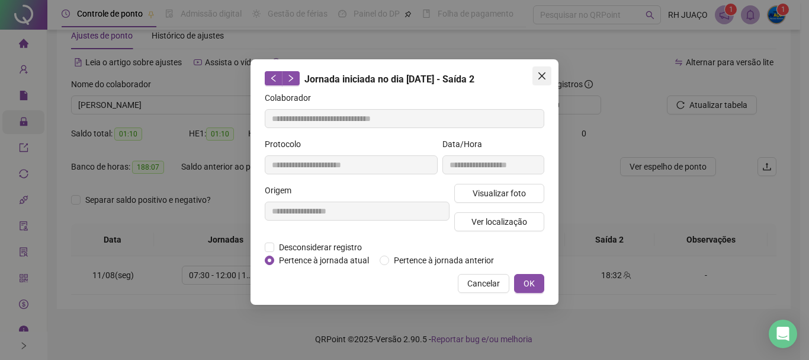
click at [538, 76] on icon "close" at bounding box center [541, 75] width 9 height 9
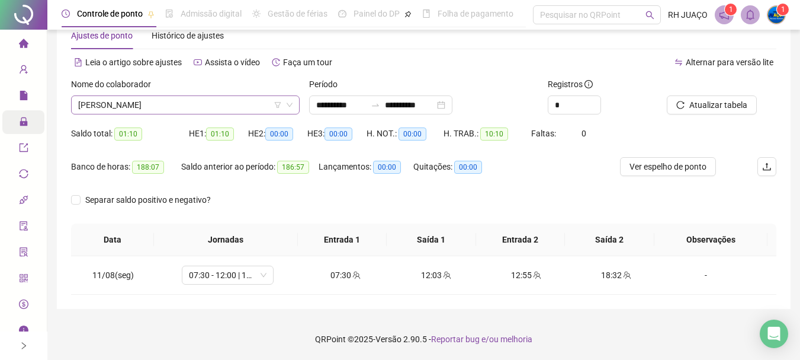
click at [232, 98] on span "[PERSON_NAME]" at bounding box center [185, 105] width 214 height 18
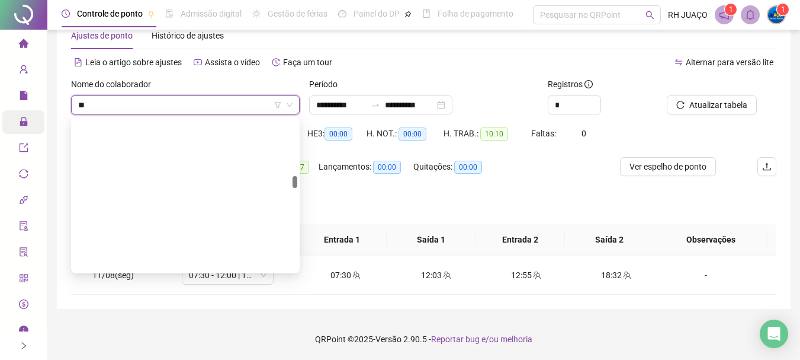
type input "***"
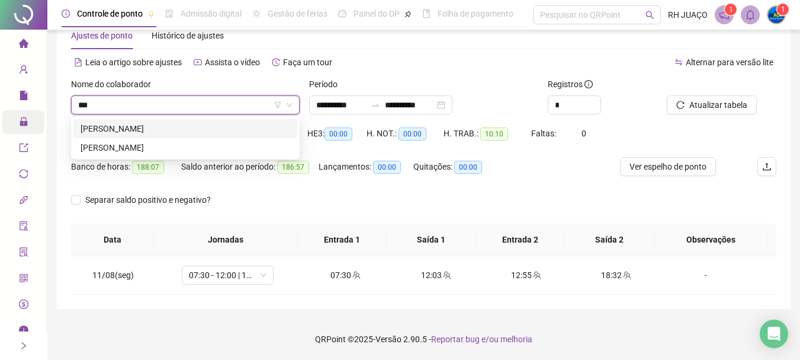
click at [242, 129] on div "[PERSON_NAME]" at bounding box center [186, 128] width 210 height 13
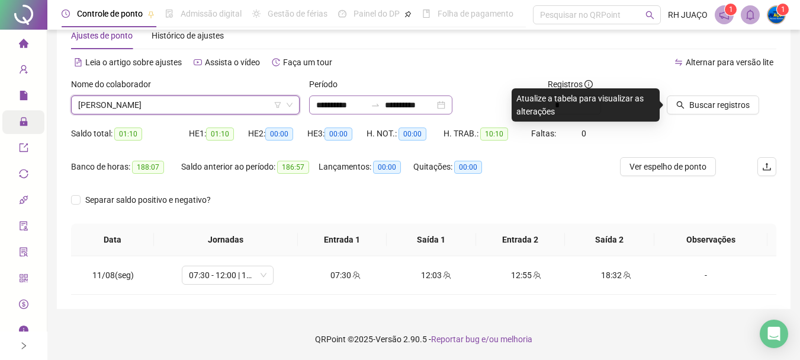
click at [384, 103] on div at bounding box center [375, 104] width 19 height 9
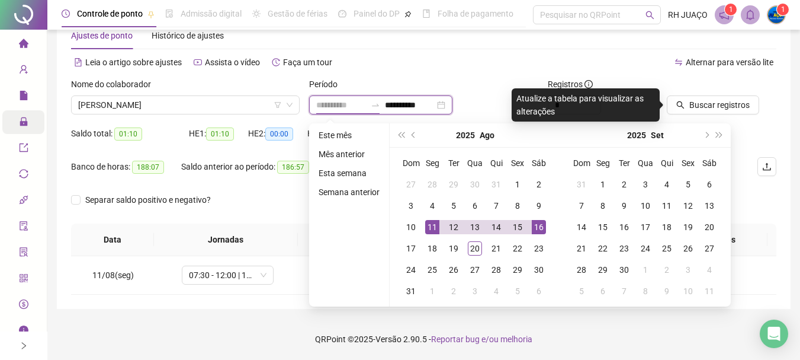
type input "**********"
click at [537, 226] on div "16" at bounding box center [539, 227] width 14 height 14
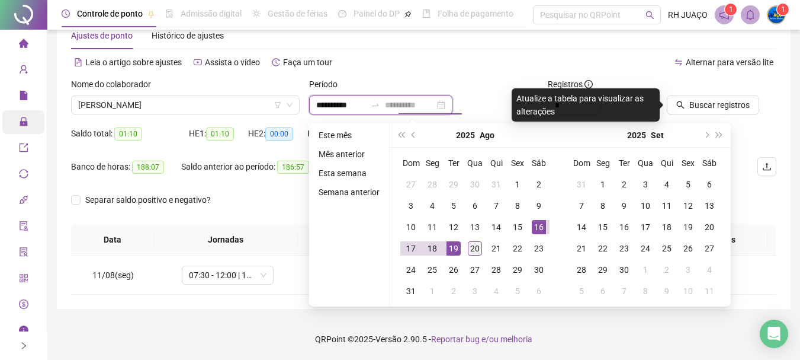
type input "**********"
click at [473, 246] on div "20" at bounding box center [475, 248] width 14 height 14
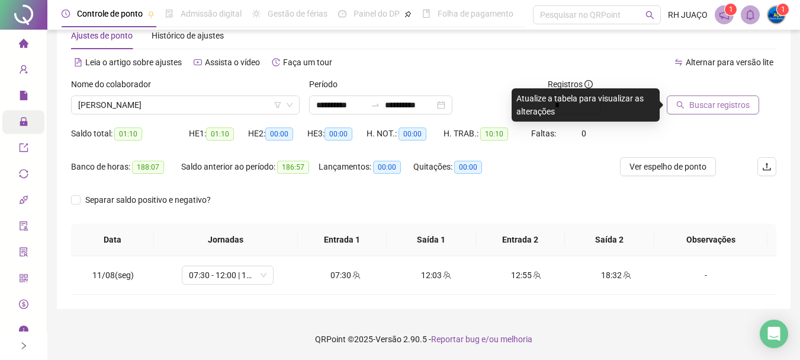
click at [736, 106] on span "Buscar registros" at bounding box center [719, 104] width 60 height 13
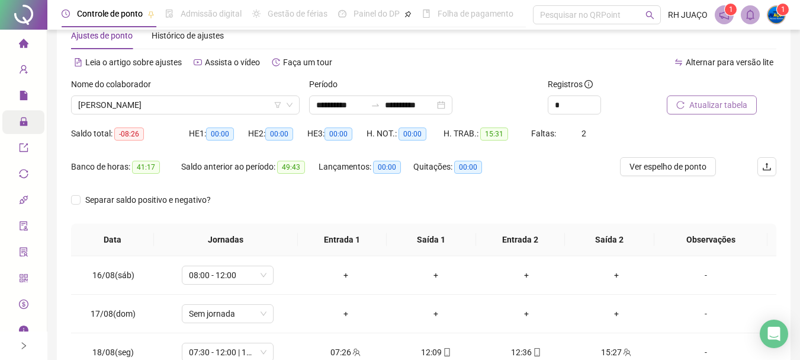
click at [19, 46] on icon "home" at bounding box center [23, 43] width 9 height 9
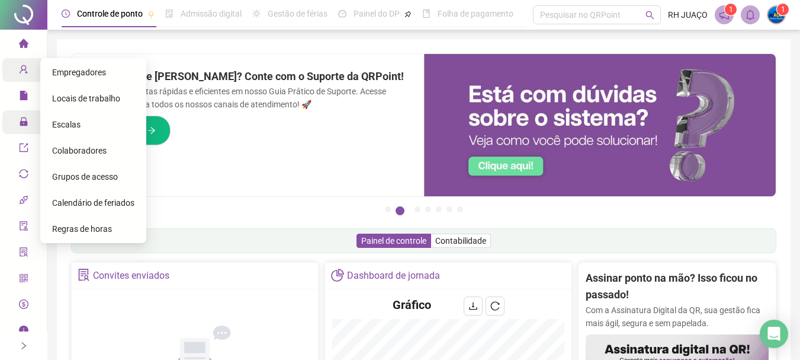
click at [28, 63] on span "Cadastros" at bounding box center [46, 71] width 54 height 24
click at [111, 73] on div "Empregadores" at bounding box center [93, 72] width 82 height 24
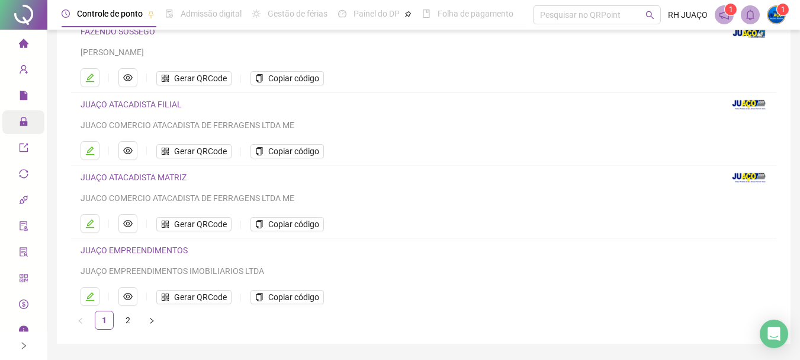
scroll to position [118, 0]
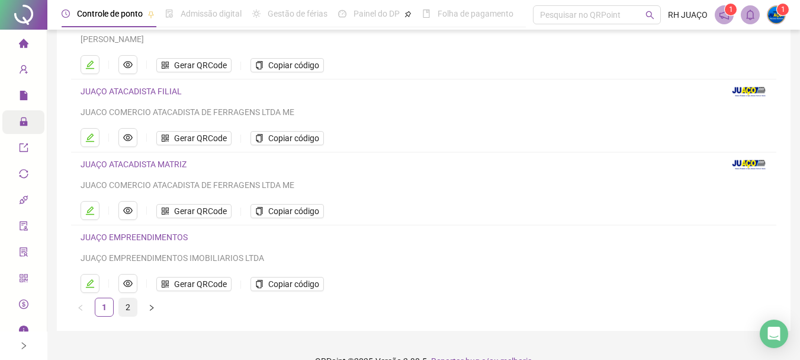
click at [129, 310] on link "2" at bounding box center [128, 307] width 18 height 18
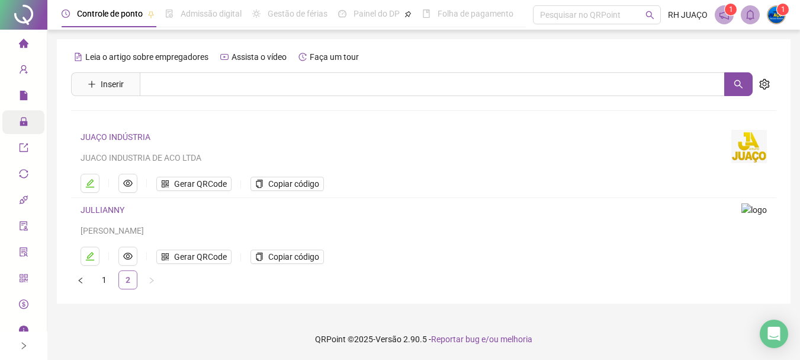
scroll to position [0, 0]
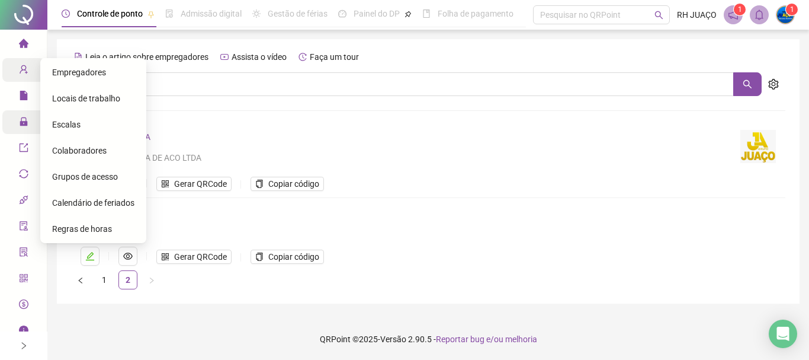
click at [29, 70] on icon at bounding box center [32, 70] width 6 height 0
click at [72, 126] on span "Escalas" at bounding box center [66, 124] width 28 height 9
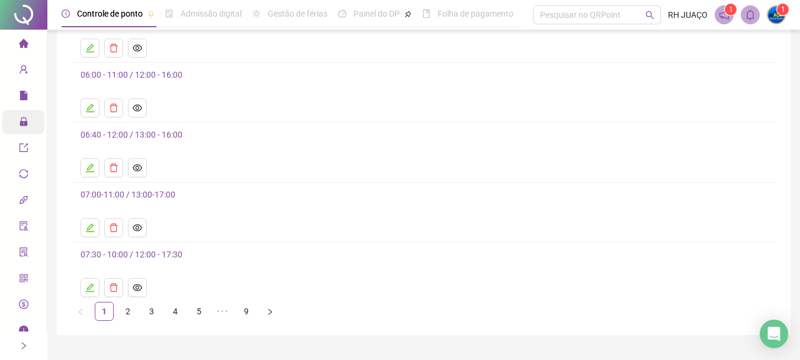
scroll to position [148, 0]
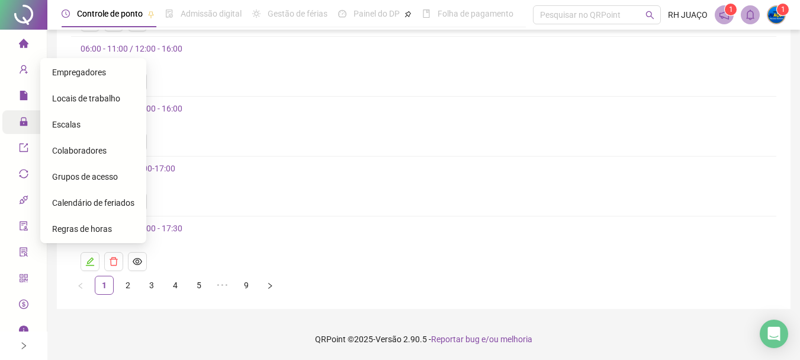
click at [20, 76] on span "user-add" at bounding box center [23, 71] width 9 height 24
click at [85, 150] on span "Colaboradores" at bounding box center [79, 150] width 54 height 9
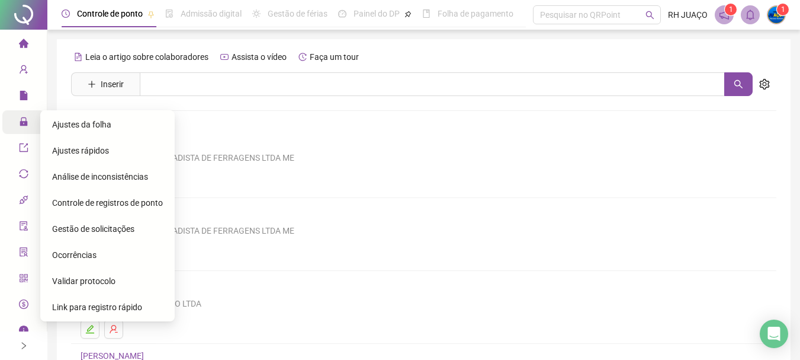
click at [29, 122] on icon at bounding box center [32, 122] width 6 height 0
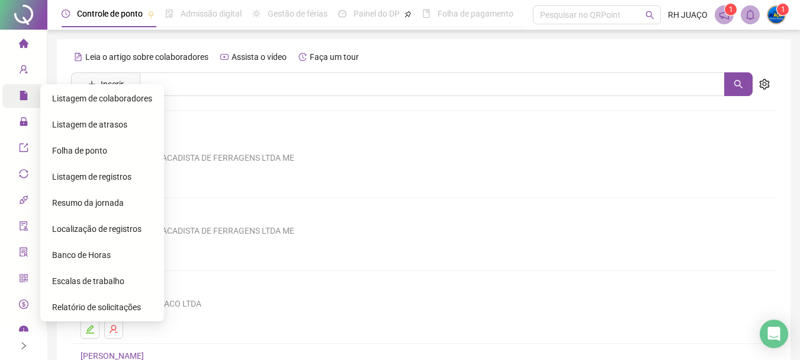
click at [29, 96] on icon at bounding box center [32, 96] width 6 height 0
click at [103, 152] on span "Folha de ponto" at bounding box center [79, 150] width 55 height 9
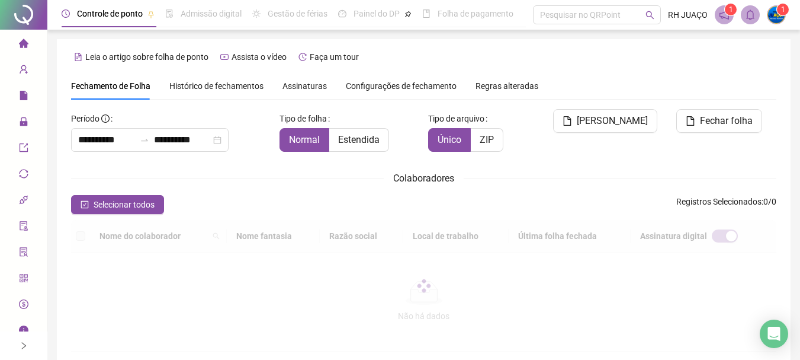
scroll to position [63, 0]
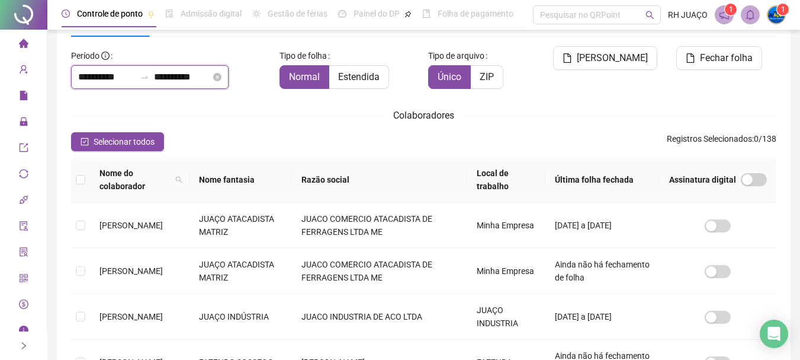
click at [181, 79] on input "**********" at bounding box center [182, 77] width 57 height 14
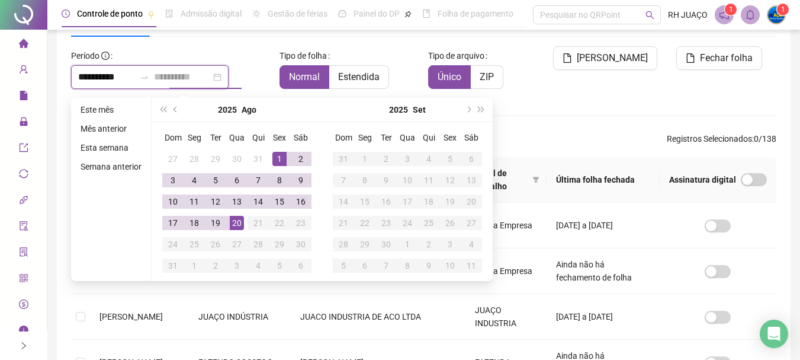
type input "**********"
click at [236, 220] on div "20" at bounding box center [237, 223] width 14 height 14
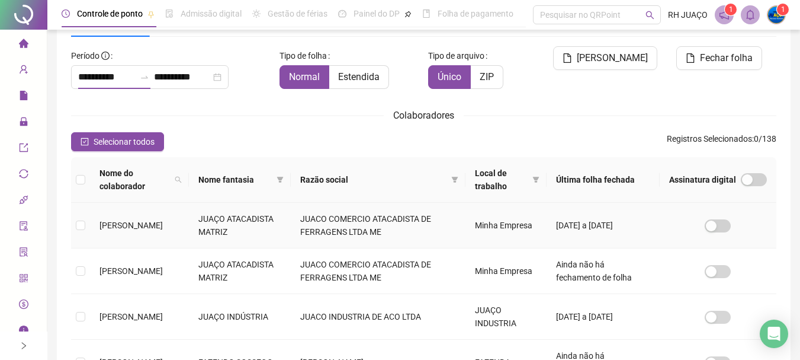
type input "**********"
click at [286, 174] on span at bounding box center [280, 180] width 12 height 18
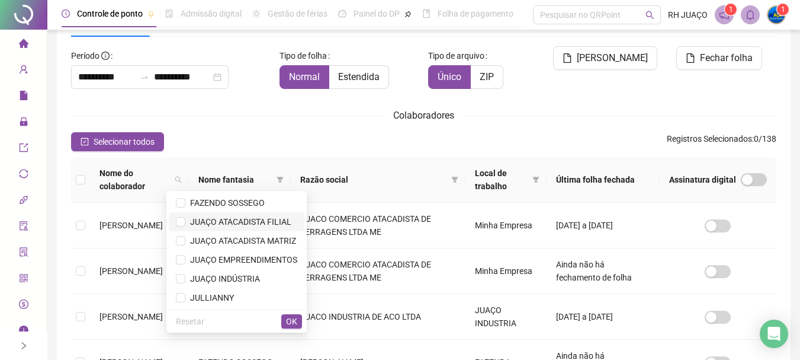
click at [284, 225] on span "JUAÇO ATACADISTA FILIAL" at bounding box center [238, 221] width 106 height 9
click at [290, 323] on span "OK" at bounding box center [291, 321] width 11 height 13
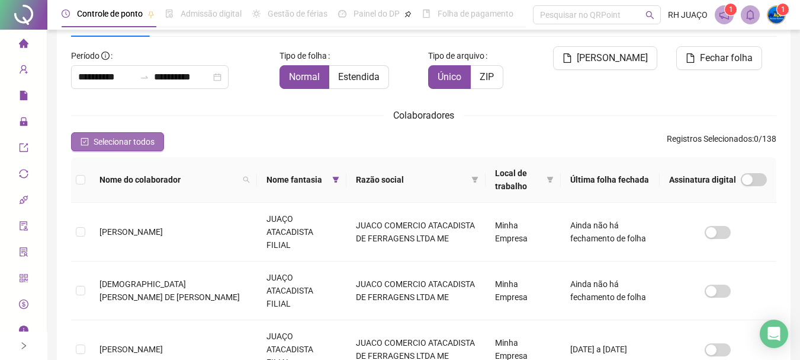
click at [98, 137] on span "Selecionar todos" at bounding box center [124, 141] width 61 height 13
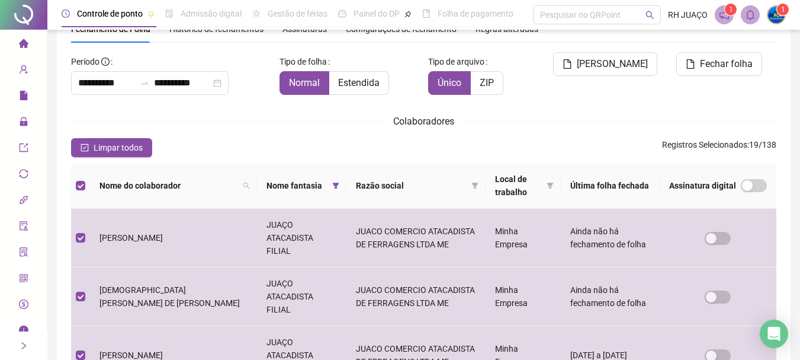
scroll to position [0, 0]
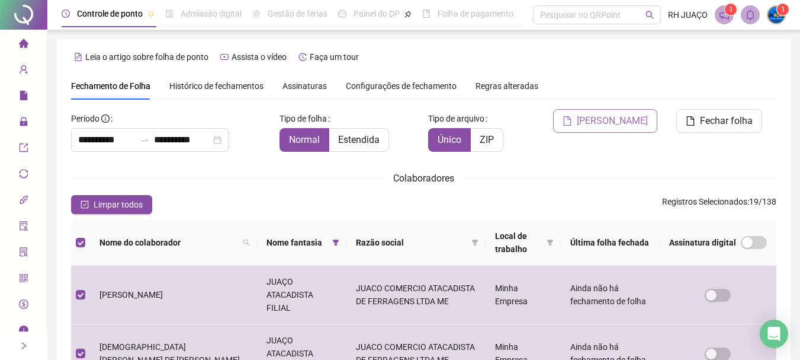
click at [611, 127] on span "[PERSON_NAME]" at bounding box center [612, 121] width 71 height 14
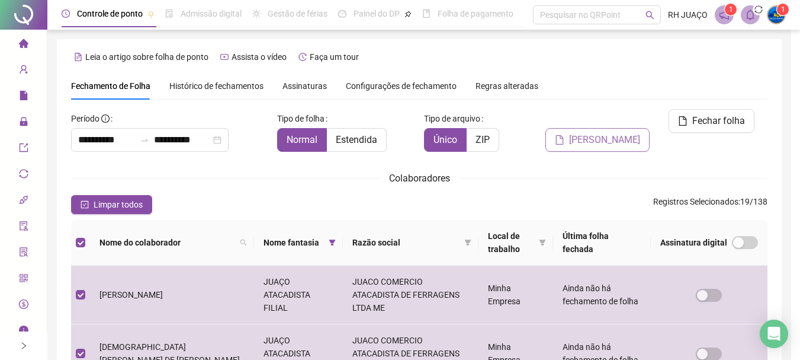
scroll to position [63, 0]
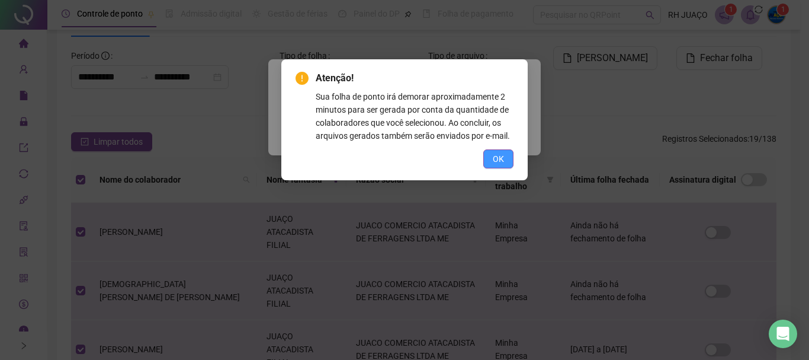
click at [501, 161] on span "OK" at bounding box center [498, 158] width 11 height 13
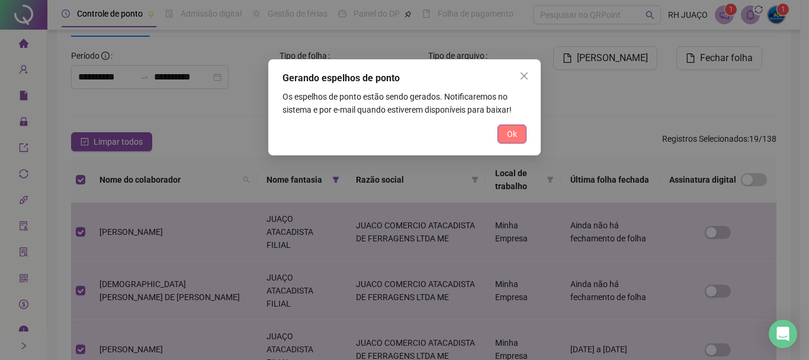
click at [517, 136] on button "Ok" at bounding box center [512, 133] width 29 height 19
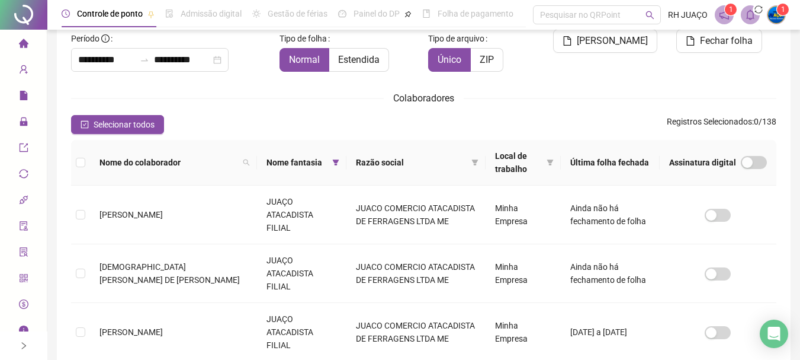
scroll to position [0, 0]
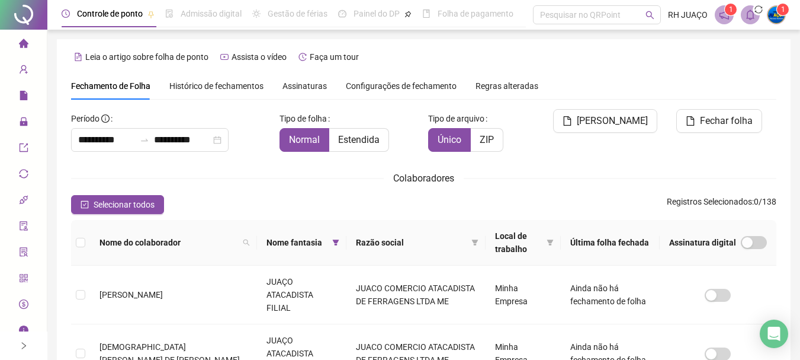
drag, startPoint x: 538, startPoint y: 116, endPoint x: 533, endPoint y: 152, distance: 36.5
drag, startPoint x: 347, startPoint y: 184, endPoint x: 469, endPoint y: 171, distance: 123.4
click at [469, 171] on div "Colaboradores" at bounding box center [423, 178] width 705 height 15
click at [407, 130] on div "Tipo de folha Normal Estendida" at bounding box center [349, 130] width 139 height 43
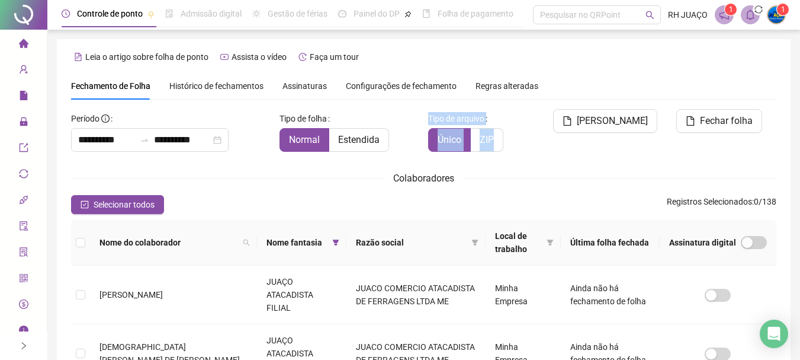
drag, startPoint x: 435, startPoint y: 108, endPoint x: 506, endPoint y: 118, distance: 71.8
click at [506, 118] on div "Tipo de arquivo Único ZIP" at bounding box center [483, 130] width 110 height 43
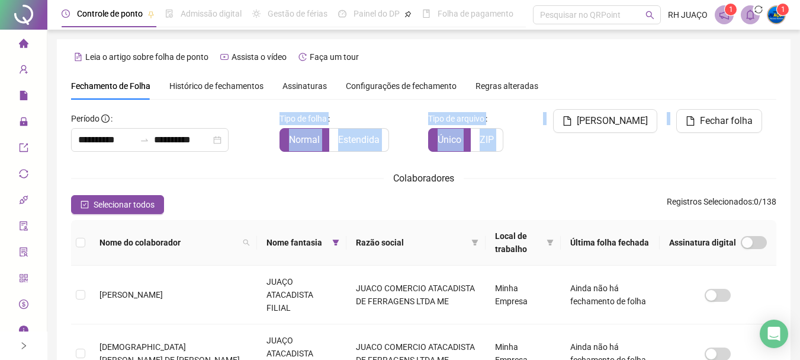
drag, startPoint x: 265, startPoint y: 120, endPoint x: 271, endPoint y: 168, distance: 47.8
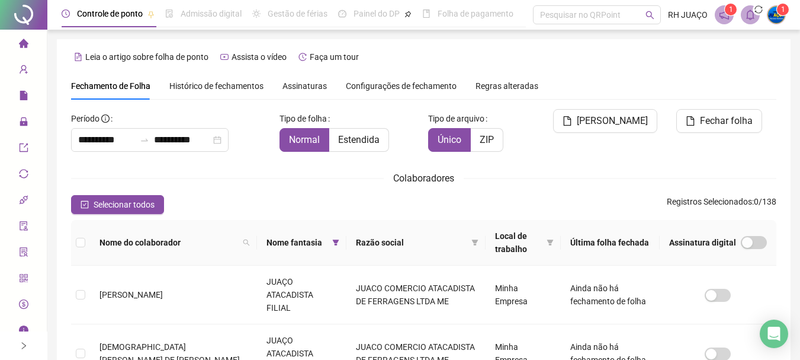
click at [344, 180] on div "Colaboradores" at bounding box center [423, 178] width 705 height 15
drag, startPoint x: 464, startPoint y: 159, endPoint x: 453, endPoint y: 158, distance: 11.4
click at [453, 158] on div "Tipo de arquivo Único ZIP" at bounding box center [483, 135] width 119 height 52
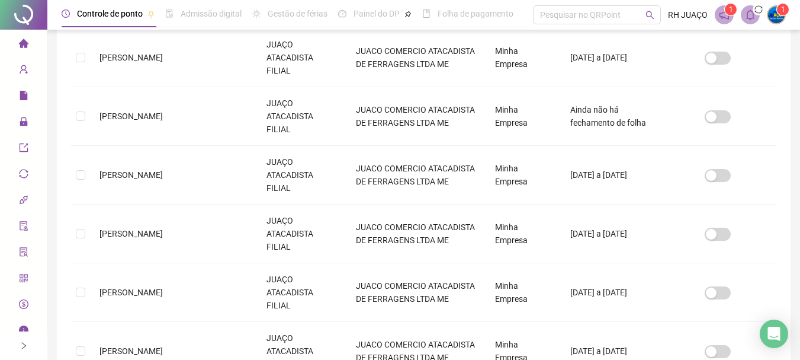
scroll to position [347, 0]
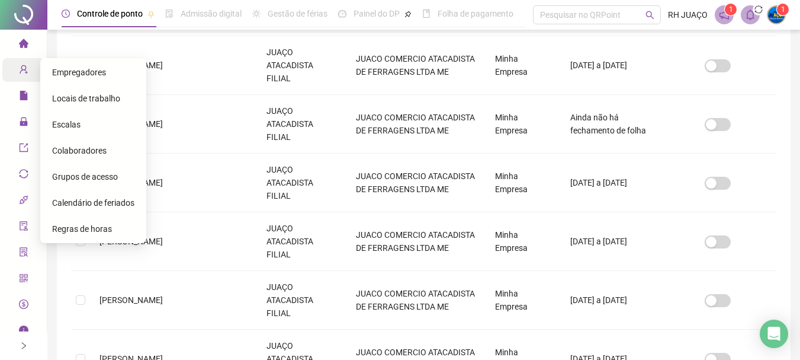
click at [19, 79] on span "user-add" at bounding box center [23, 71] width 9 height 24
click at [86, 149] on span "Colaboradores" at bounding box center [79, 150] width 54 height 9
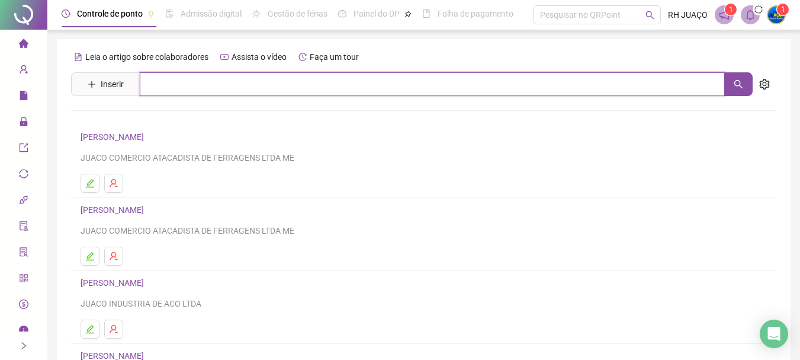
click at [317, 78] on input "text" at bounding box center [432, 84] width 585 height 24
type input "**********"
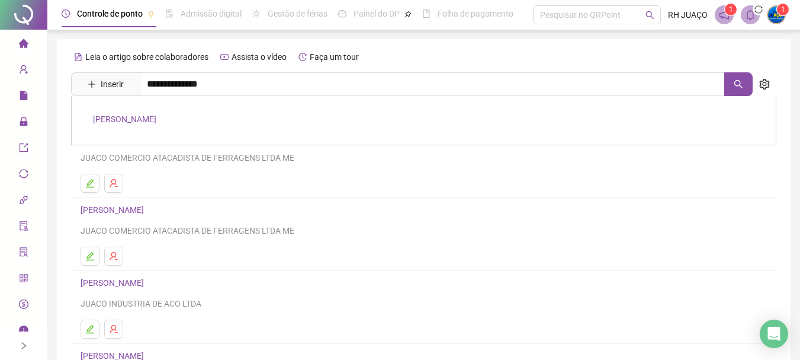
click at [177, 124] on div "[PERSON_NAME]" at bounding box center [423, 120] width 705 height 49
click at [184, 120] on div "**********" at bounding box center [423, 277] width 705 height 460
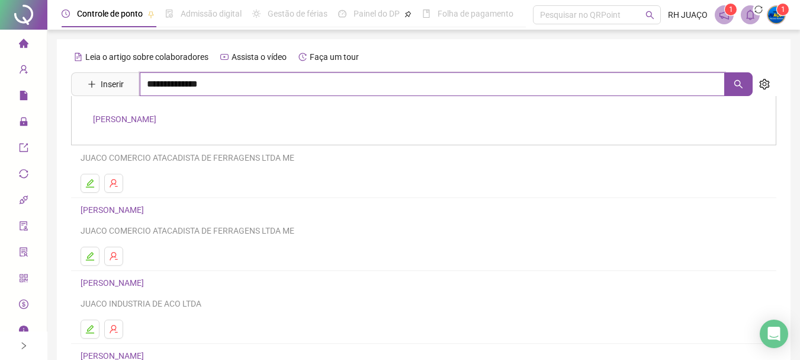
click at [240, 86] on input "**********" at bounding box center [432, 84] width 585 height 24
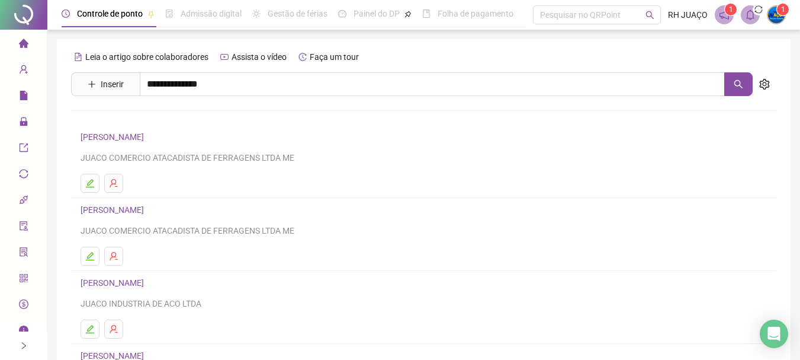
click at [156, 120] on link "[PERSON_NAME]" at bounding box center [124, 118] width 63 height 9
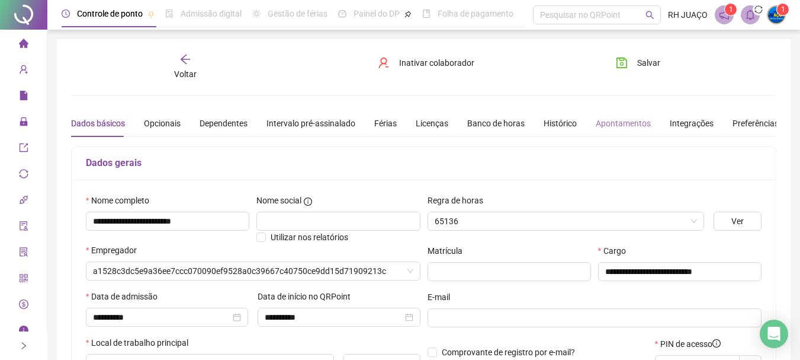
type input "**********"
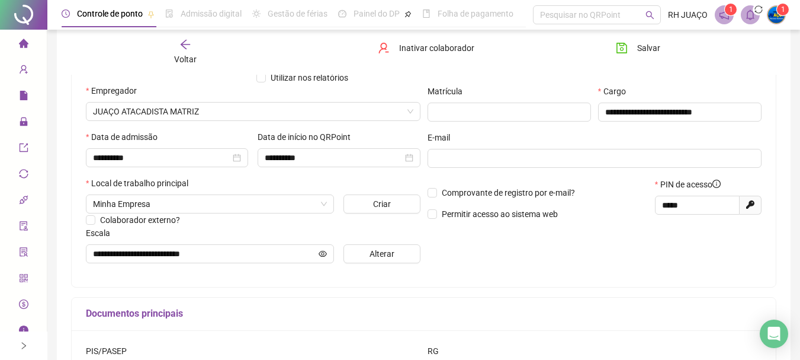
scroll to position [237, 0]
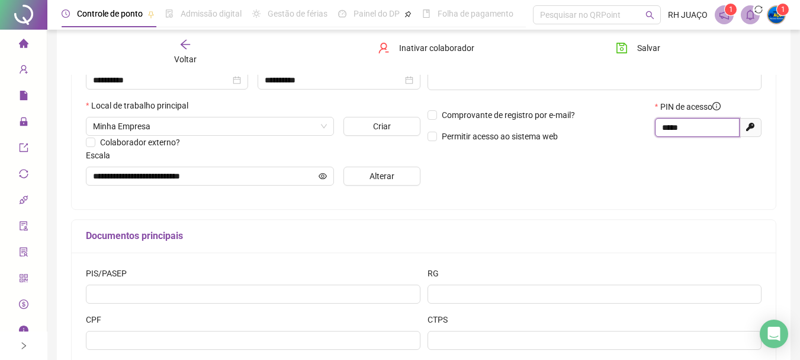
drag, startPoint x: 691, startPoint y: 131, endPoint x: 658, endPoint y: 134, distance: 32.7
click at [658, 134] on span "*****" at bounding box center [697, 127] width 85 height 19
click at [753, 11] on sup "1" at bounding box center [759, 10] width 12 height 12
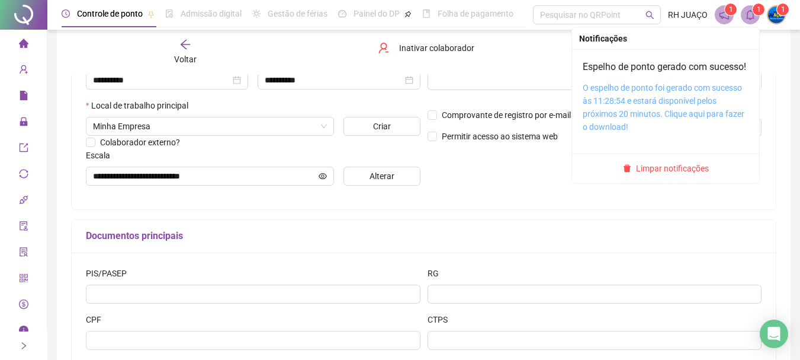
click at [630, 104] on link "O espelho de ponto foi gerado com sucesso às 11:28:54 e estará disponível pelos…" at bounding box center [664, 107] width 162 height 49
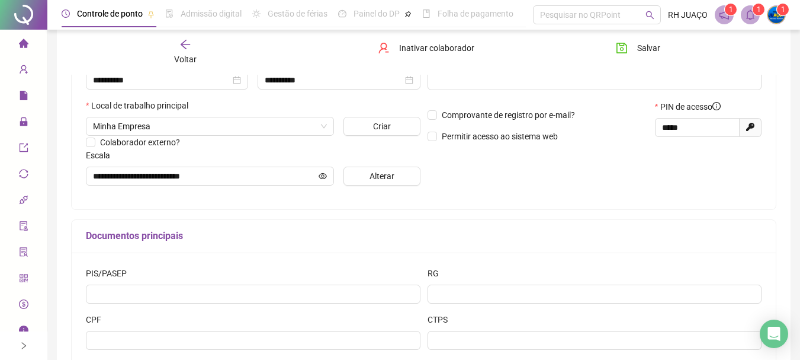
click at [187, 40] on icon "arrow-left" at bounding box center [185, 44] width 9 height 9
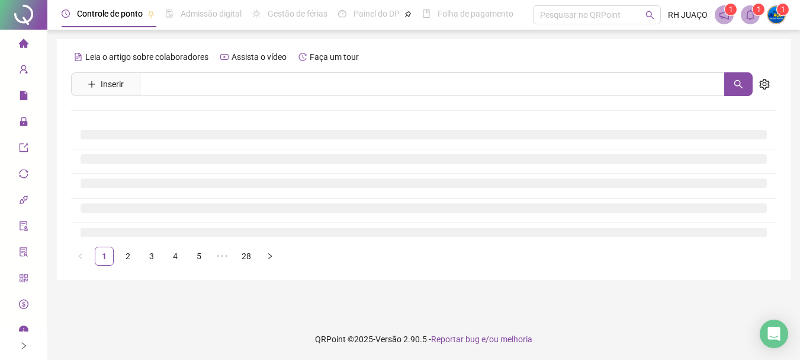
scroll to position [0, 0]
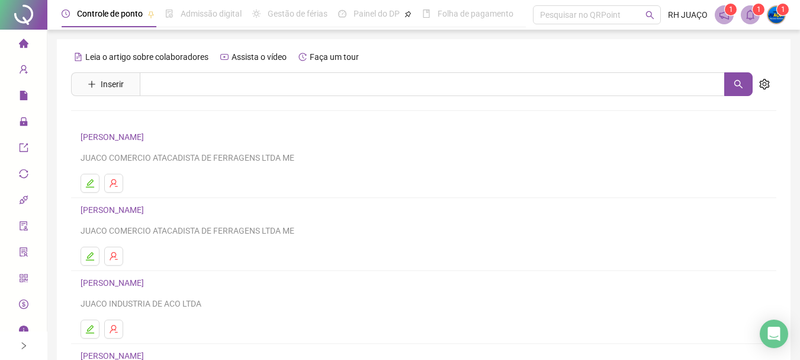
click at [24, 46] on li "Página inicial" at bounding box center [23, 44] width 42 height 24
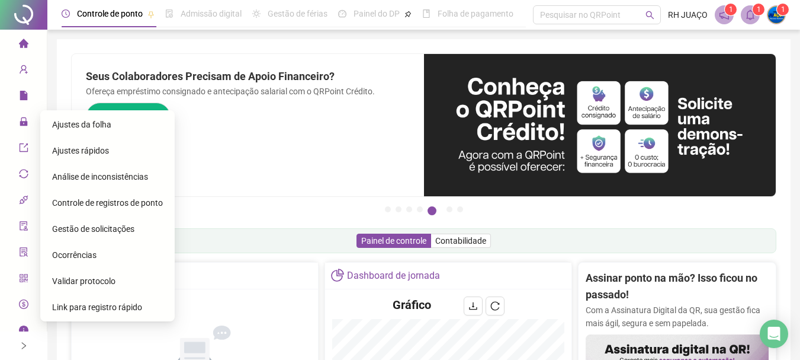
click at [95, 131] on div "Ajustes da folha" at bounding box center [107, 125] width 111 height 24
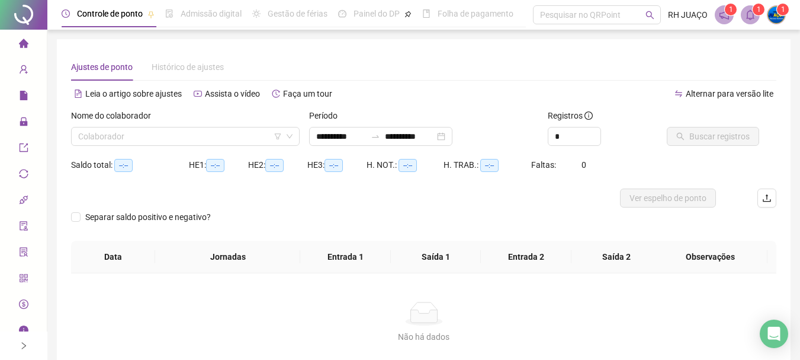
type input "**********"
click at [184, 133] on input "search" at bounding box center [180, 136] width 204 height 18
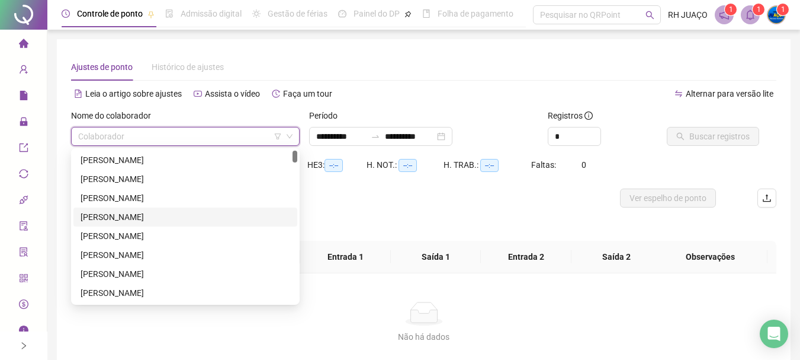
scroll to position [118, 0]
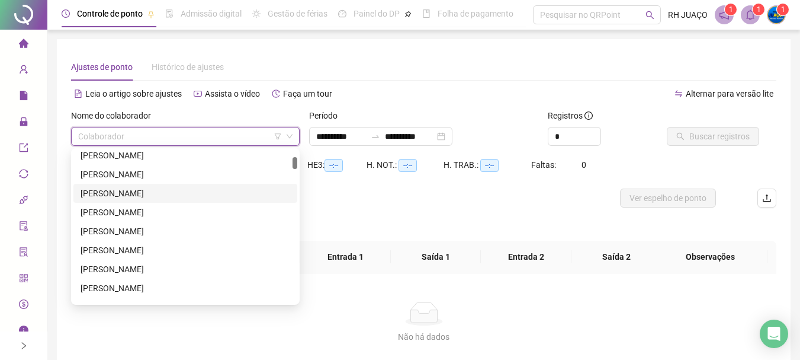
click at [152, 191] on div "[PERSON_NAME]" at bounding box center [186, 193] width 210 height 13
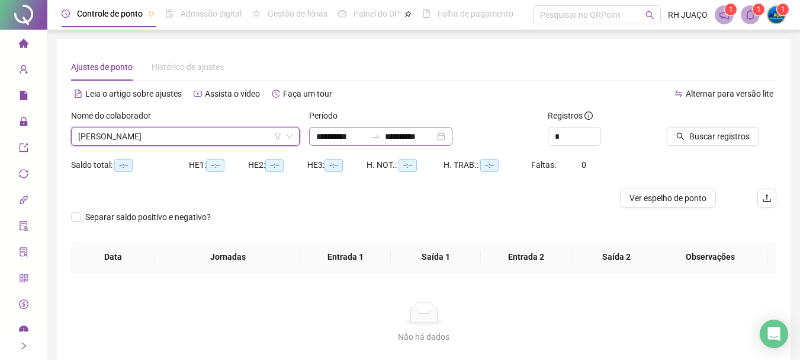
click at [380, 140] on icon "swap-right" at bounding box center [375, 136] width 9 height 9
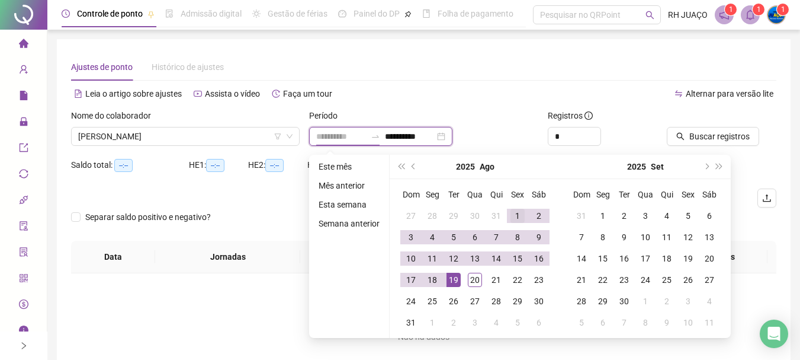
type input "**********"
click at [521, 213] on div "1" at bounding box center [518, 216] width 14 height 14
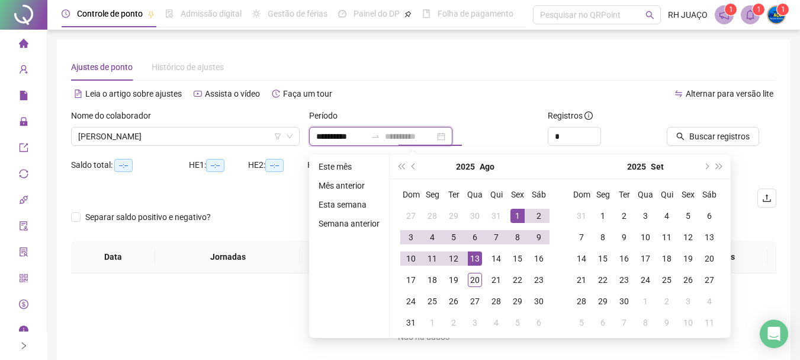
type input "**********"
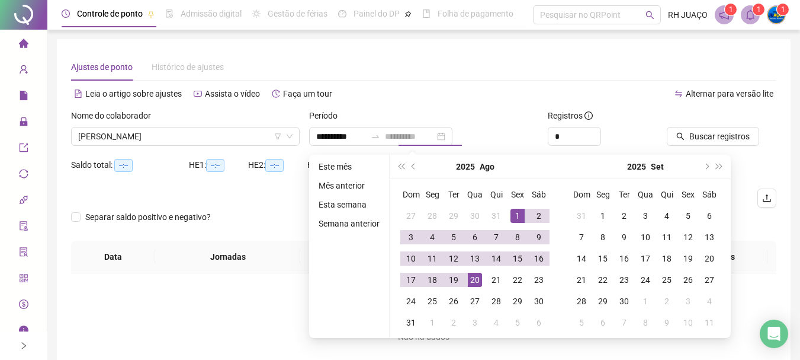
click at [473, 281] on div "20" at bounding box center [475, 279] width 14 height 14
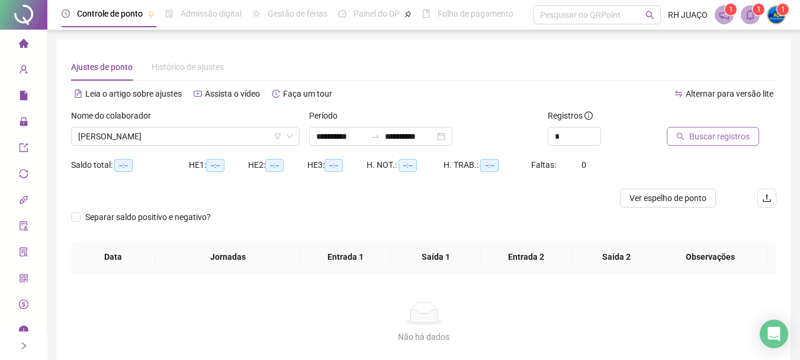
click at [690, 129] on button "Buscar registros" at bounding box center [713, 136] width 92 height 19
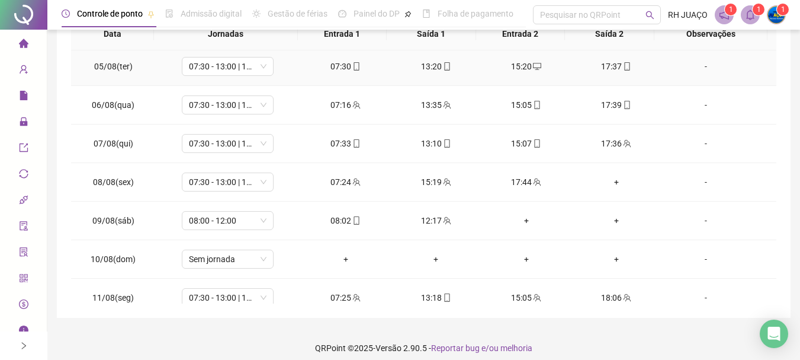
scroll to position [178, 0]
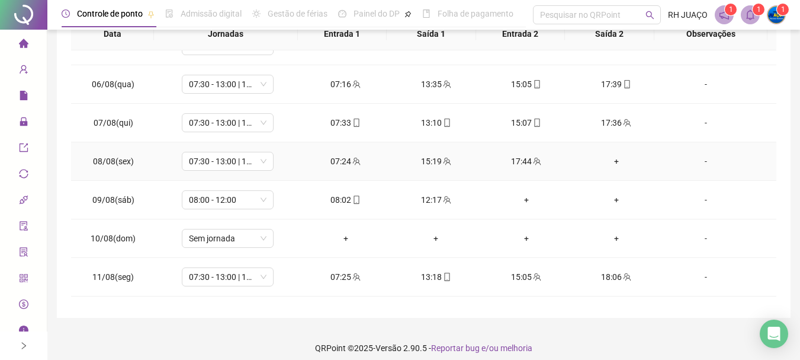
click at [605, 161] on div "+" at bounding box center [616, 161] width 71 height 13
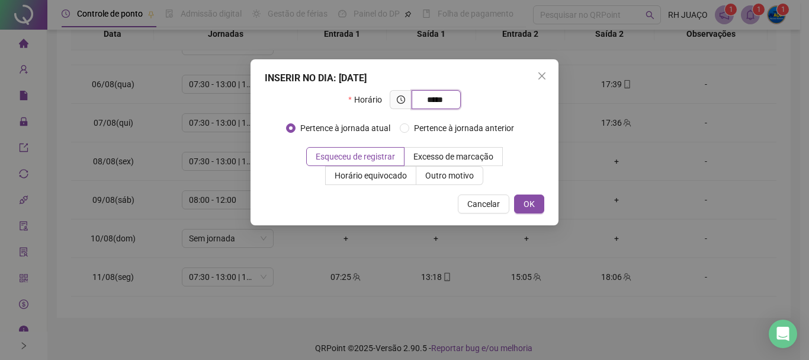
type input "*****"
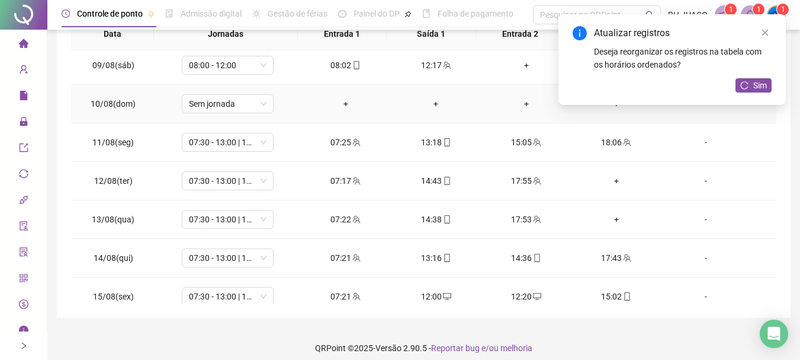
scroll to position [355, 0]
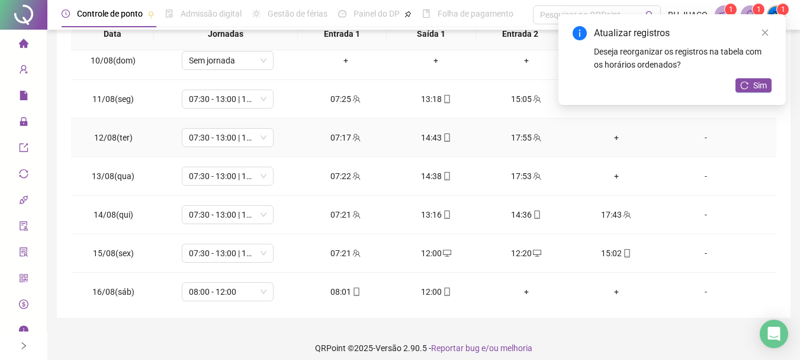
click at [603, 138] on div "+" at bounding box center [616, 137] width 71 height 13
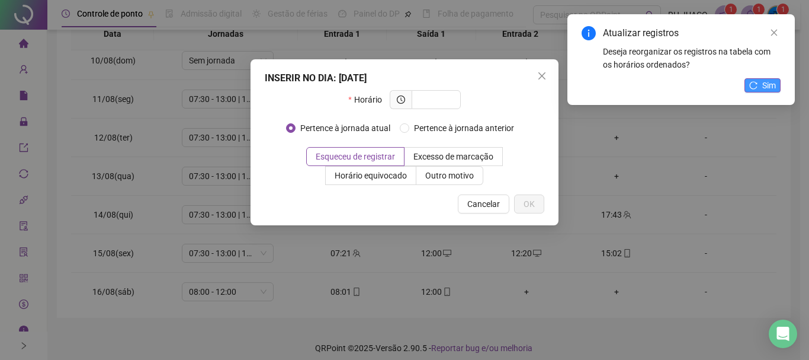
click at [767, 85] on span "Sim" at bounding box center [769, 85] width 14 height 13
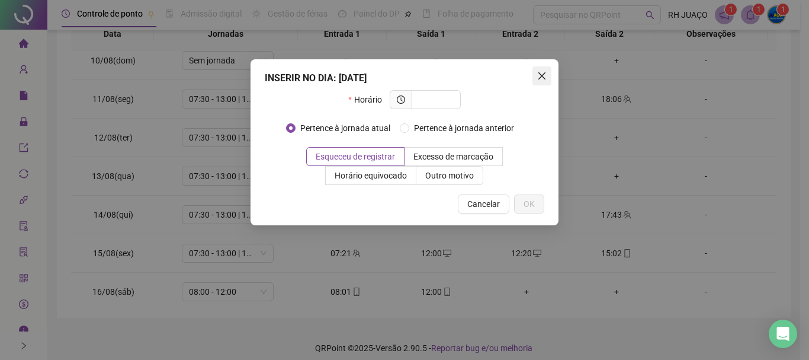
click at [544, 75] on icon "close" at bounding box center [541, 75] width 9 height 9
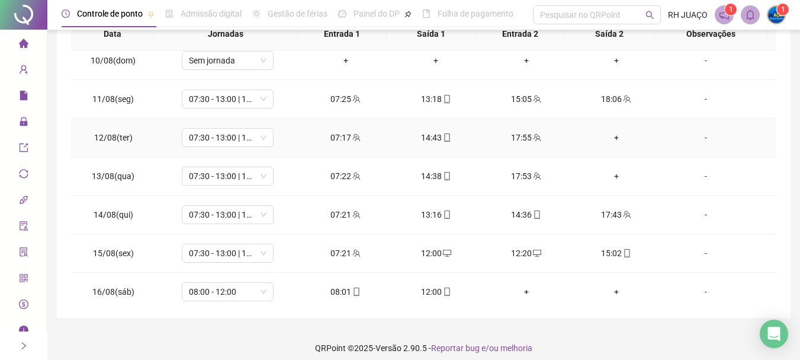
click at [611, 139] on div "+" at bounding box center [616, 137] width 71 height 13
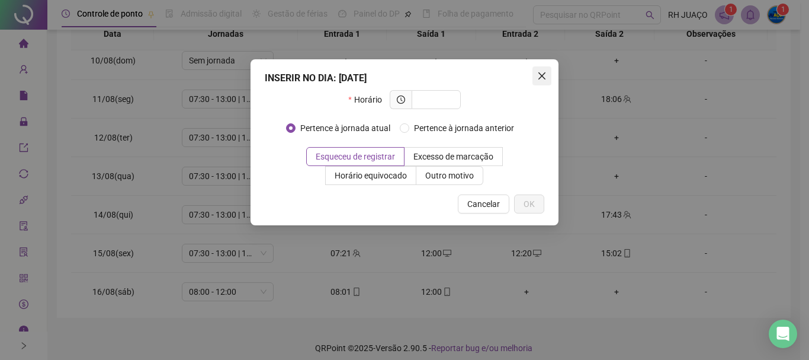
click at [540, 78] on icon "close" at bounding box center [541, 75] width 7 height 7
click at [540, 78] on div "INSERIR NO DIA : [DATE] Horário Pertence à jornada atual Pertence à jornada ant…" at bounding box center [404, 180] width 809 height 360
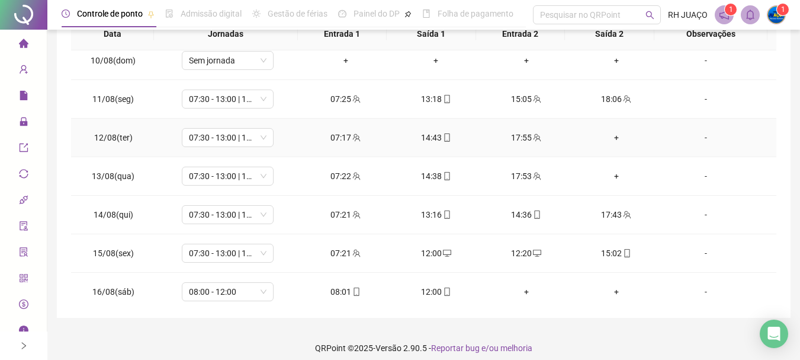
click at [602, 137] on div "+" at bounding box center [616, 137] width 71 height 13
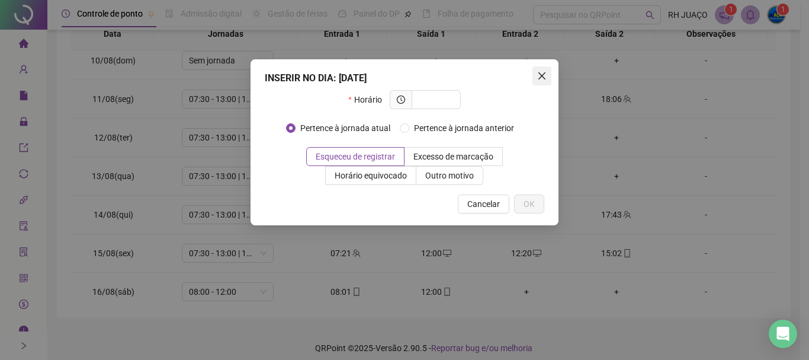
click at [537, 79] on icon "close" at bounding box center [541, 75] width 9 height 9
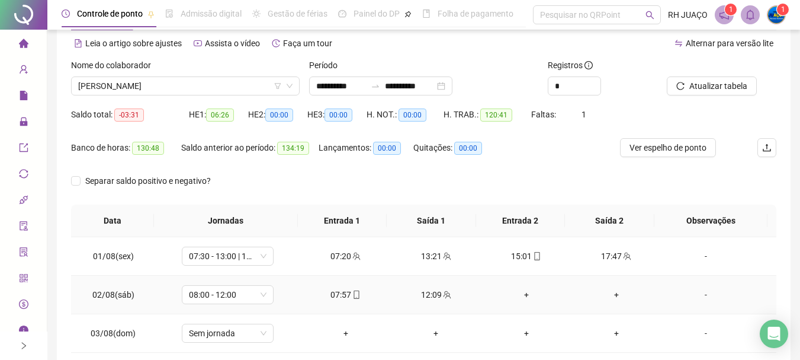
scroll to position [0, 0]
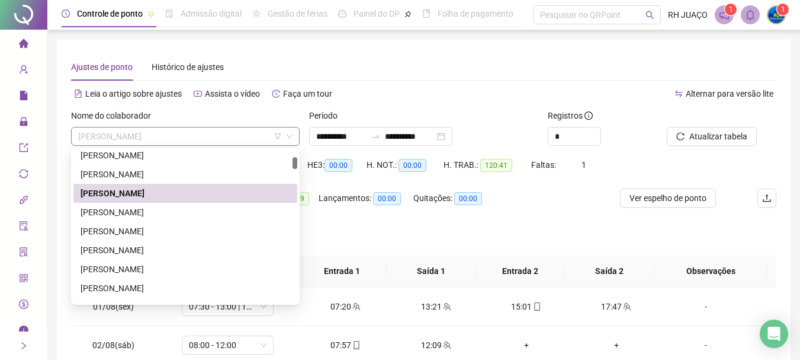
click at [243, 131] on span "[PERSON_NAME]" at bounding box center [185, 136] width 214 height 18
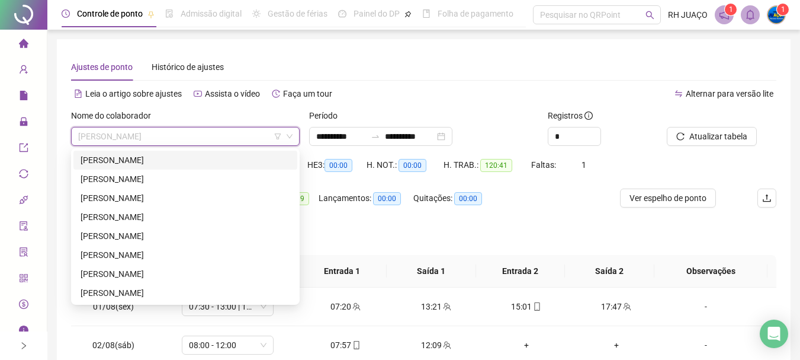
click at [189, 164] on div "[PERSON_NAME]" at bounding box center [186, 159] width 210 height 13
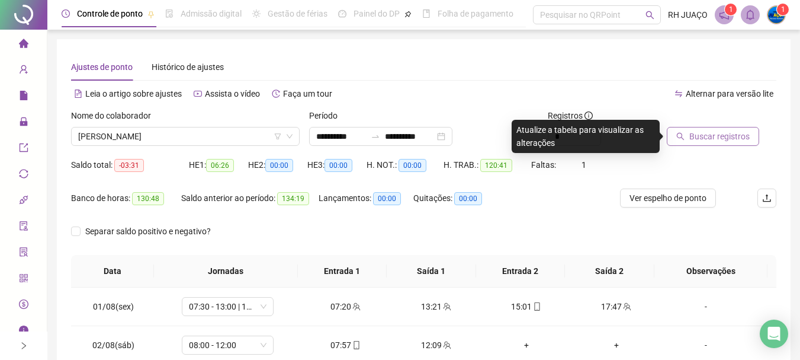
click at [719, 136] on span "Buscar registros" at bounding box center [719, 136] width 60 height 13
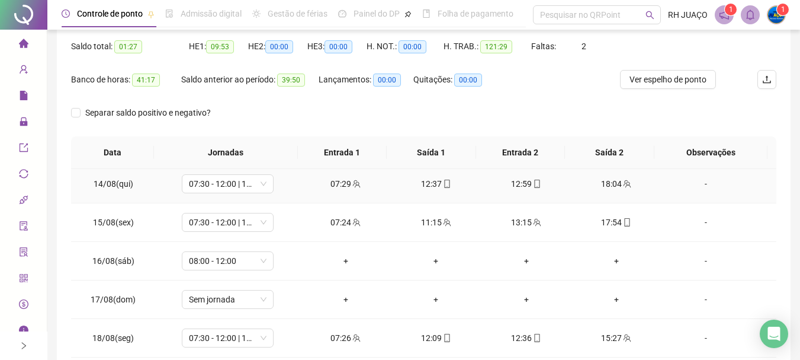
scroll to position [517, 0]
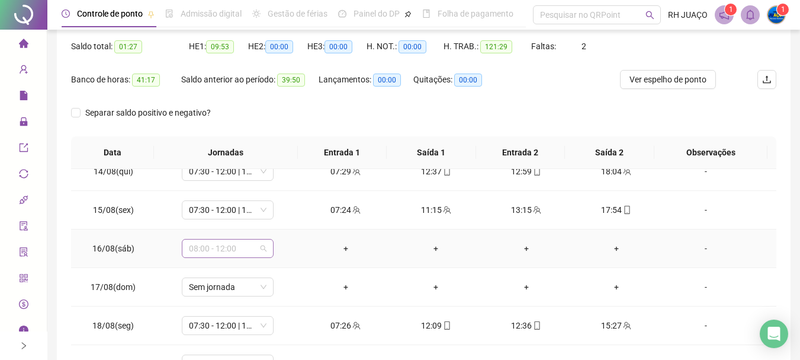
click at [253, 248] on span "08:00 - 12:00" at bounding box center [228, 248] width 78 height 18
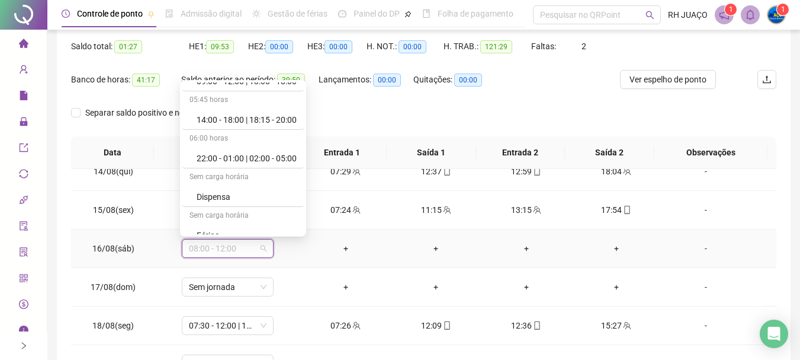
scroll to position [2274, 0]
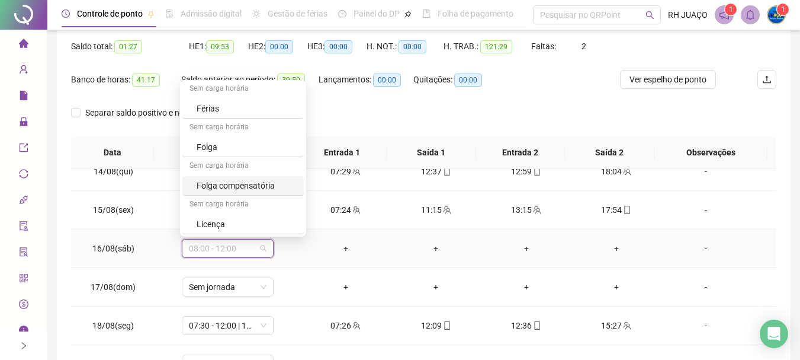
click at [255, 183] on div "Folga compensatória" at bounding box center [247, 185] width 100 height 13
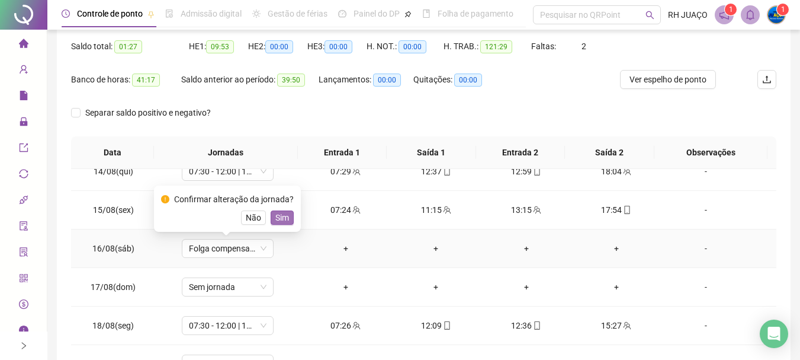
click at [288, 217] on button "Sim" at bounding box center [282, 217] width 23 height 14
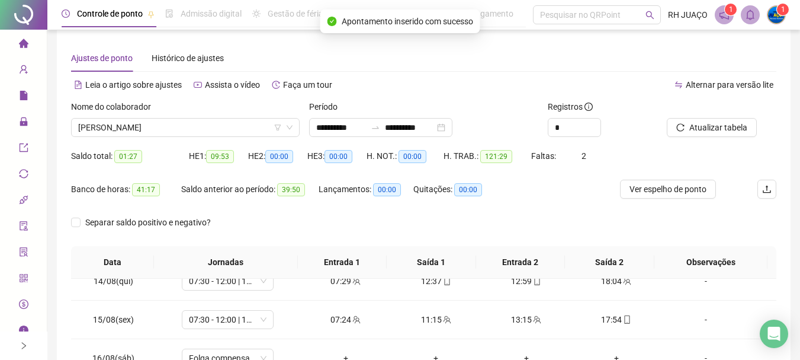
scroll to position [0, 0]
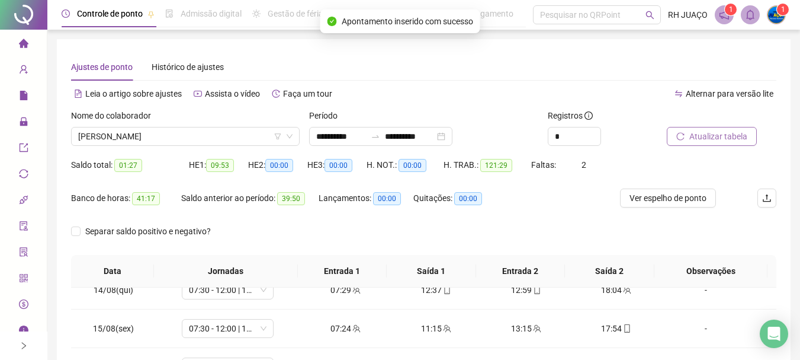
click at [676, 132] on icon "reload" at bounding box center [680, 136] width 8 height 8
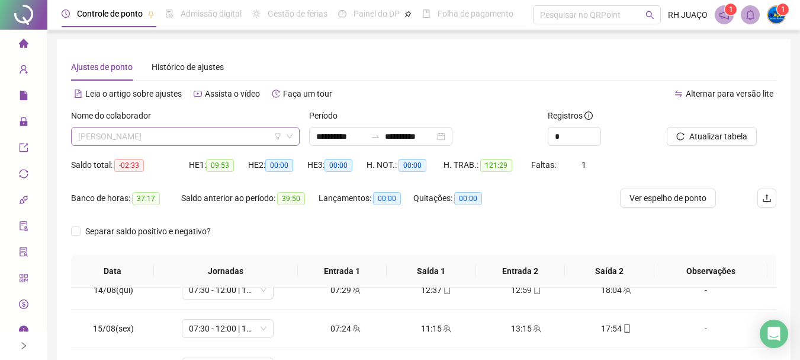
click at [267, 141] on span "[PERSON_NAME]" at bounding box center [185, 136] width 214 height 18
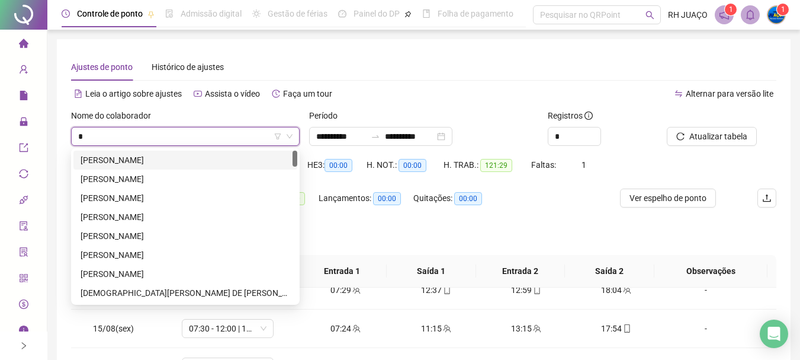
type input "**"
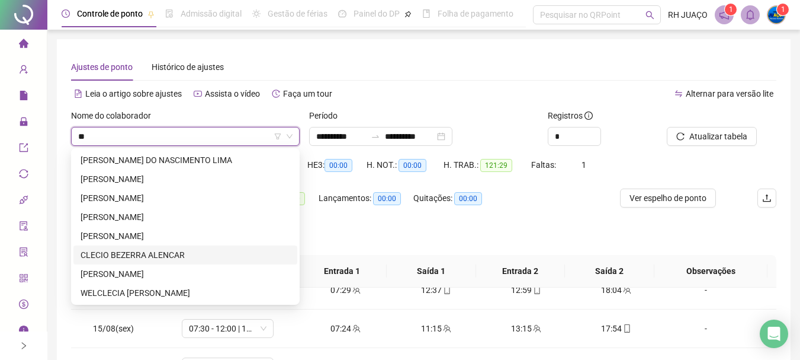
click at [184, 255] on div "CLECIO BEZERRA ALENCAR" at bounding box center [186, 254] width 210 height 13
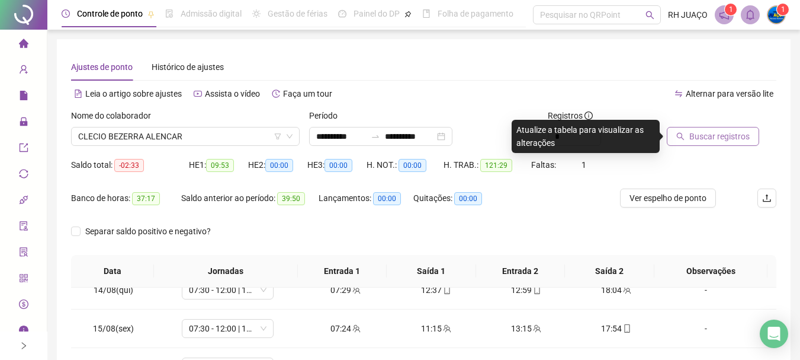
click at [692, 143] on button "Buscar registros" at bounding box center [713, 136] width 92 height 19
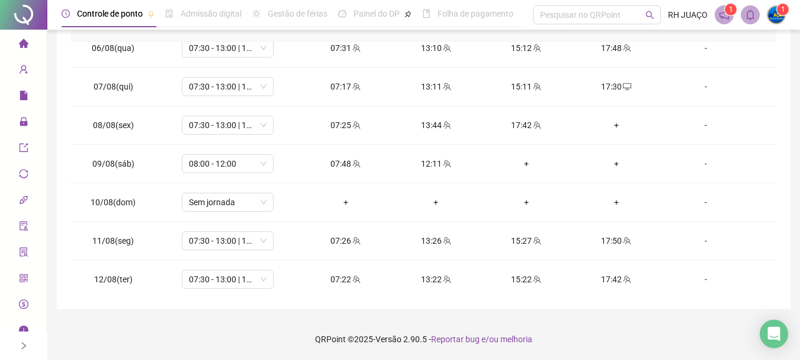
scroll to position [162, 0]
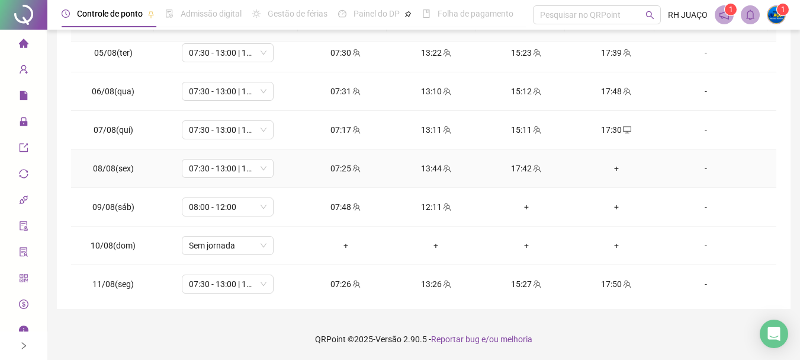
click at [610, 171] on div "+" at bounding box center [616, 168] width 71 height 13
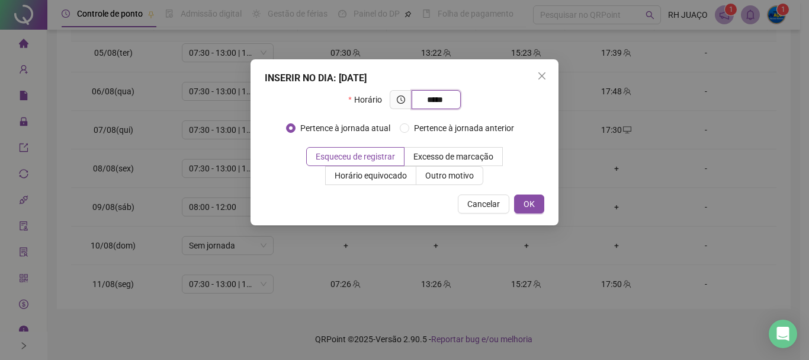
type input "*****"
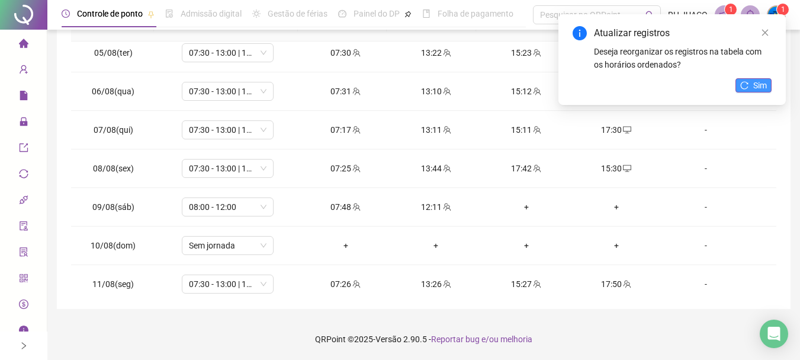
click at [738, 84] on button "Sim" at bounding box center [754, 85] width 36 height 14
